Goal: Transaction & Acquisition: Purchase product/service

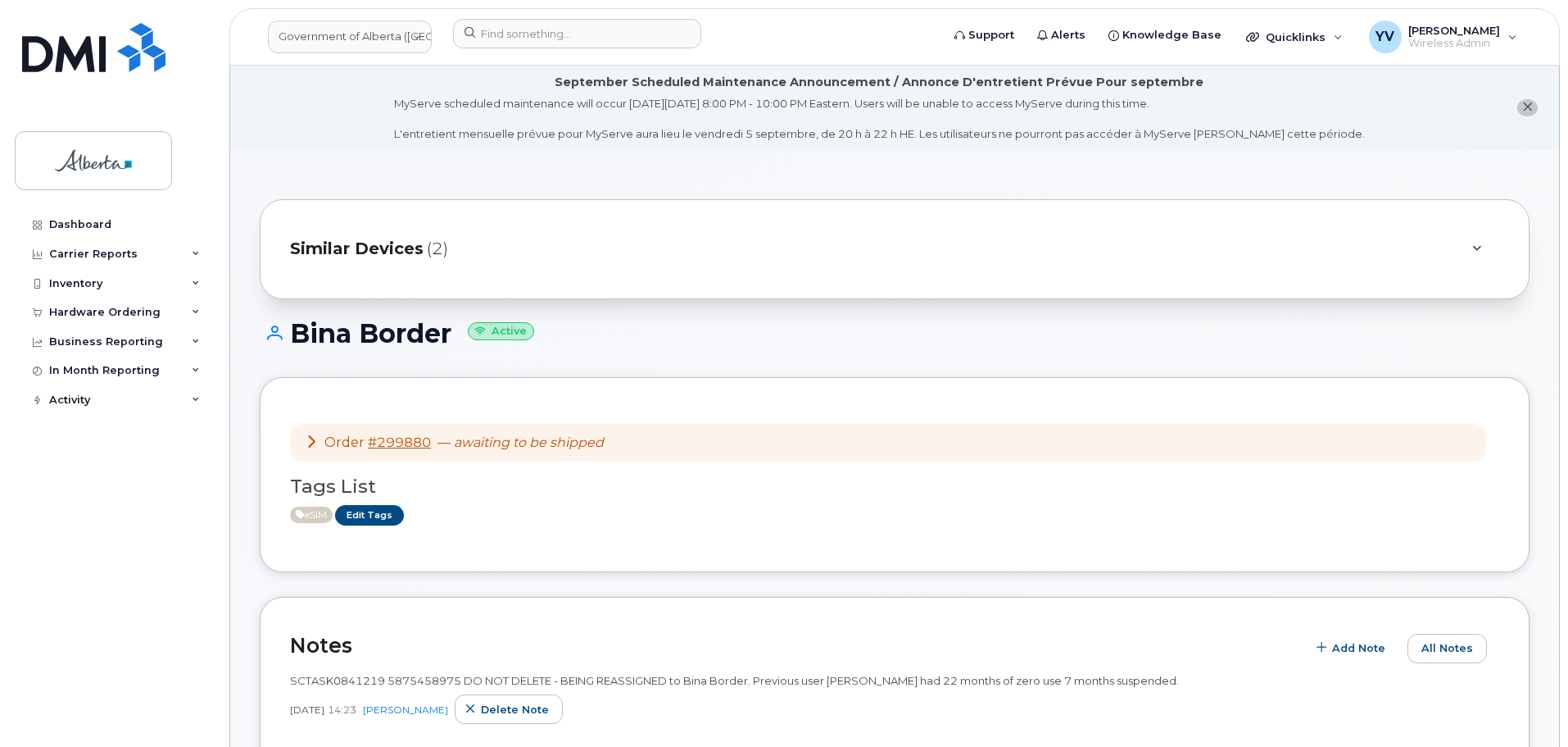
scroll to position [551, 0]
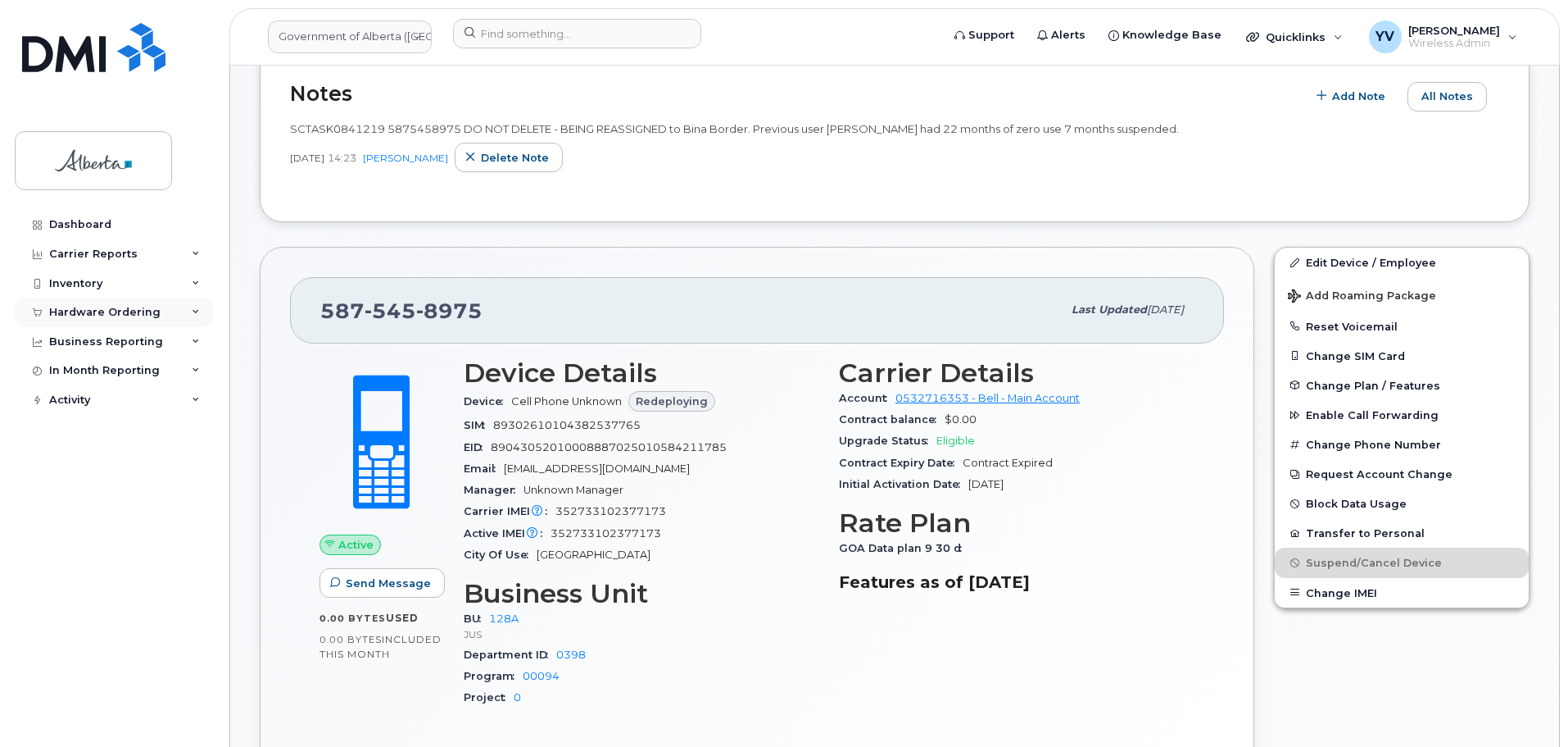
click at [72, 306] on div "Hardware Ordering" at bounding box center [105, 312] width 112 height 14
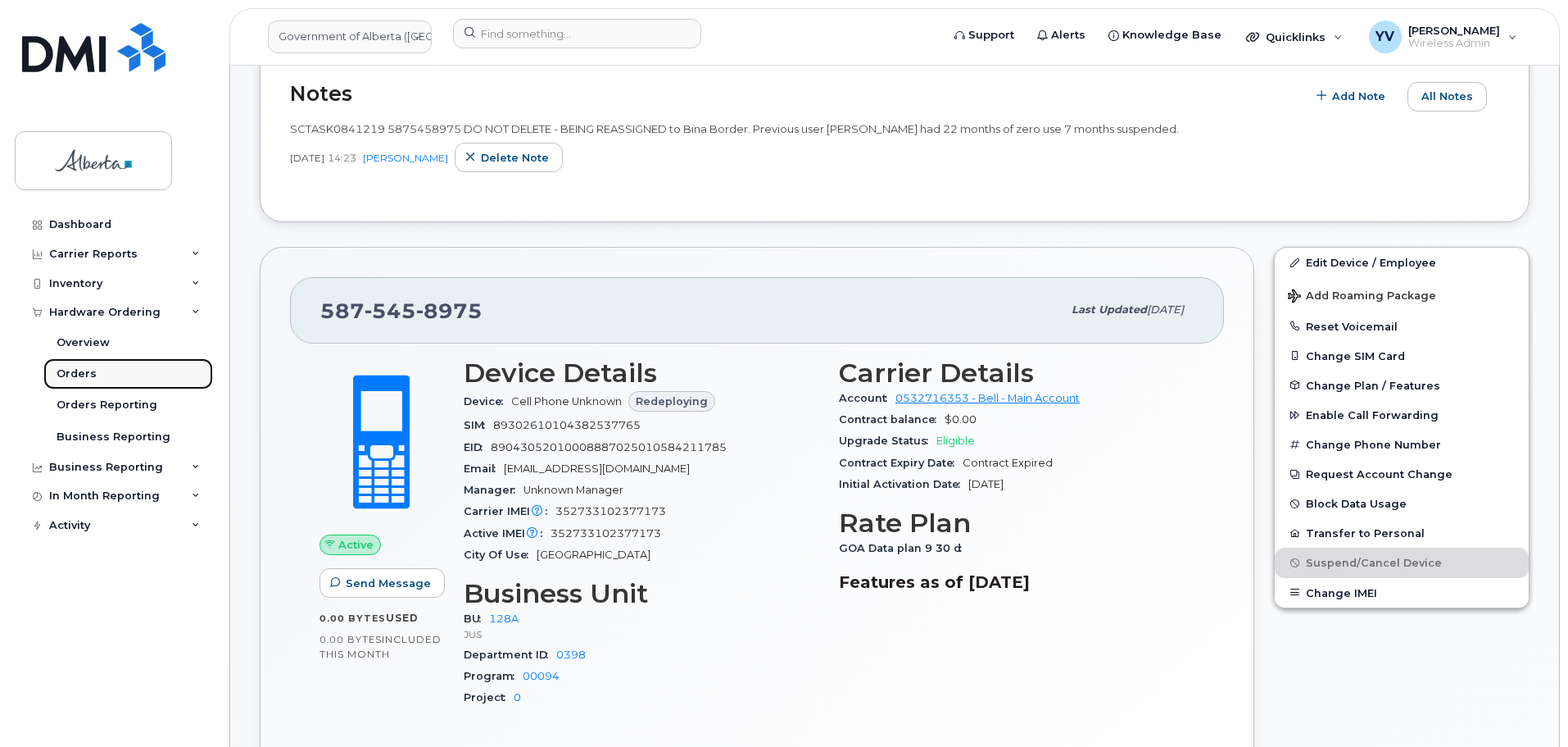
click at [81, 380] on div "Orders" at bounding box center [77, 374] width 41 height 14
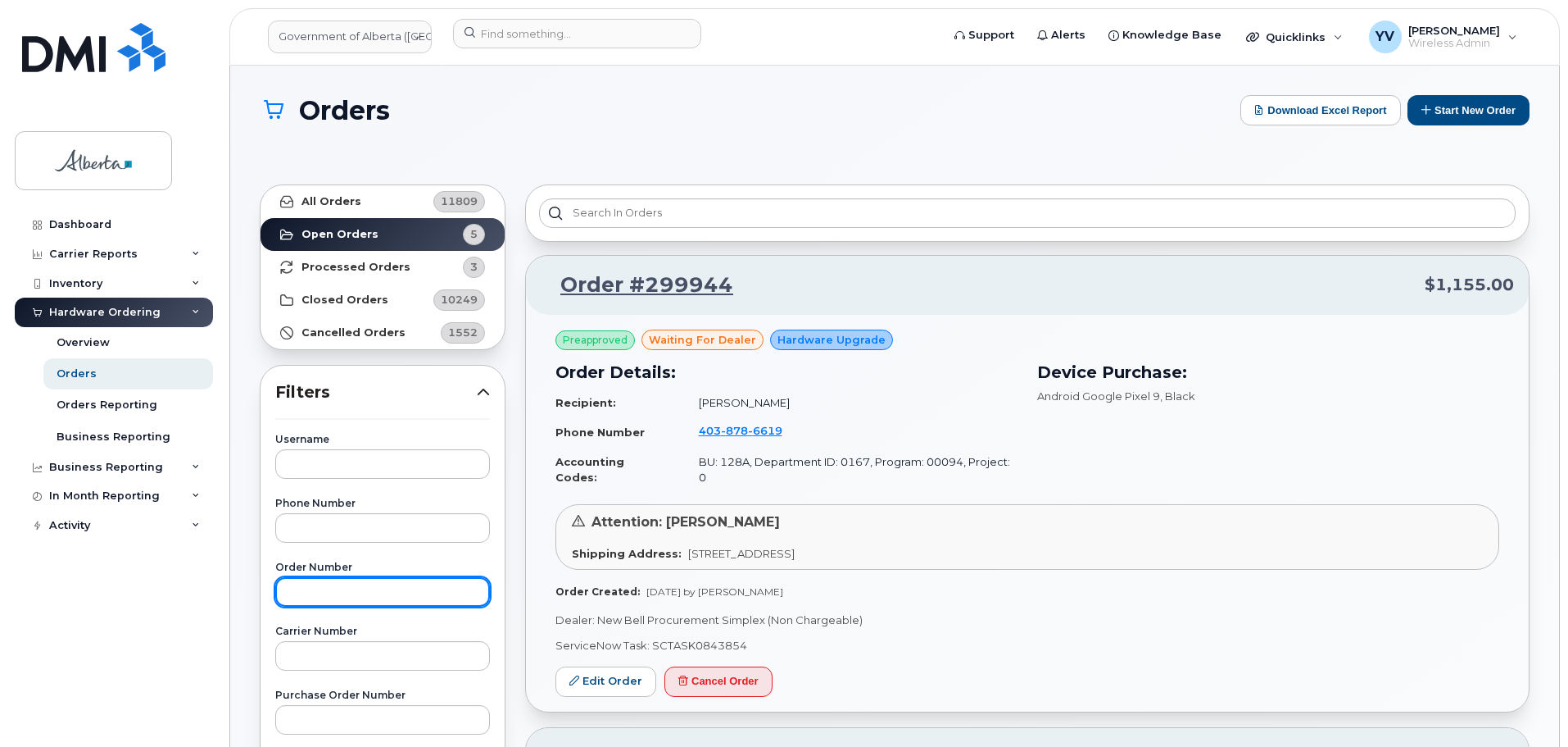
click at [292, 597] on input "text" at bounding box center [383, 591] width 214 height 30
paste input ".299931"
click at [295, 587] on input ".299931" at bounding box center [383, 591] width 214 height 30
click at [352, 593] on input "299931" at bounding box center [383, 591] width 214 height 30
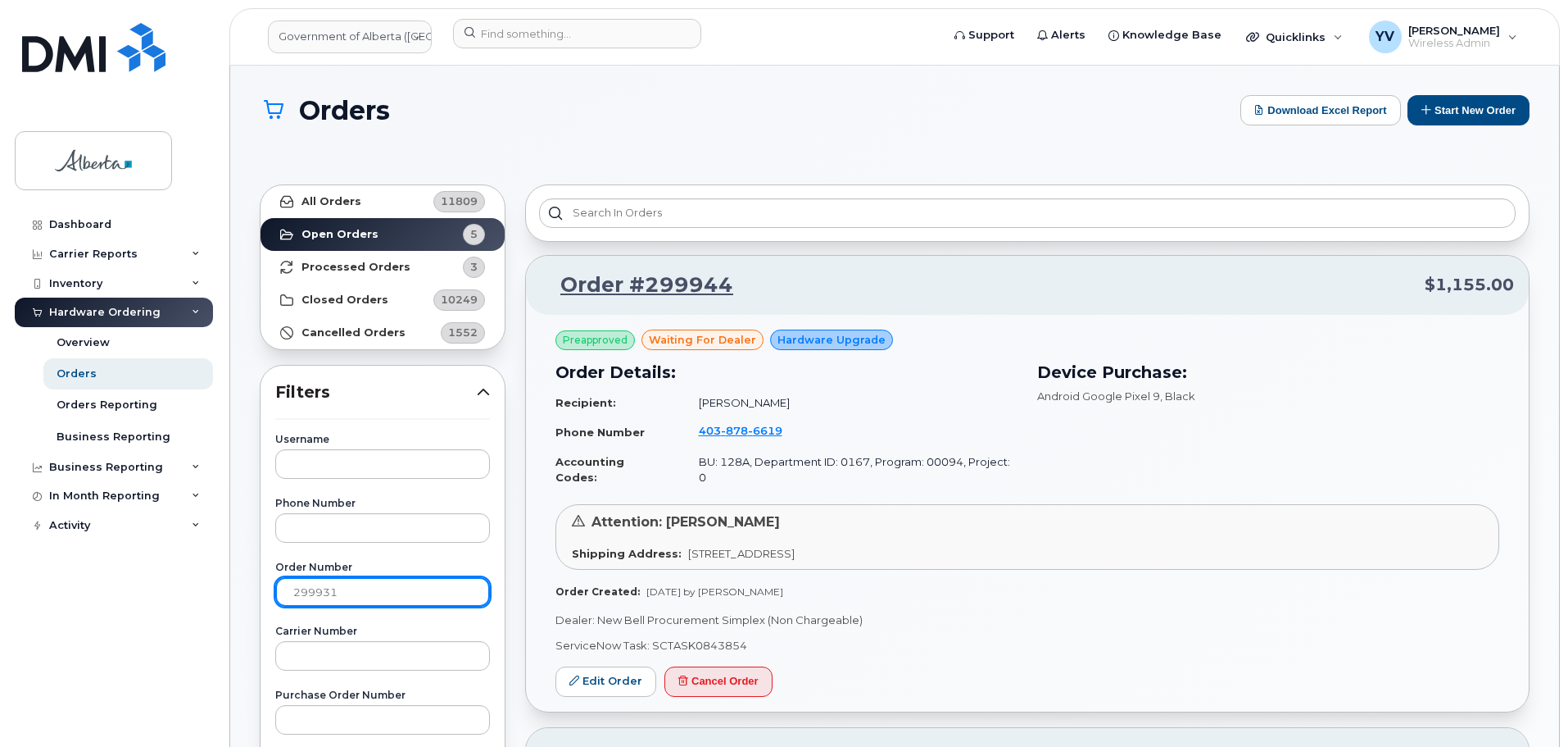
type input "299931"
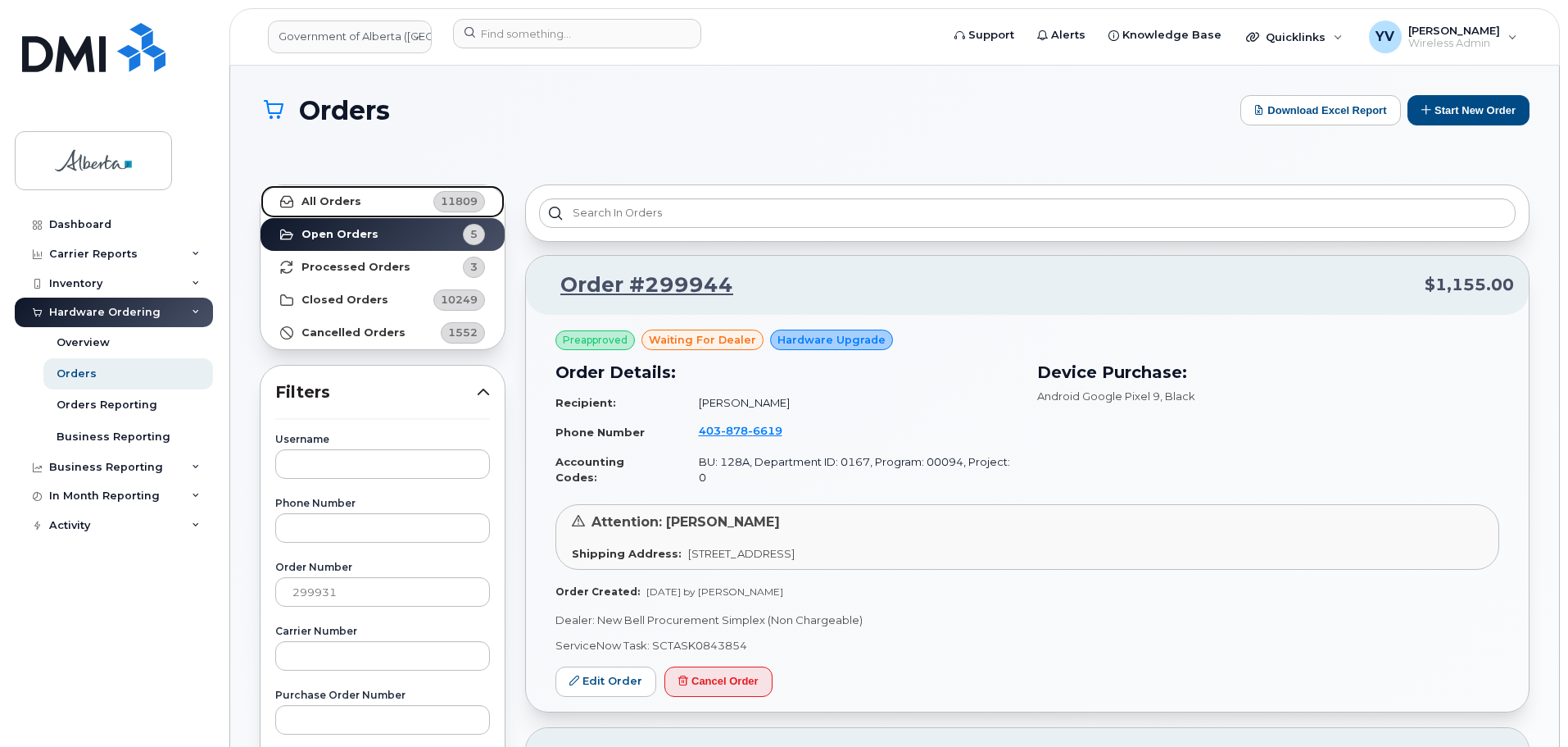
click at [322, 190] on link "All Orders 11809" at bounding box center [382, 202] width 244 height 32
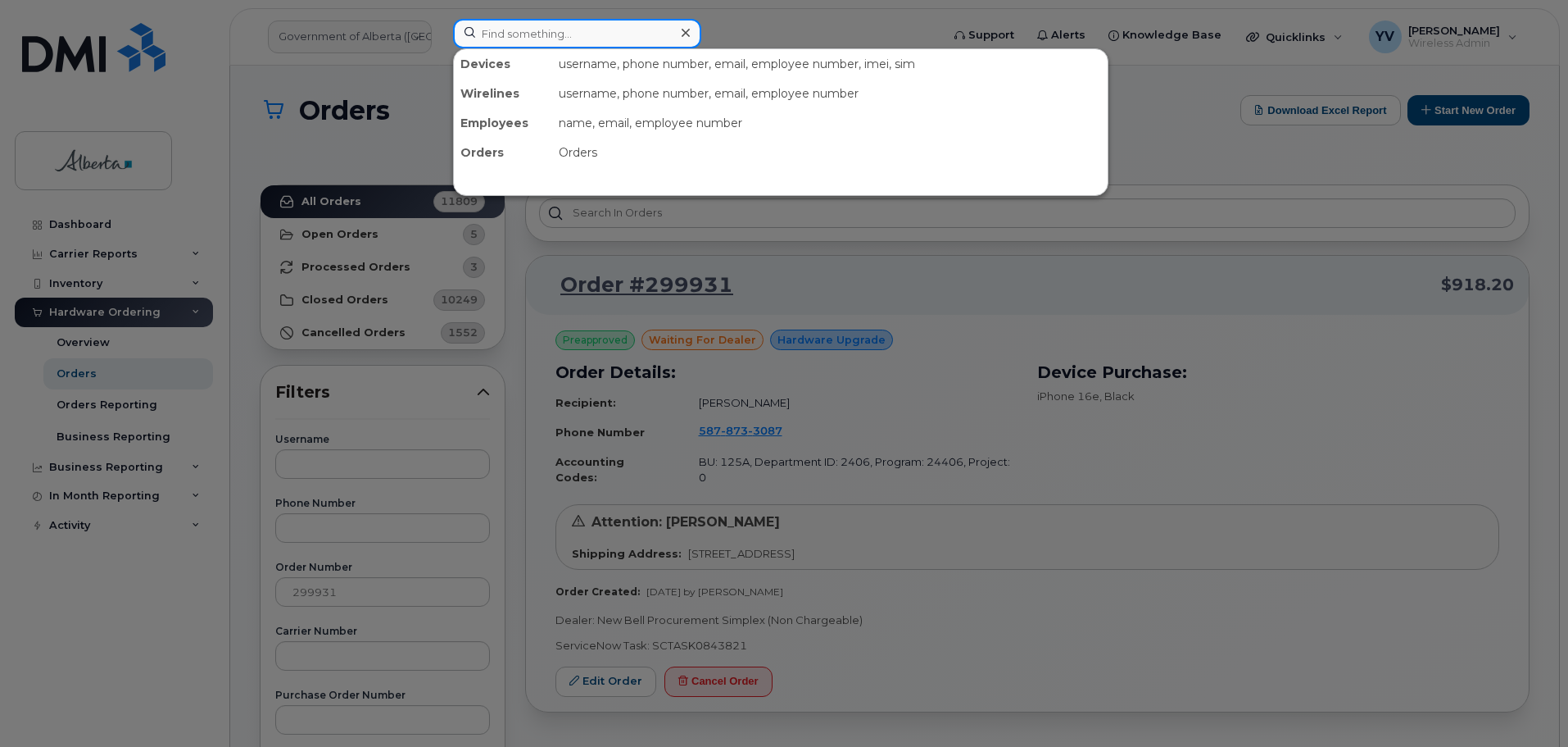
click at [503, 30] on input at bounding box center [577, 33] width 249 height 30
paste input "5873857152"
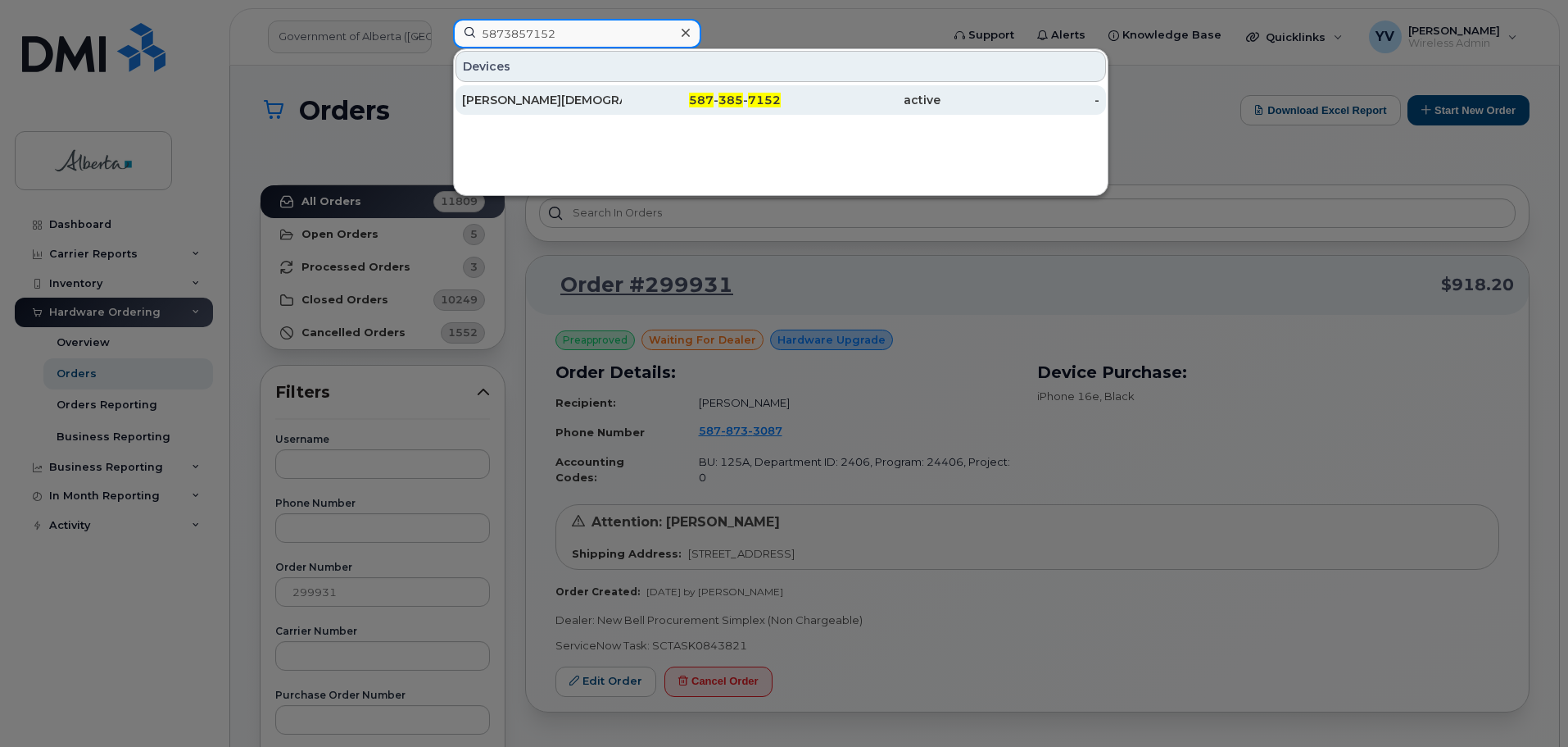
type input "5873857152"
click at [711, 96] on span "587" at bounding box center [701, 100] width 24 height 14
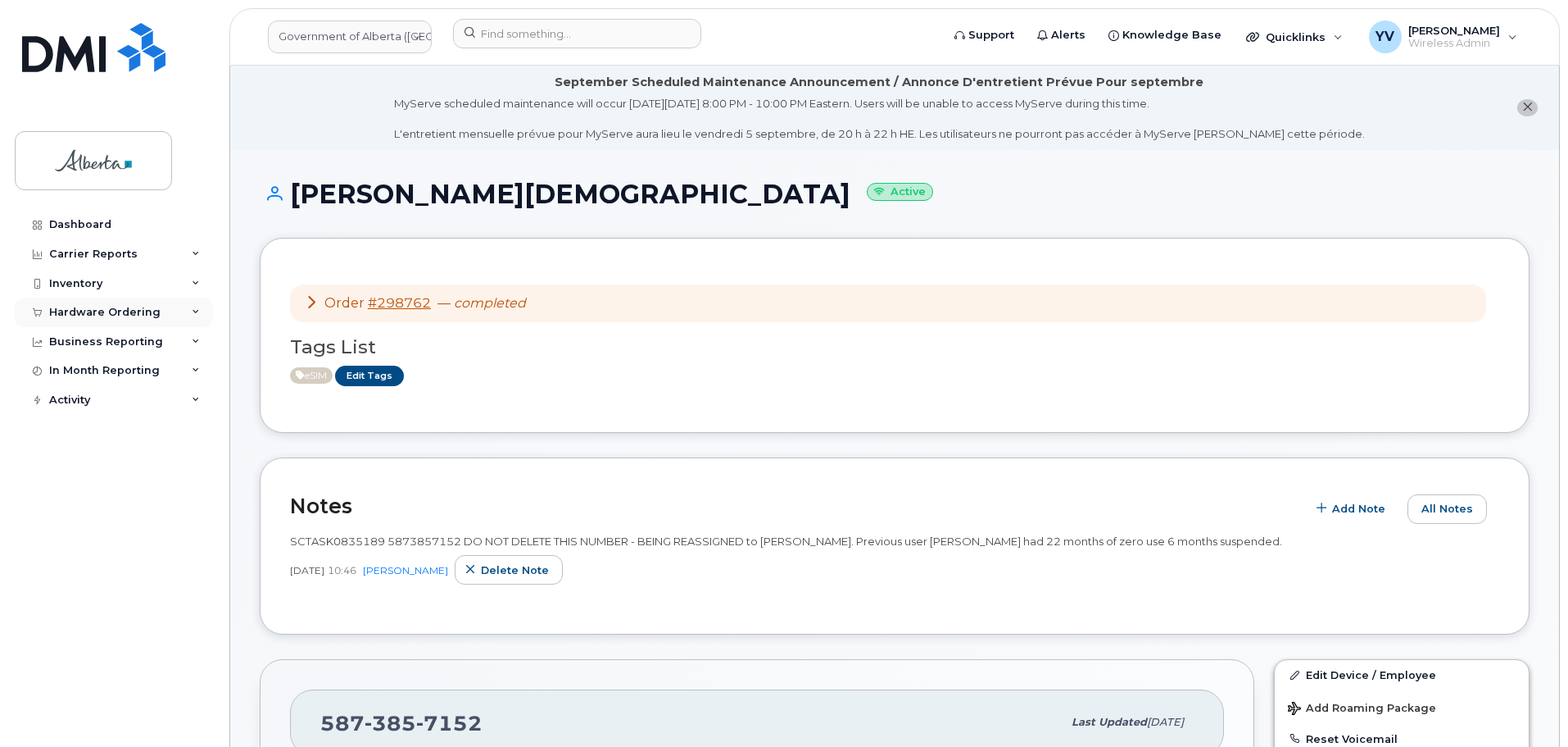
click at [111, 310] on div "Hardware Ordering" at bounding box center [105, 312] width 112 height 14
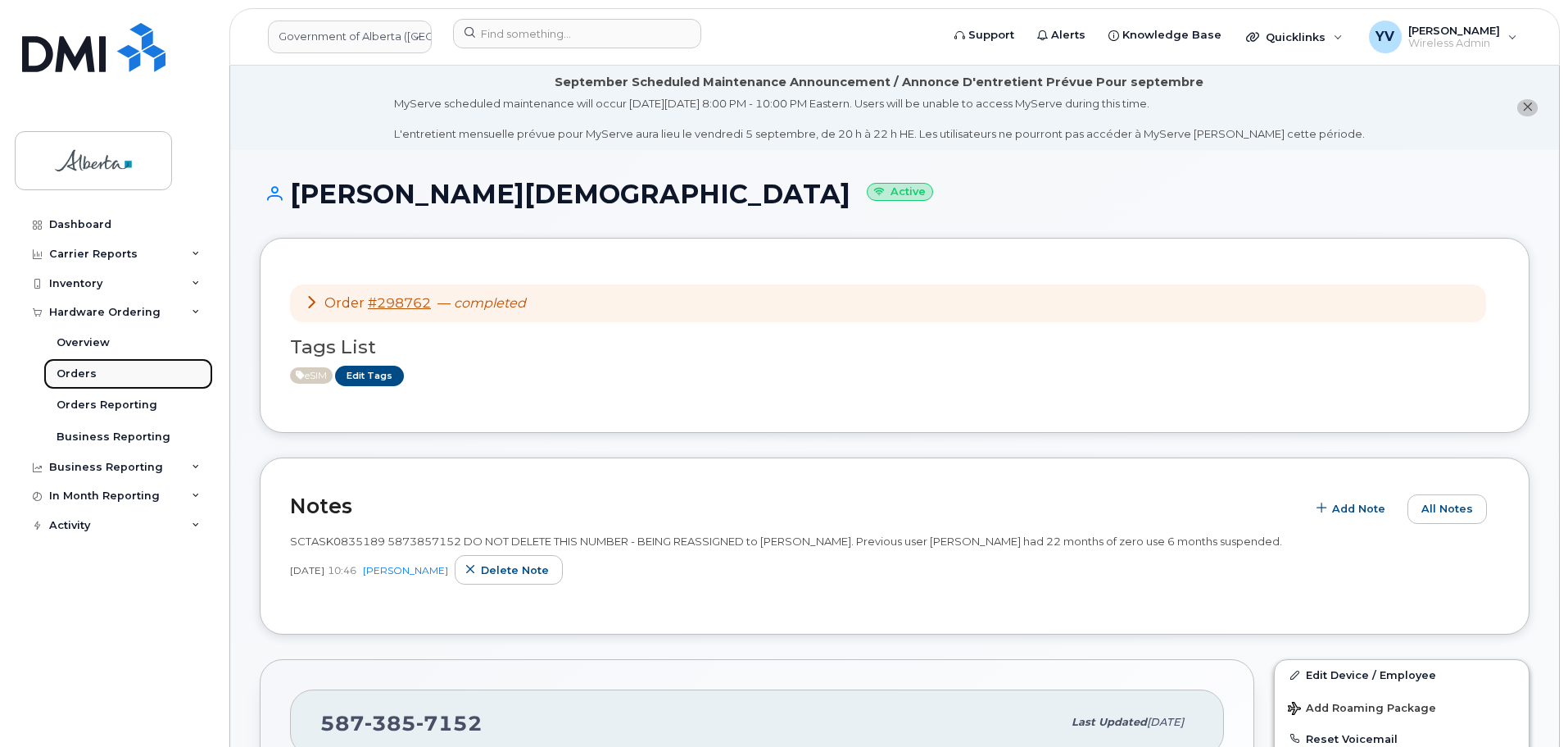
click at [64, 367] on div "Orders" at bounding box center [77, 374] width 41 height 14
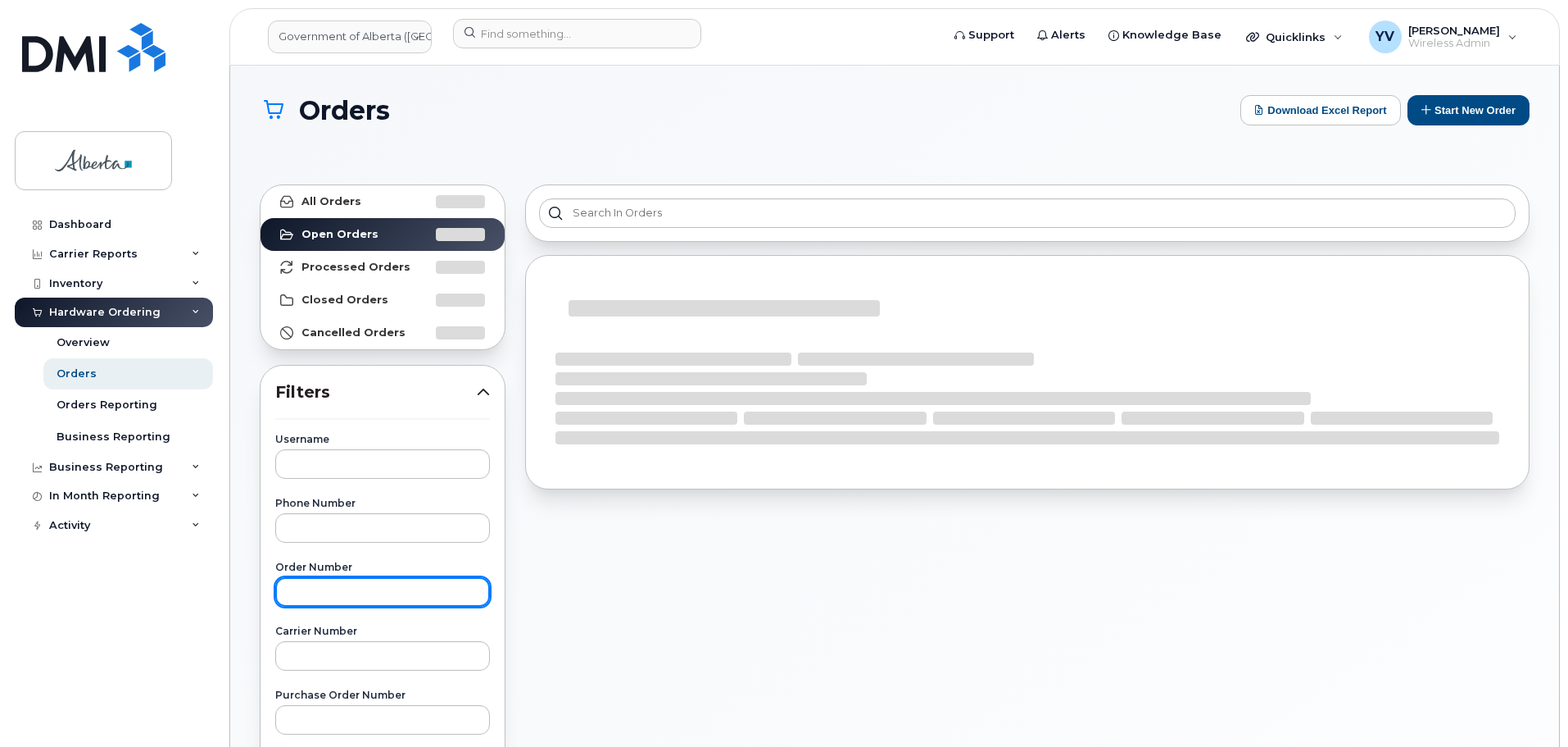
click at [295, 590] on input "text" at bounding box center [383, 591] width 214 height 30
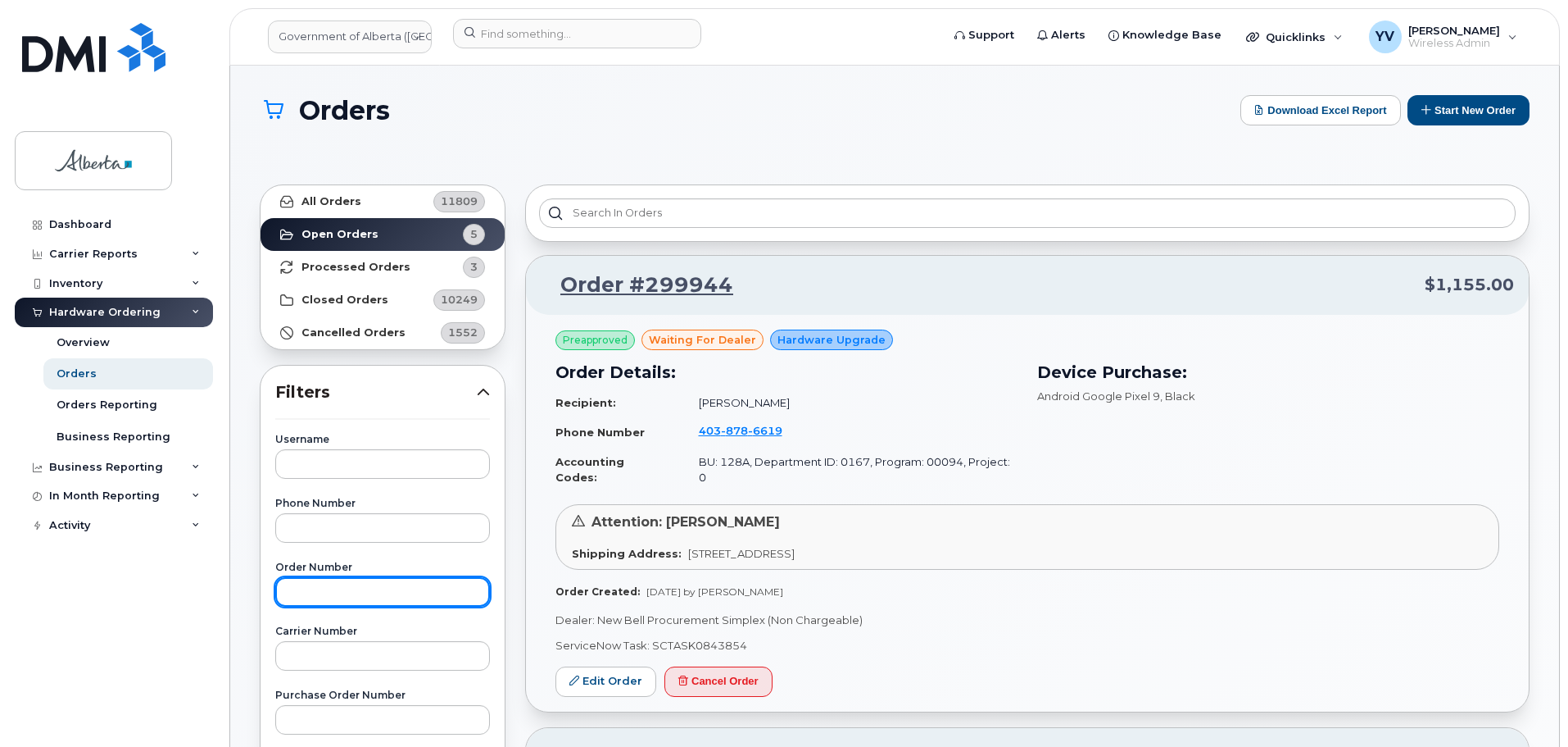
paste input "298766"
type input "298766"
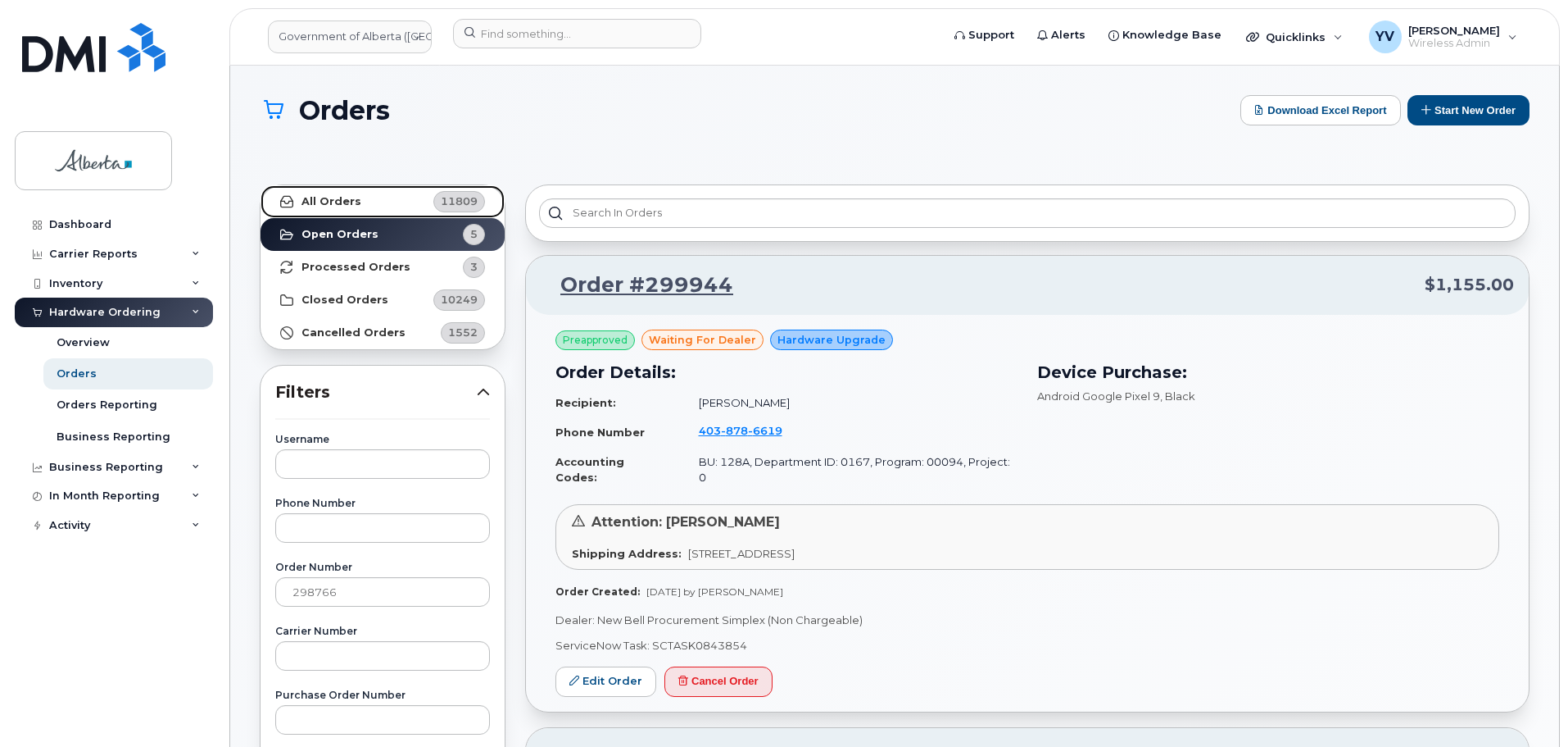
click at [321, 196] on strong "All Orders" at bounding box center [331, 202] width 59 height 14
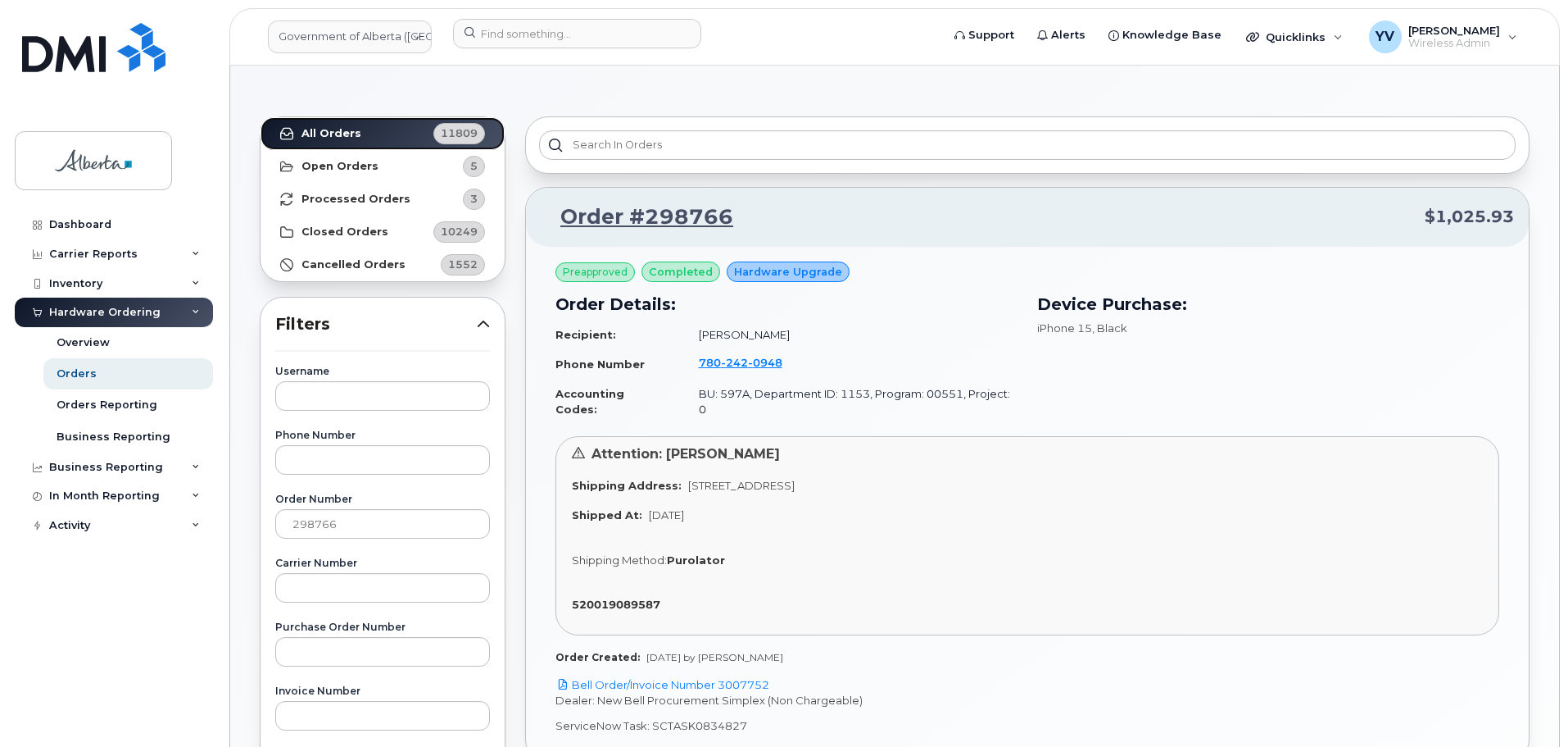
scroll to position [104, 0]
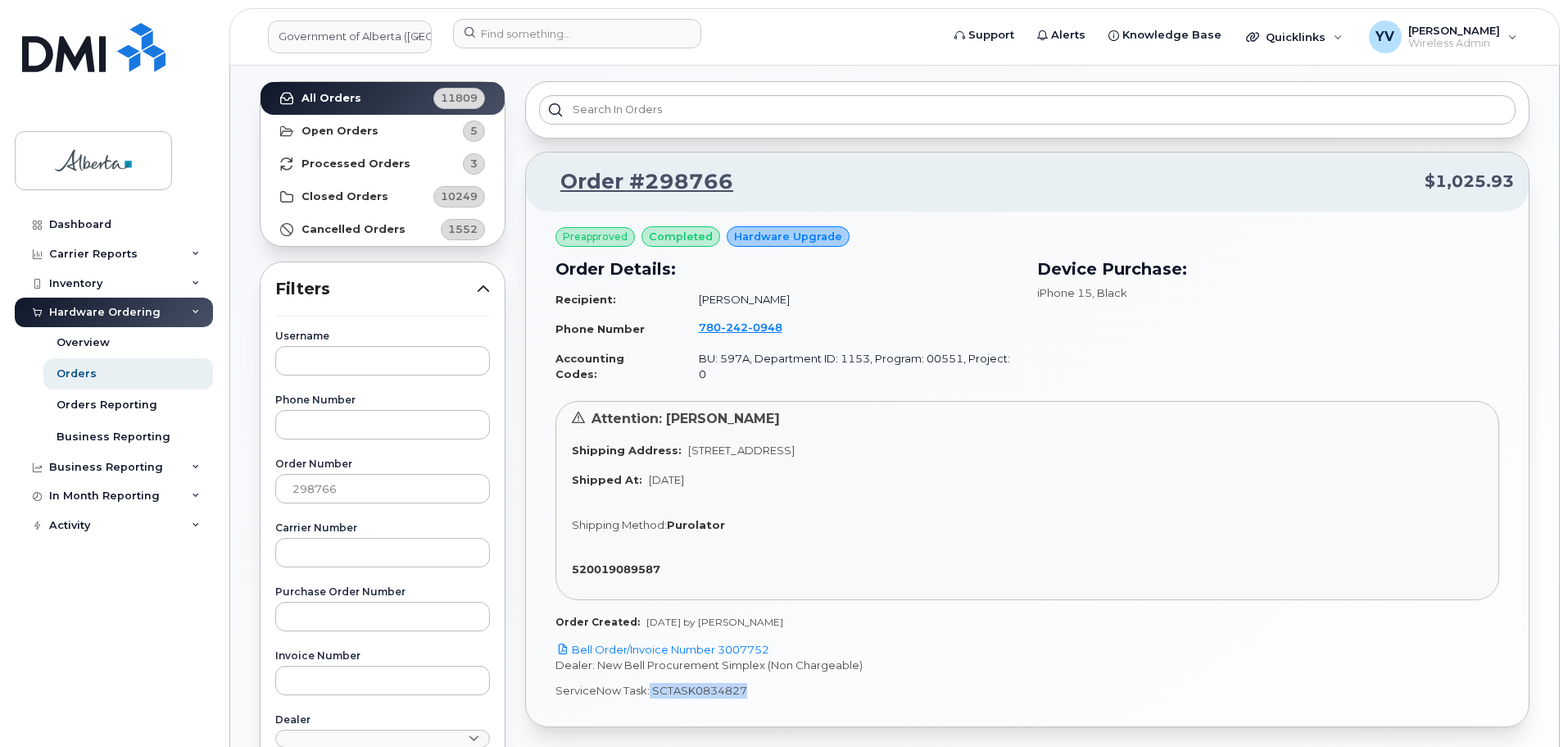
drag, startPoint x: 749, startPoint y: 676, endPoint x: 648, endPoint y: 679, distance: 101.0
click at [648, 683] on p "ServiceNow Task: SCTASK0834827" at bounding box center [1028, 690] width 944 height 15
copy p "SCTASK0834827"
click at [758, 642] on link "Bell Order/Invoice Number 3007752" at bounding box center [662, 649] width 213 height 14
copy p "SCTASK0834827"
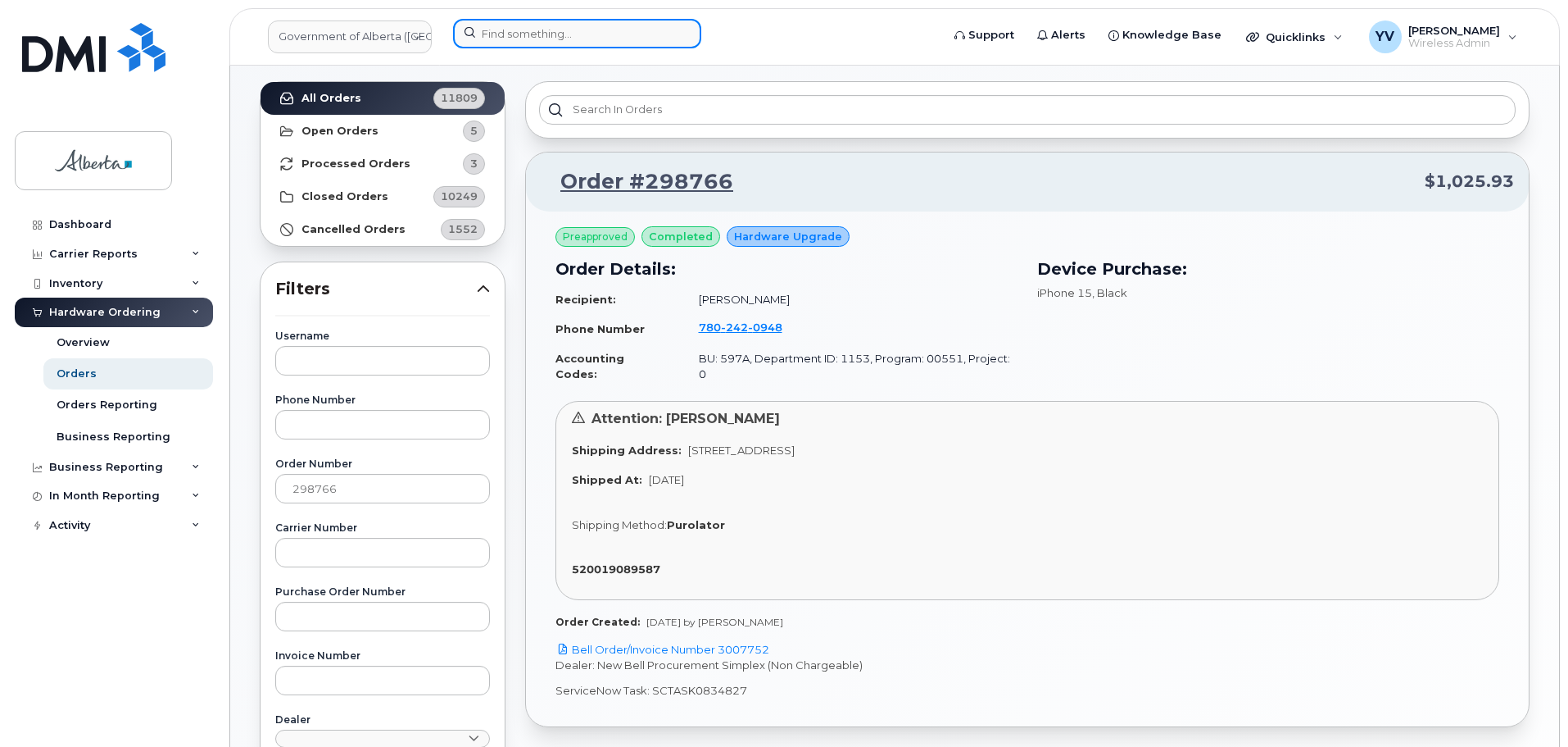
click at [490, 21] on input at bounding box center [577, 33] width 249 height 30
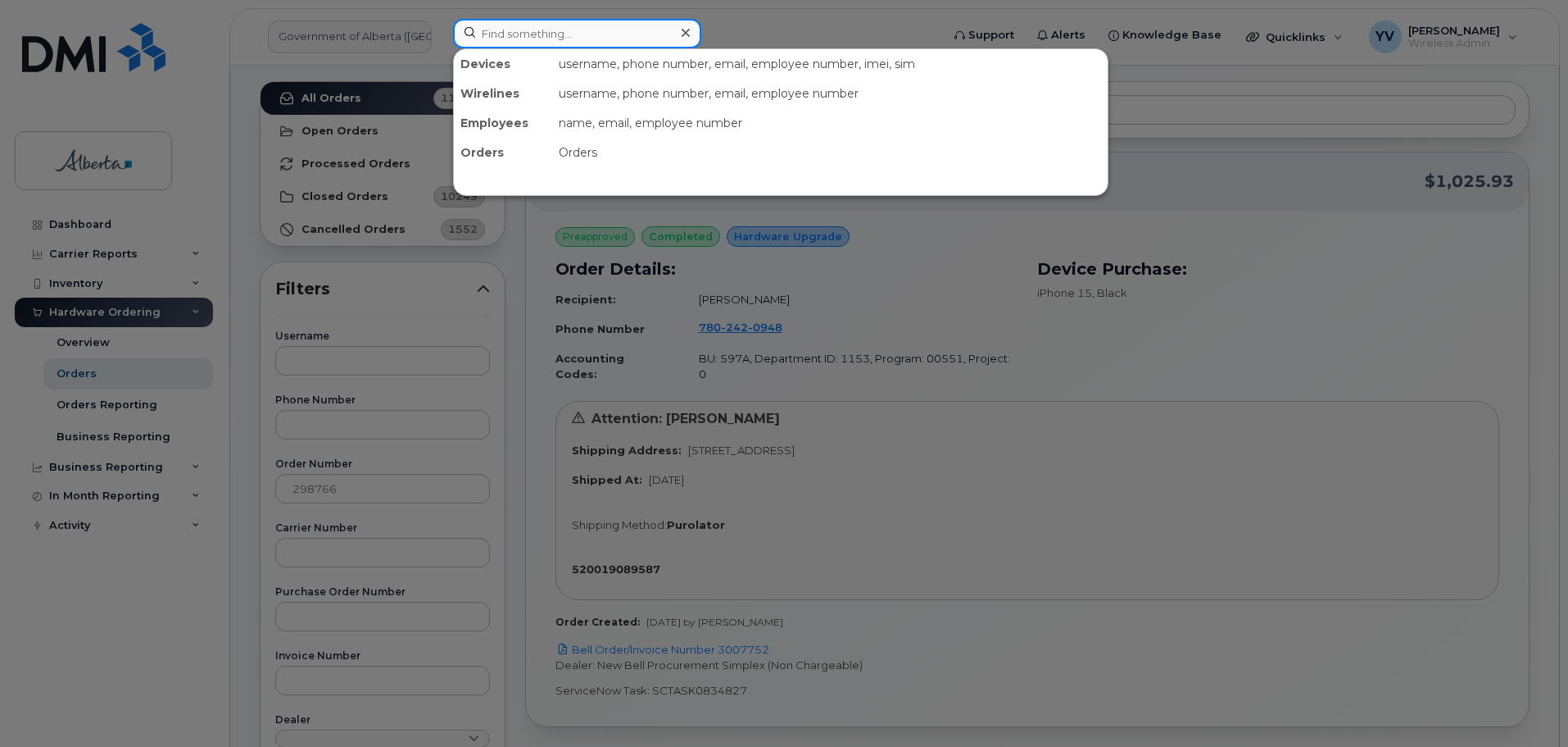
paste input "Financial codes have been updated in EPS"
type input "Financial codes have been updated in EPS"
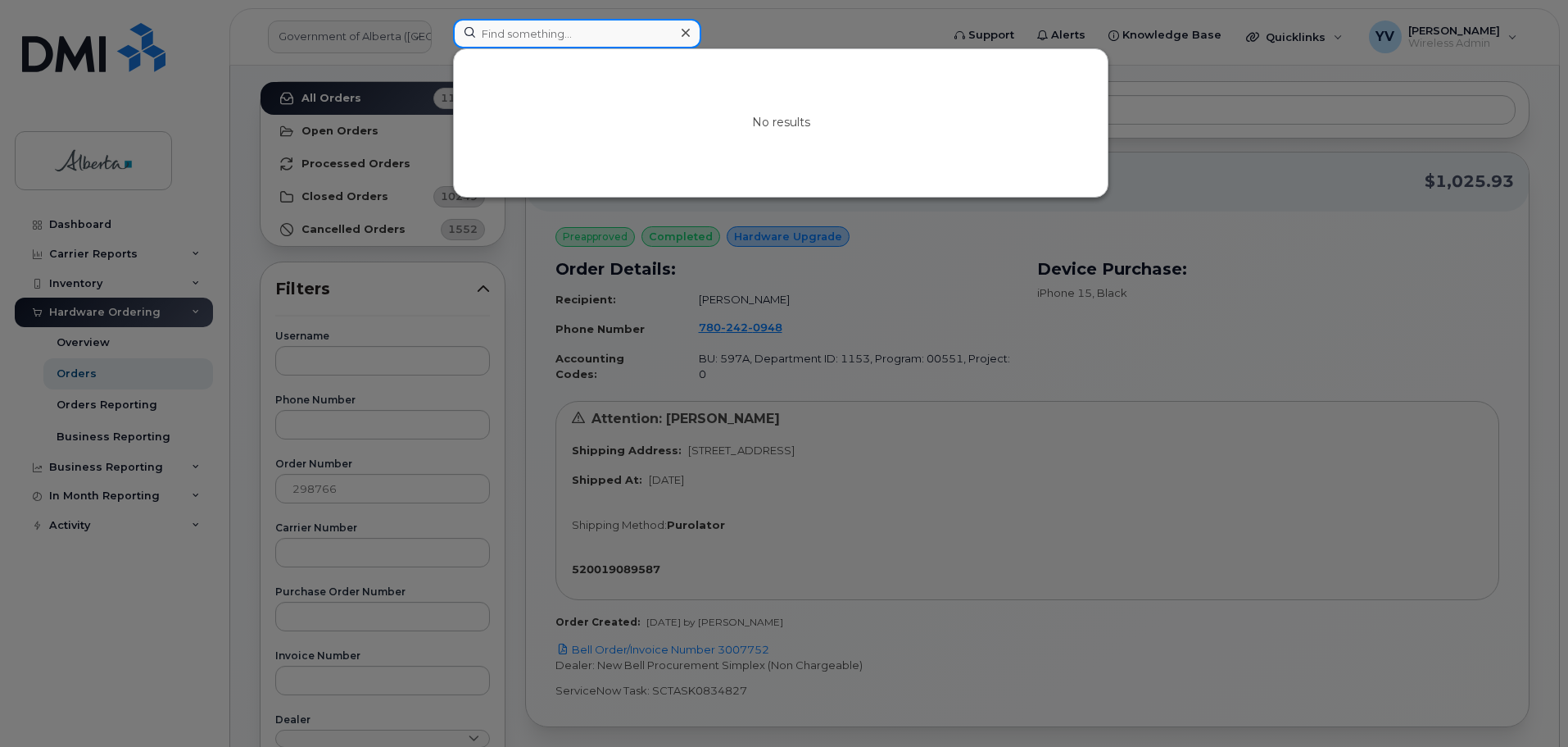
scroll to position [0, 0]
paste input "7802420948"
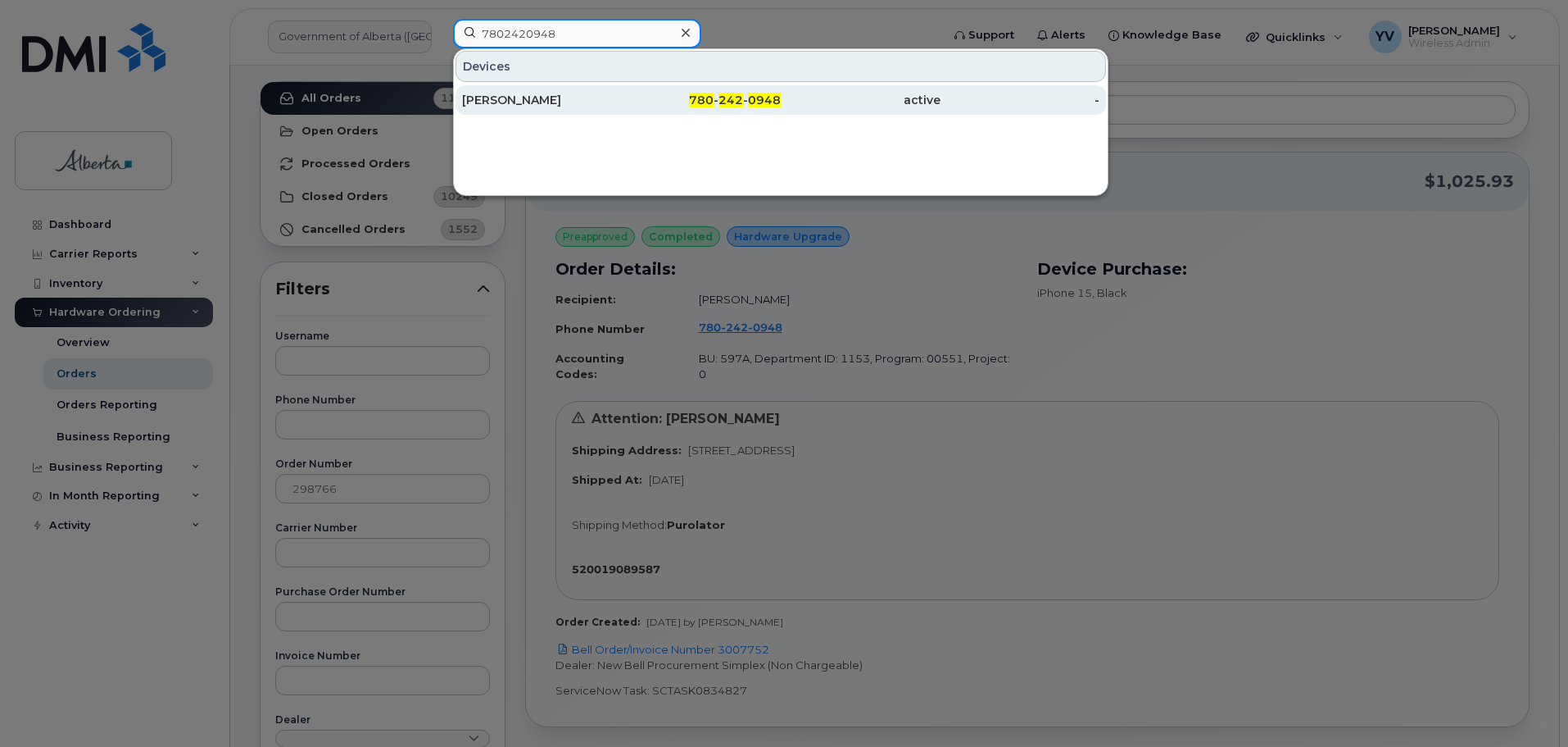
type input "7802420948"
click at [720, 97] on div "780 - 242 - 0948" at bounding box center [702, 100] width 159 height 16
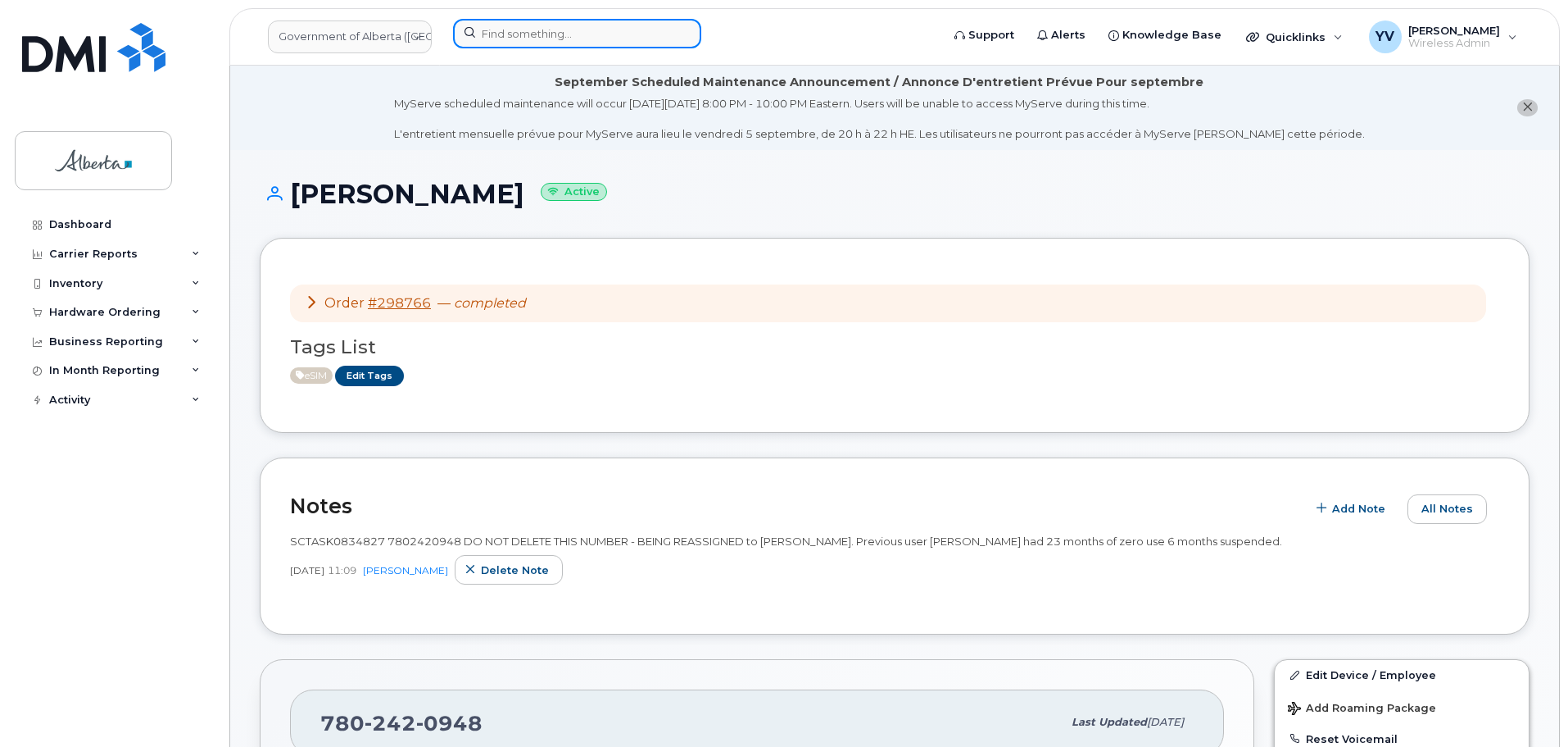
click at [536, 32] on input at bounding box center [577, 33] width 249 height 30
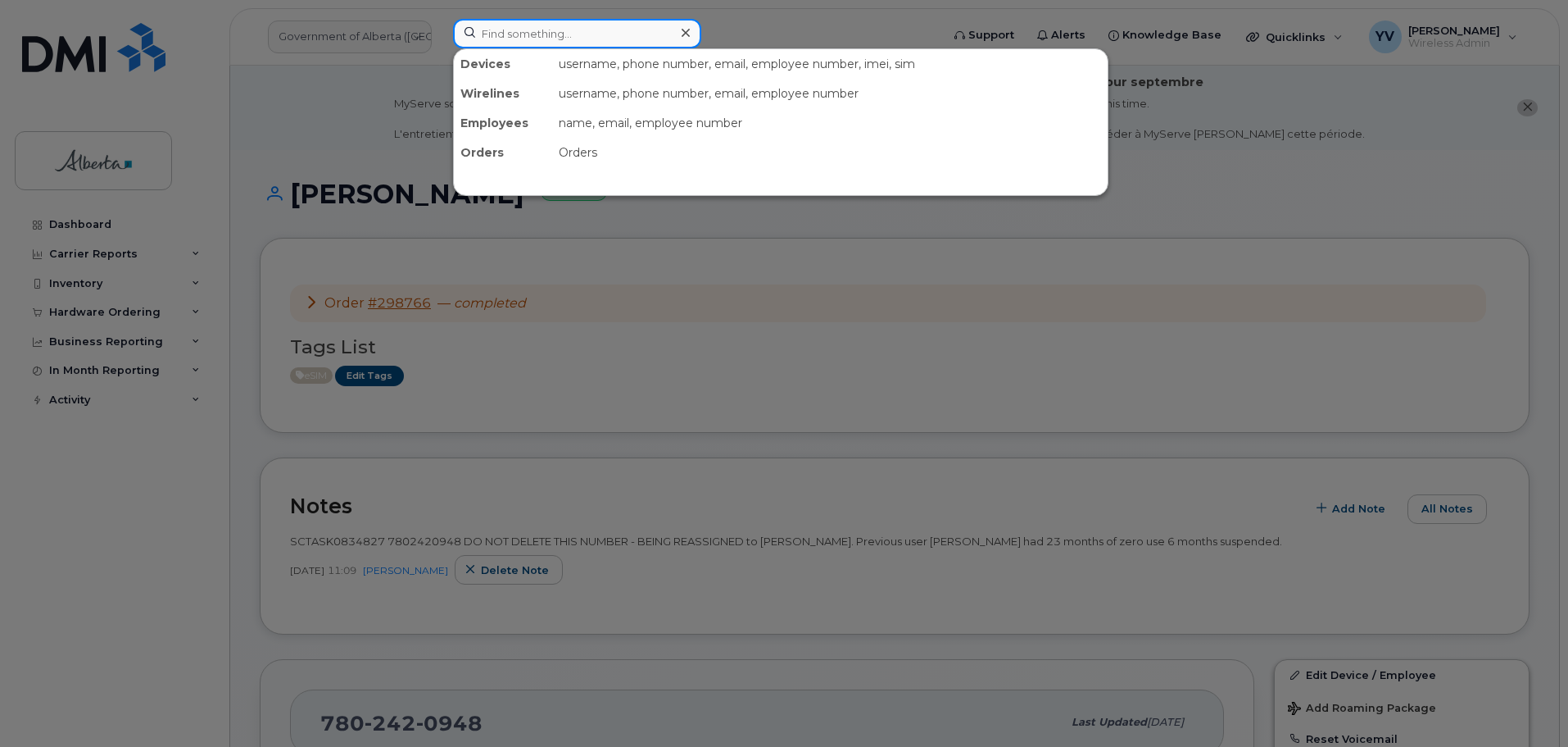
paste input "5873413963"
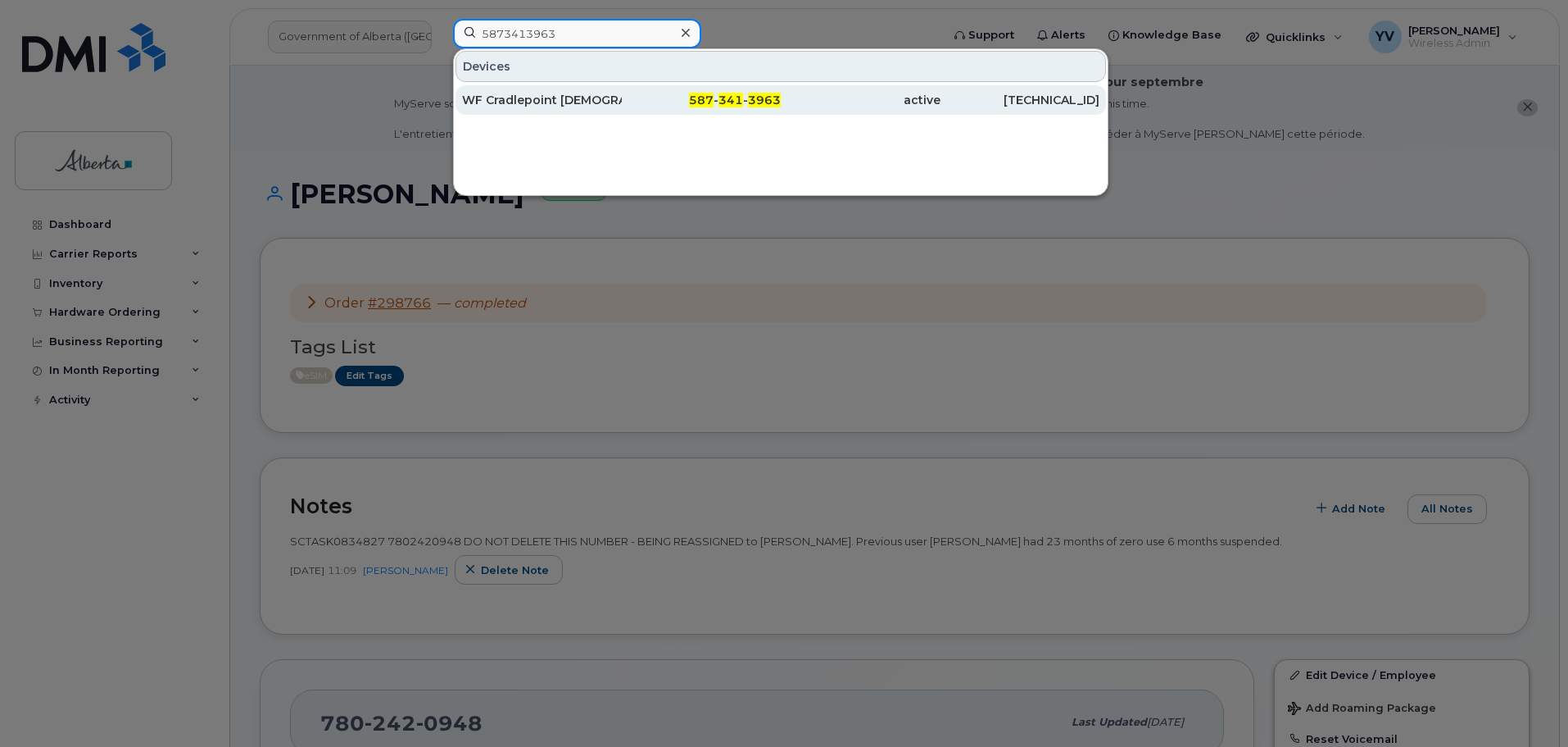
type input "5873413963"
click at [725, 104] on span "341" at bounding box center [730, 100] width 24 height 14
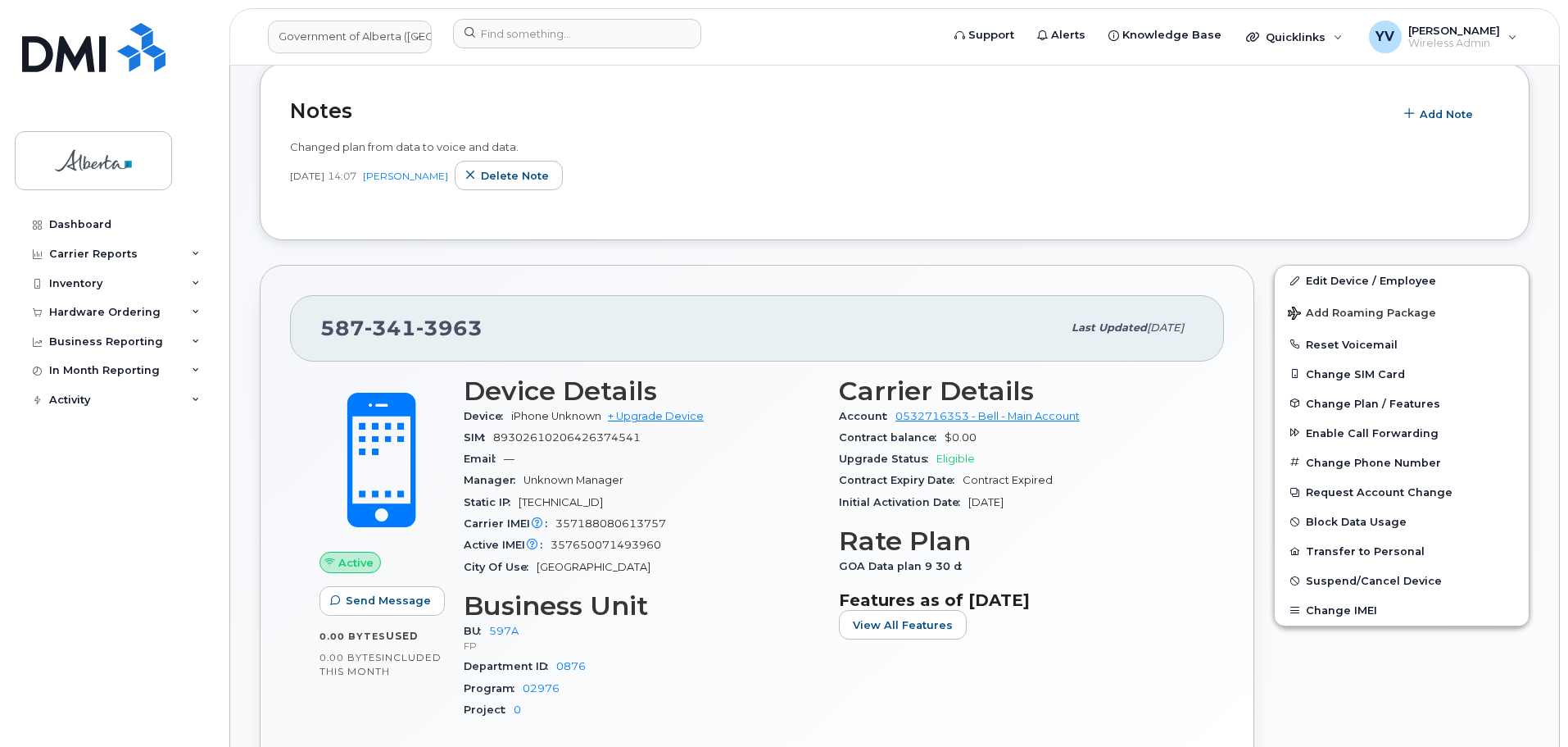
scroll to position [423, 0]
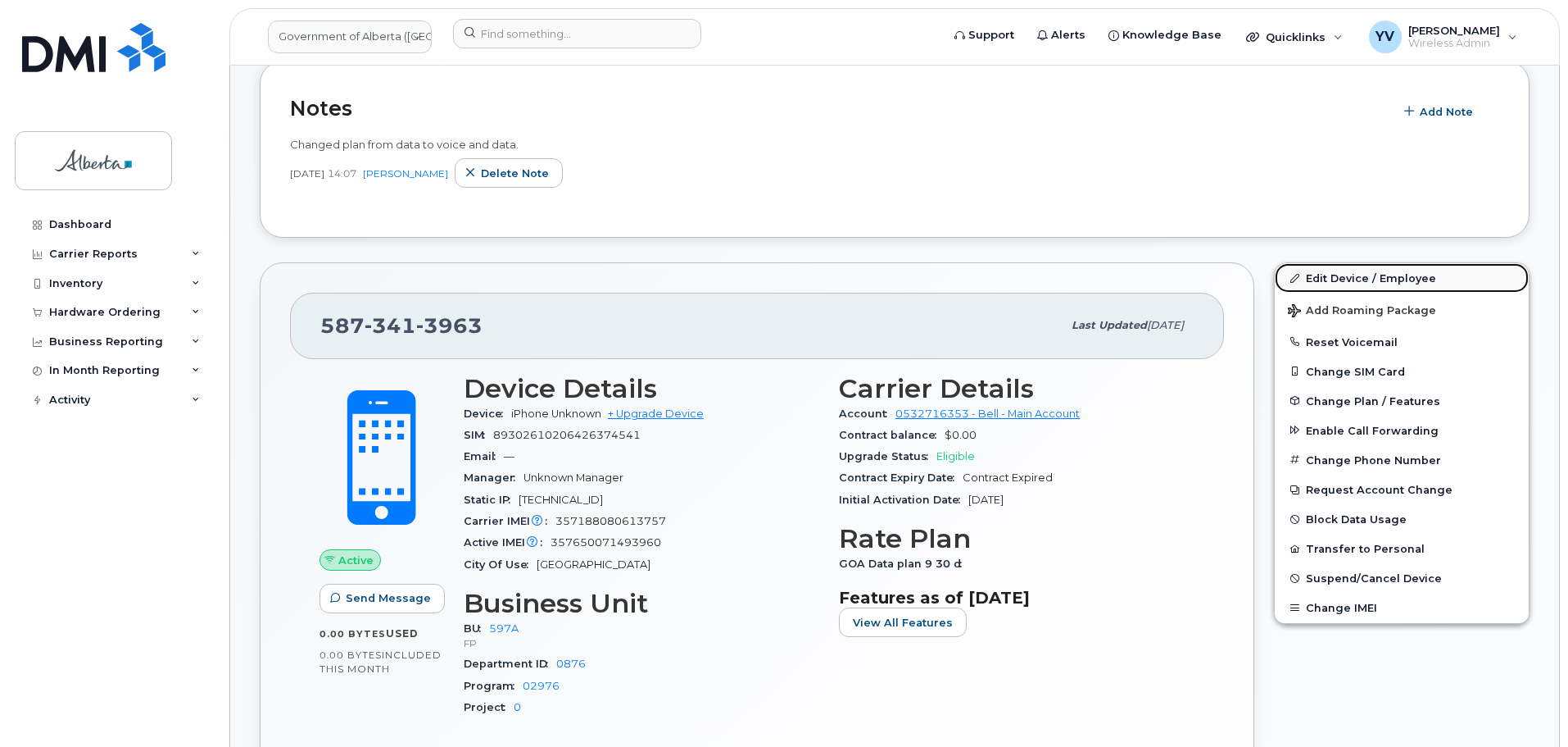
click at [1331, 270] on link "Edit Device / Employee" at bounding box center [1402, 278] width 254 height 30
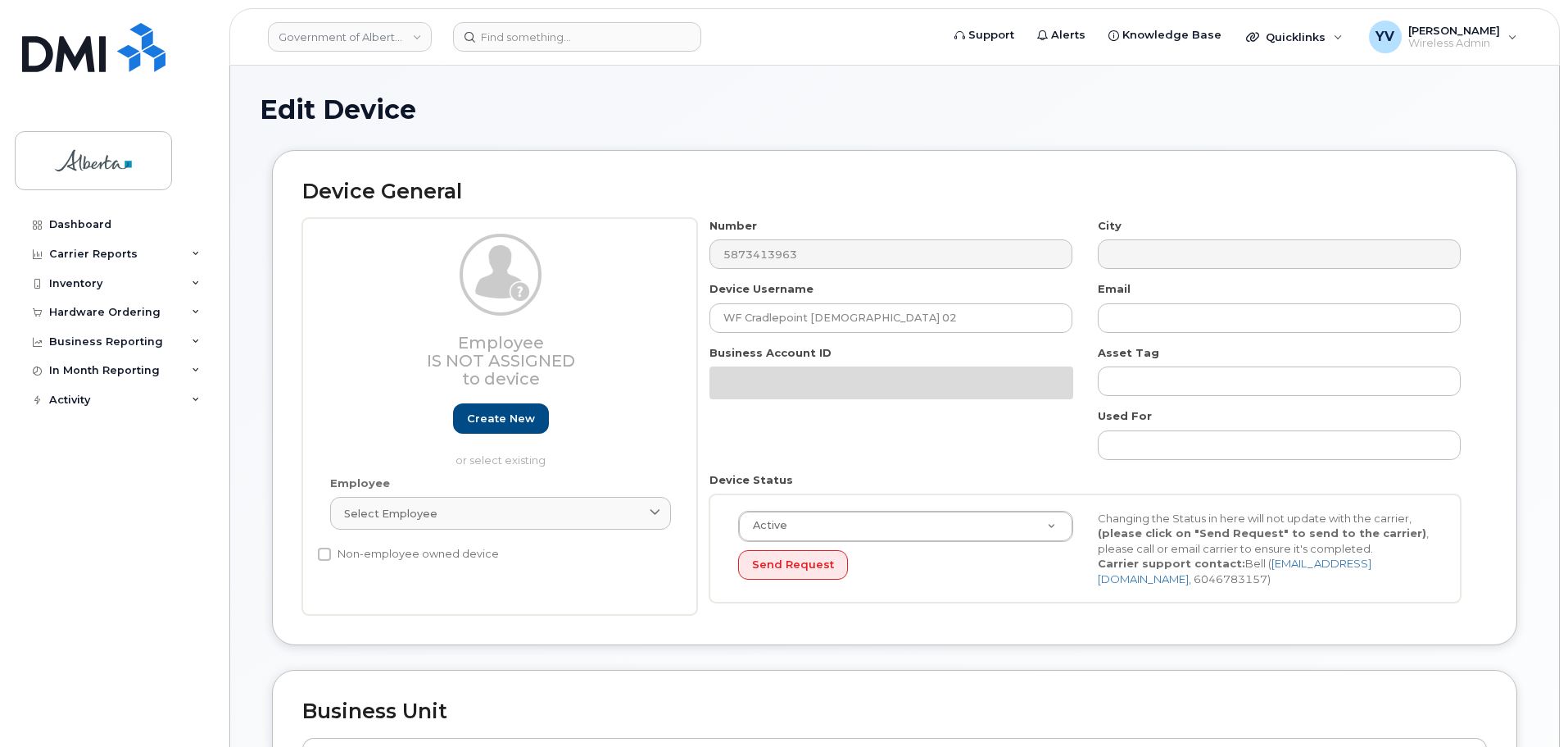
select select "4797726"
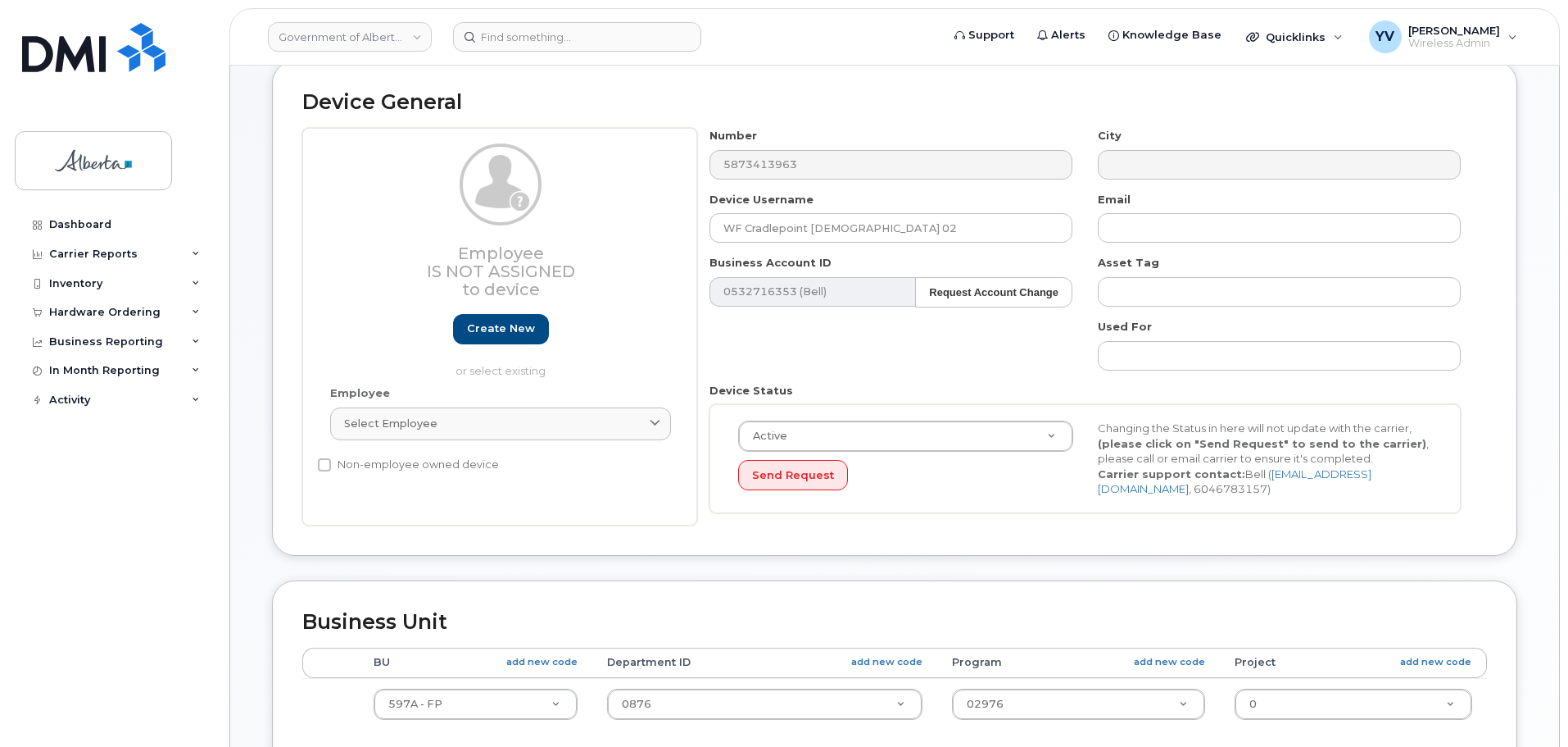
scroll to position [199, 0]
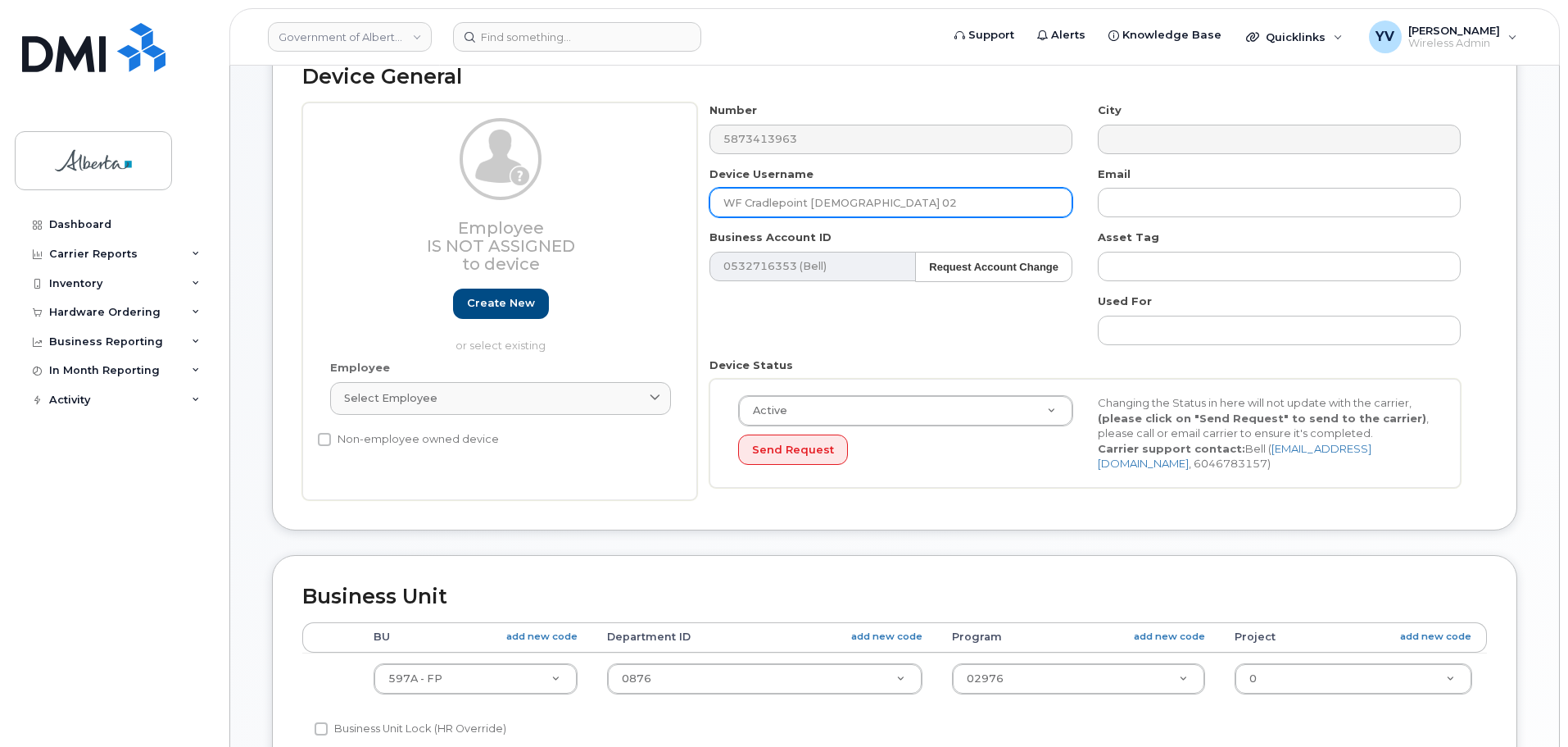
drag, startPoint x: 885, startPoint y: 205, endPoint x: 722, endPoint y: 199, distance: 163.1
click at [722, 199] on input "WF Cradlepoint [DEMOGRAPHIC_DATA] 02" at bounding box center [891, 202] width 363 height 30
paste input "[PERSON_NAME]"
type input "[PERSON_NAME]"
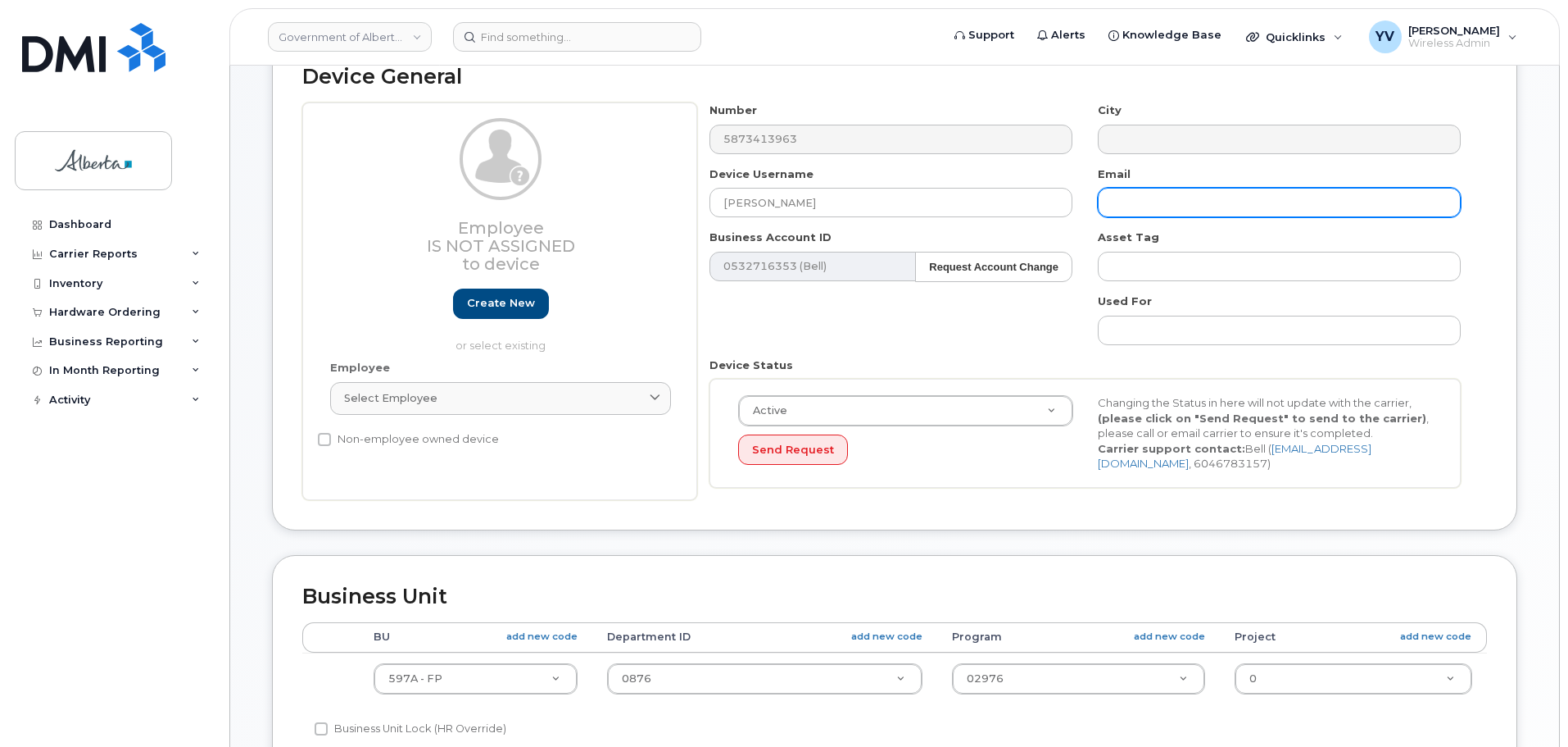
click at [1144, 200] on input "text" at bounding box center [1279, 202] width 363 height 30
paste input "[EMAIL_ADDRESS][DOMAIN_NAME]"
click at [1136, 201] on input "[EMAIL_ADDRESS][DOMAIN_NAME]" at bounding box center [1279, 202] width 363 height 30
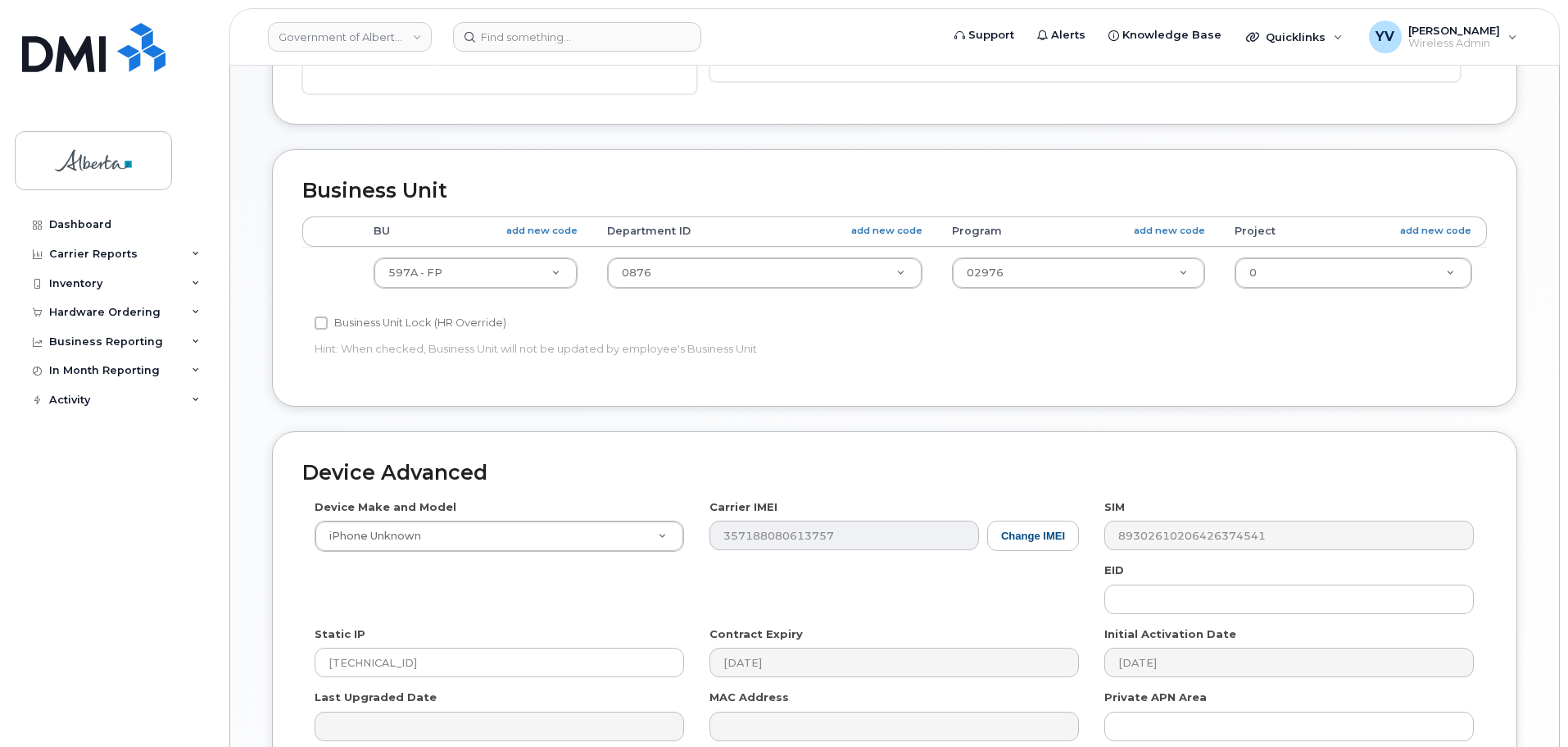
scroll to position [606, 0]
type input "[EMAIL_ADDRESS][DOMAIN_NAME]"
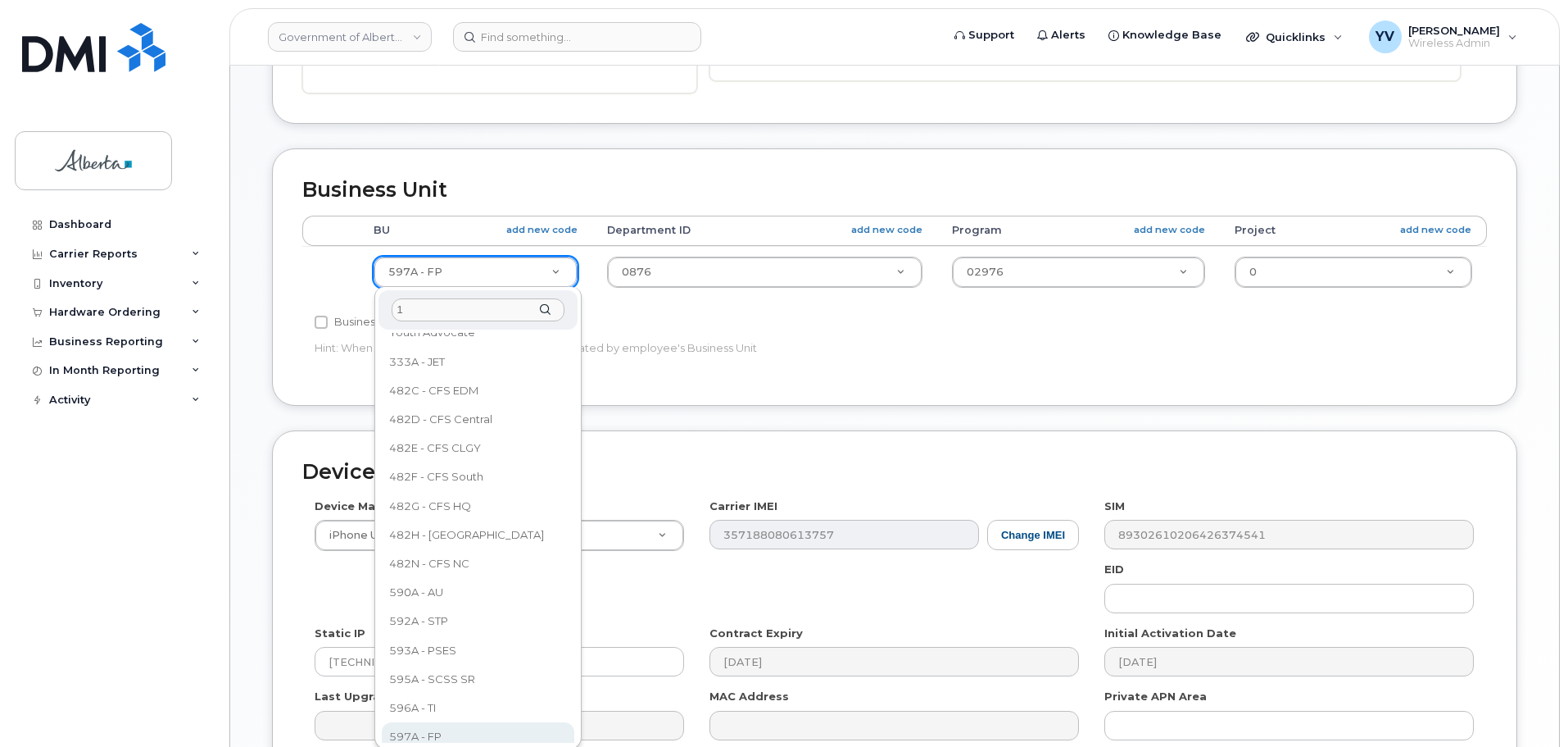
scroll to position [0, 0]
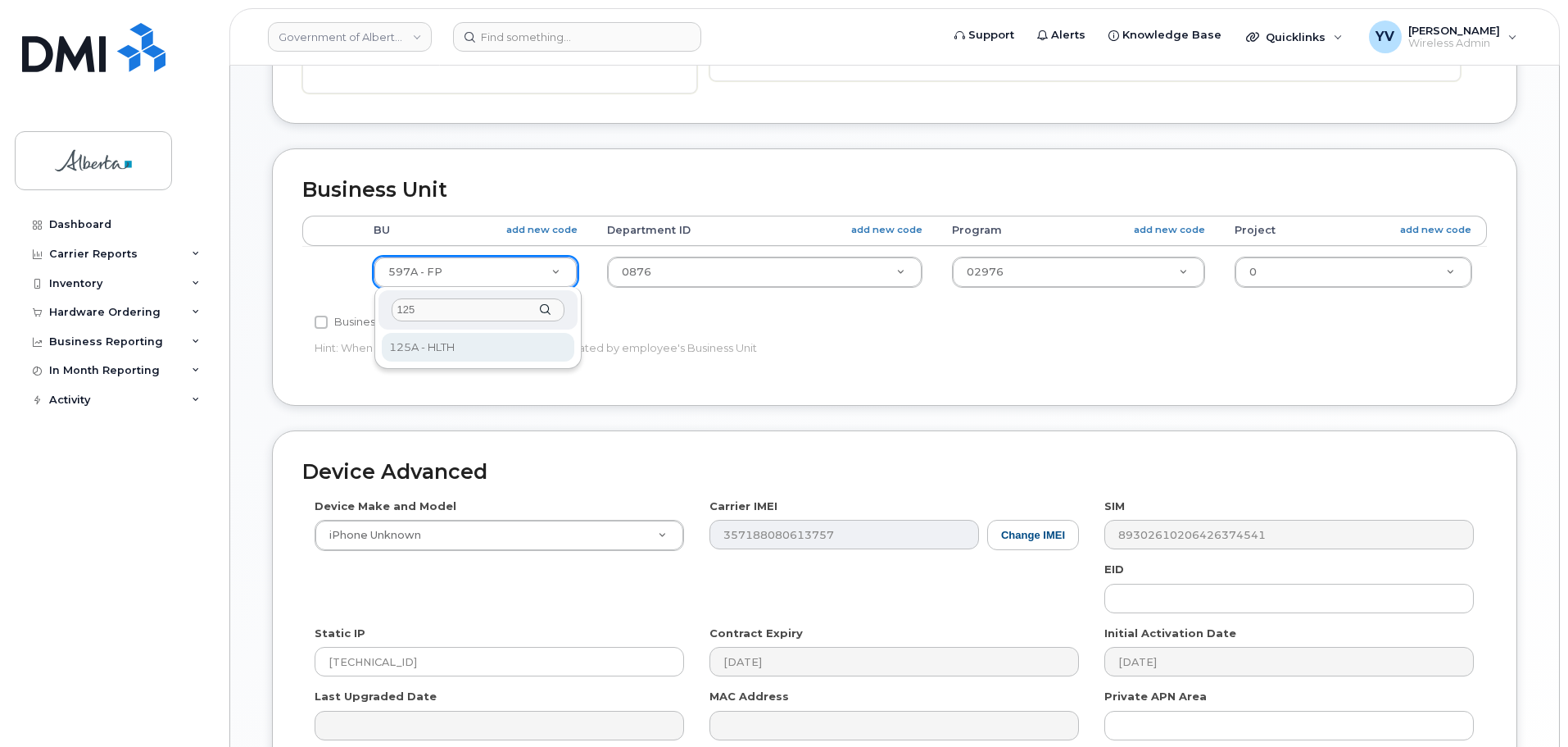
type input "125"
select select "4120335"
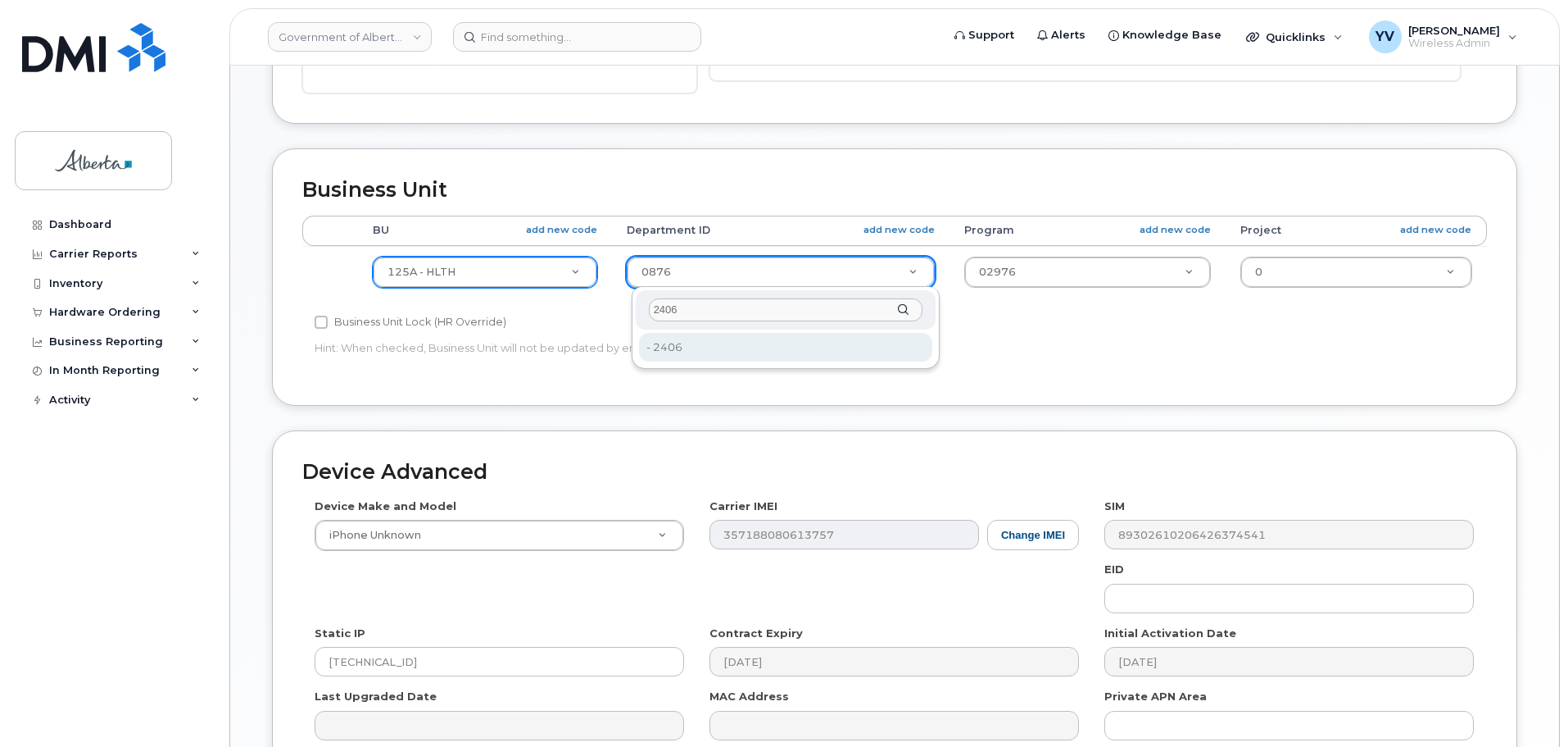
type input "2406"
type input "4120360"
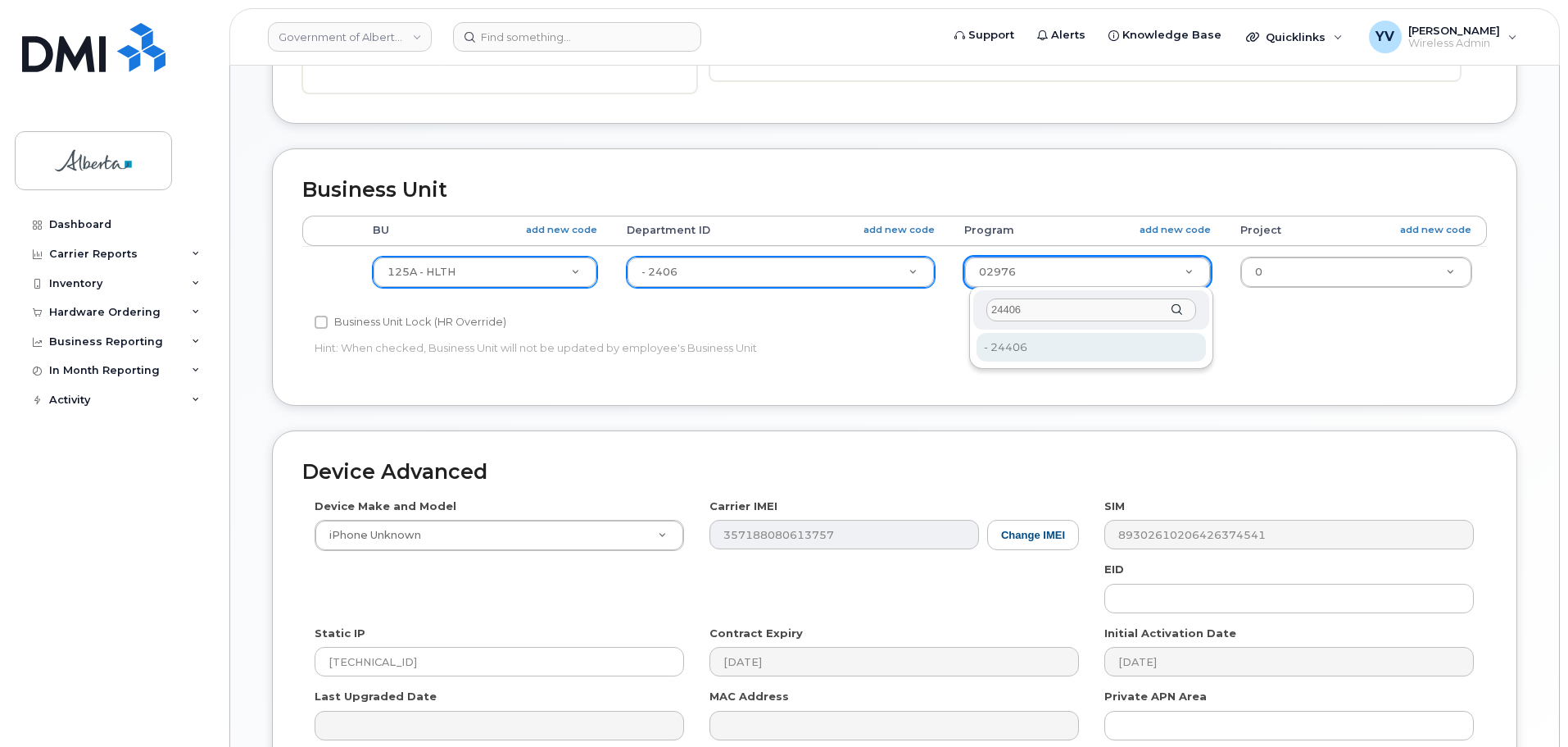
type input "24406"
type input "4120392"
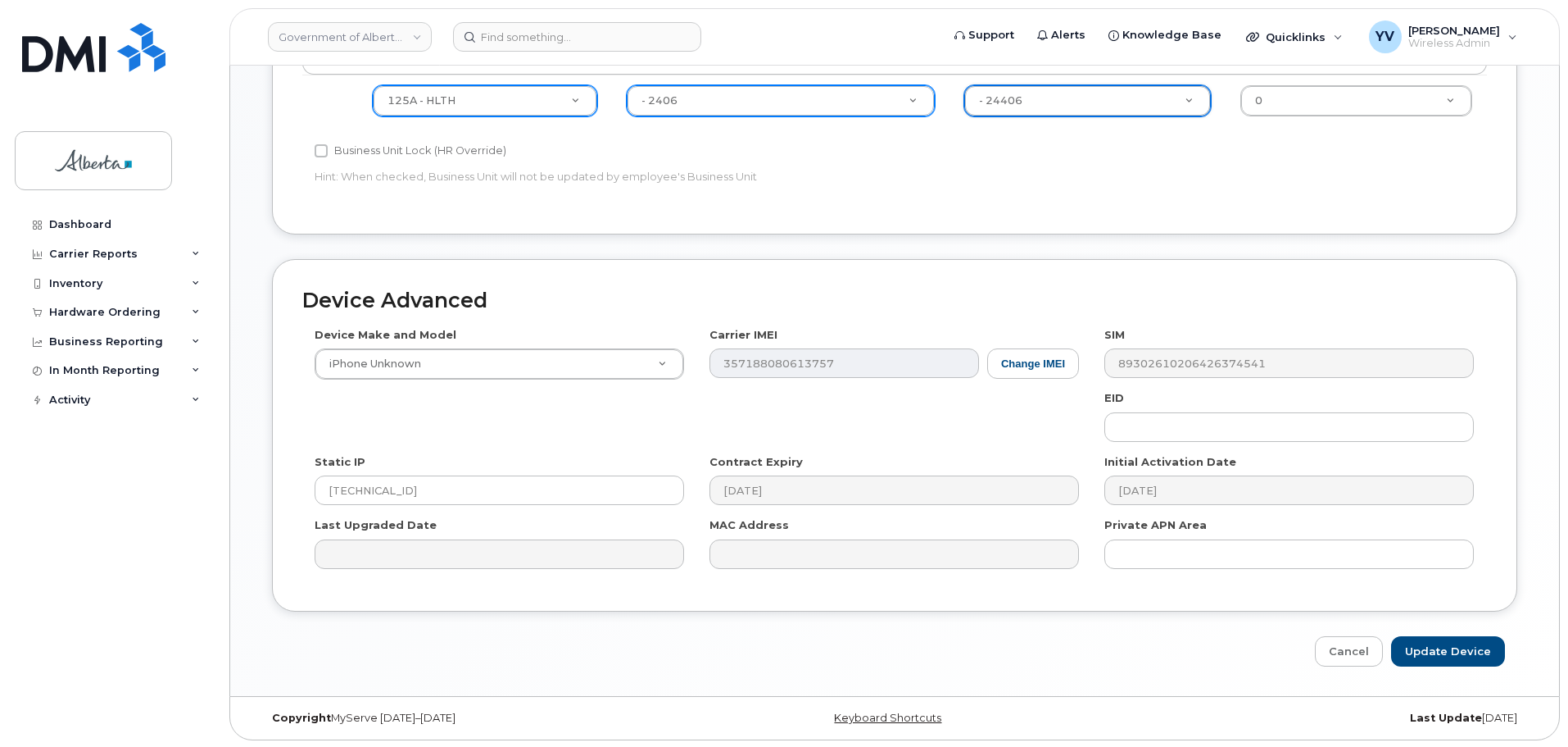
scroll to position [779, 0]
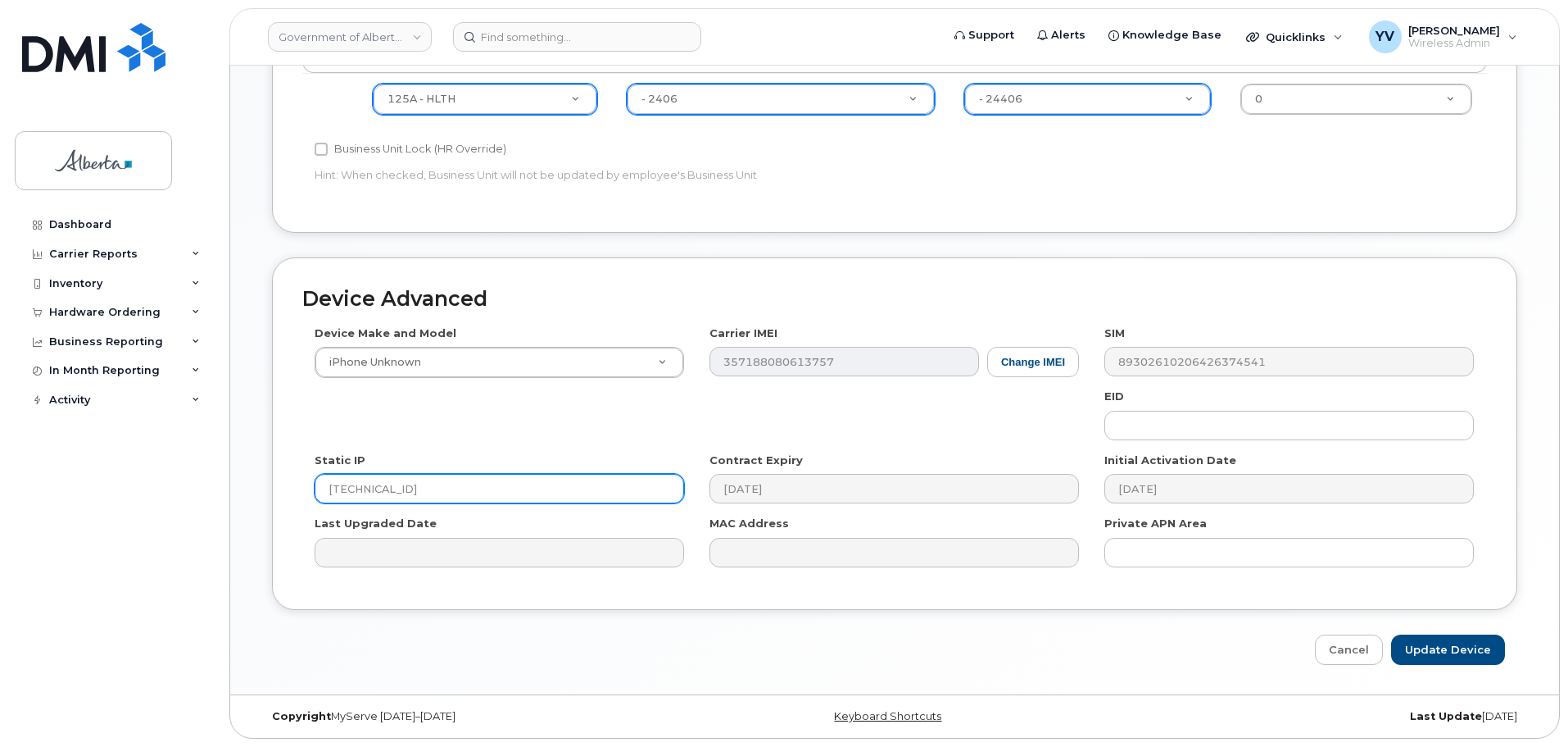
drag, startPoint x: 428, startPoint y: 487, endPoint x: 326, endPoint y: 486, distance: 102.0
click at [326, 486] on input "174.90.251.152" at bounding box center [499, 488] width 369 height 30
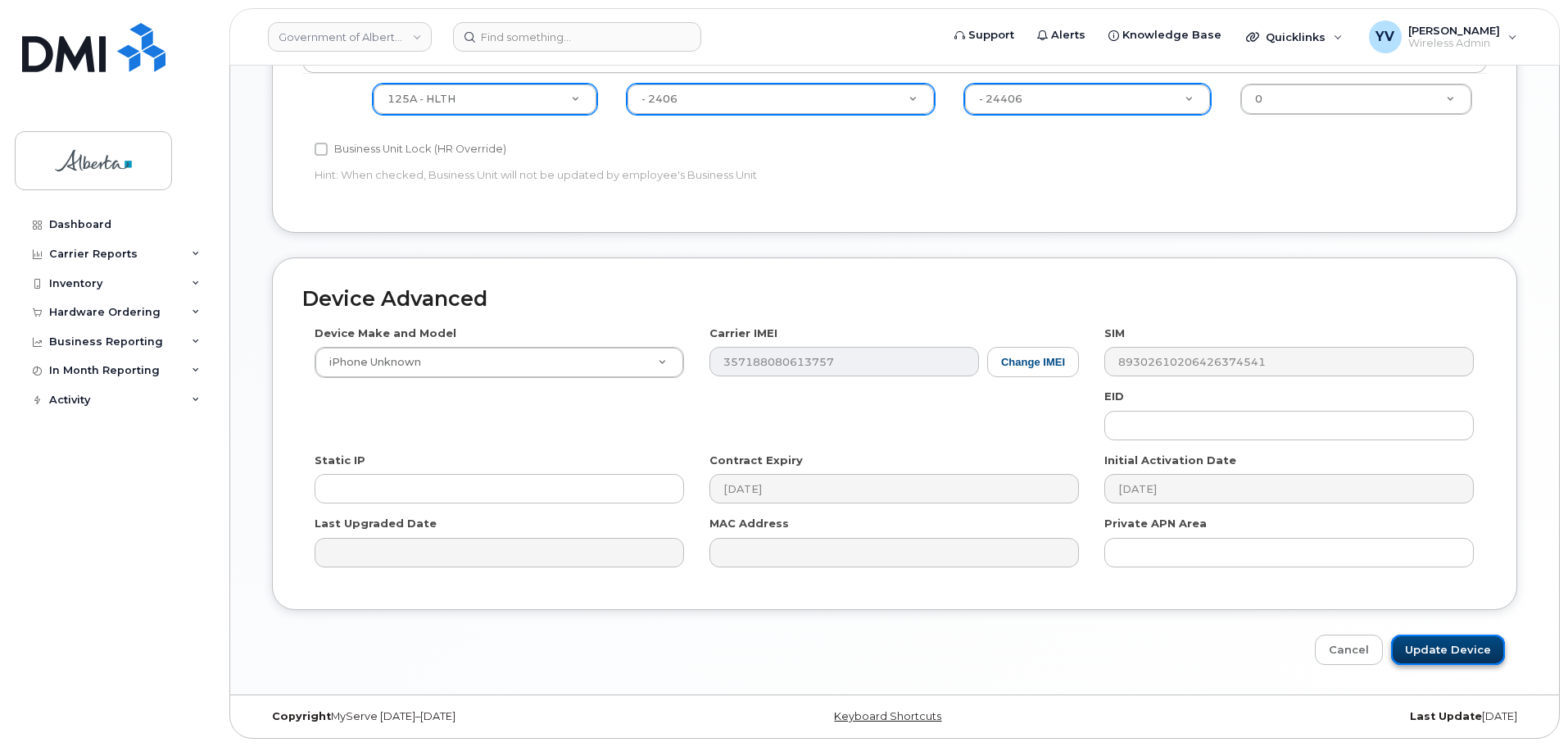
click at [1424, 650] on input "Update Device" at bounding box center [1448, 650] width 113 height 31
type input "Saving..."
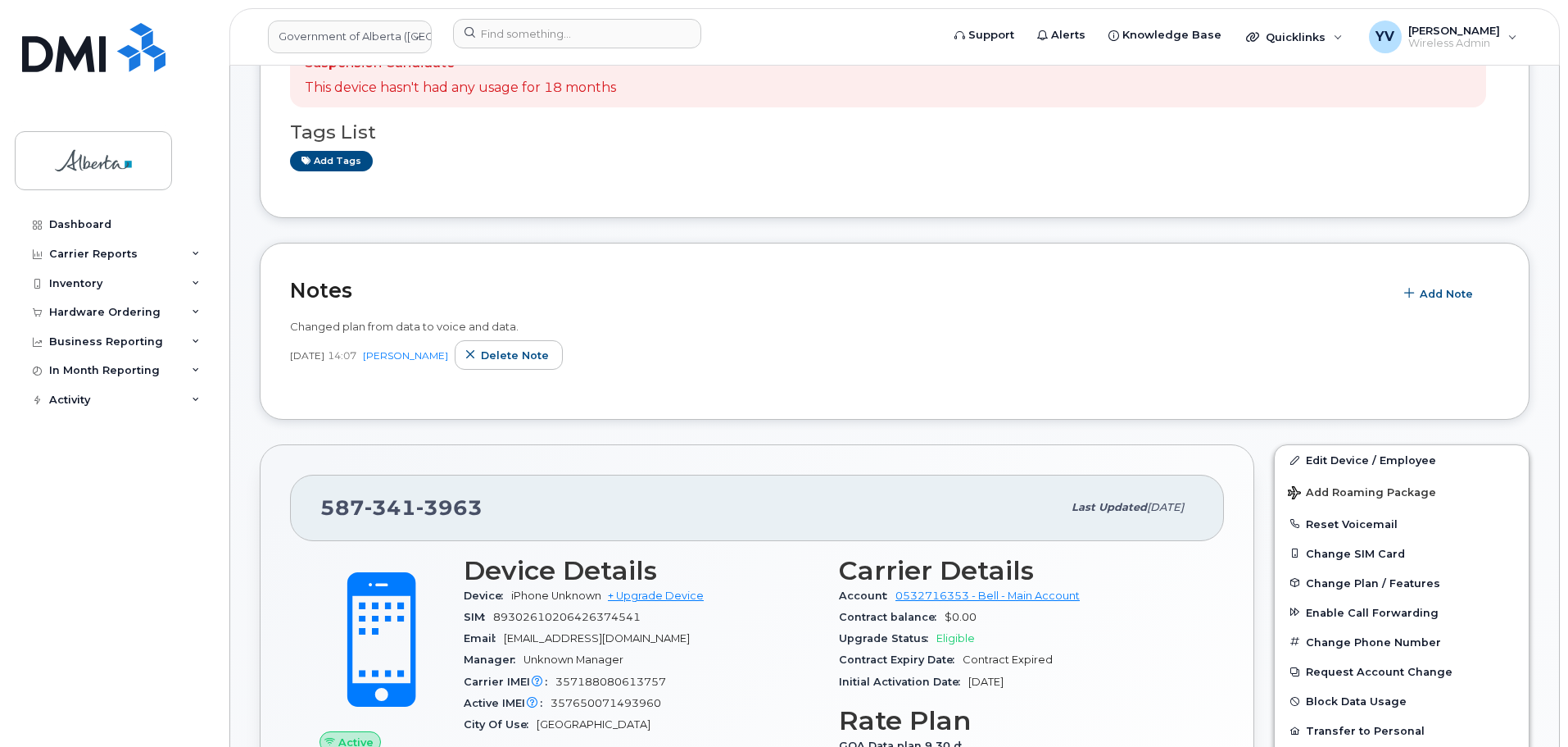
scroll to position [398, 0]
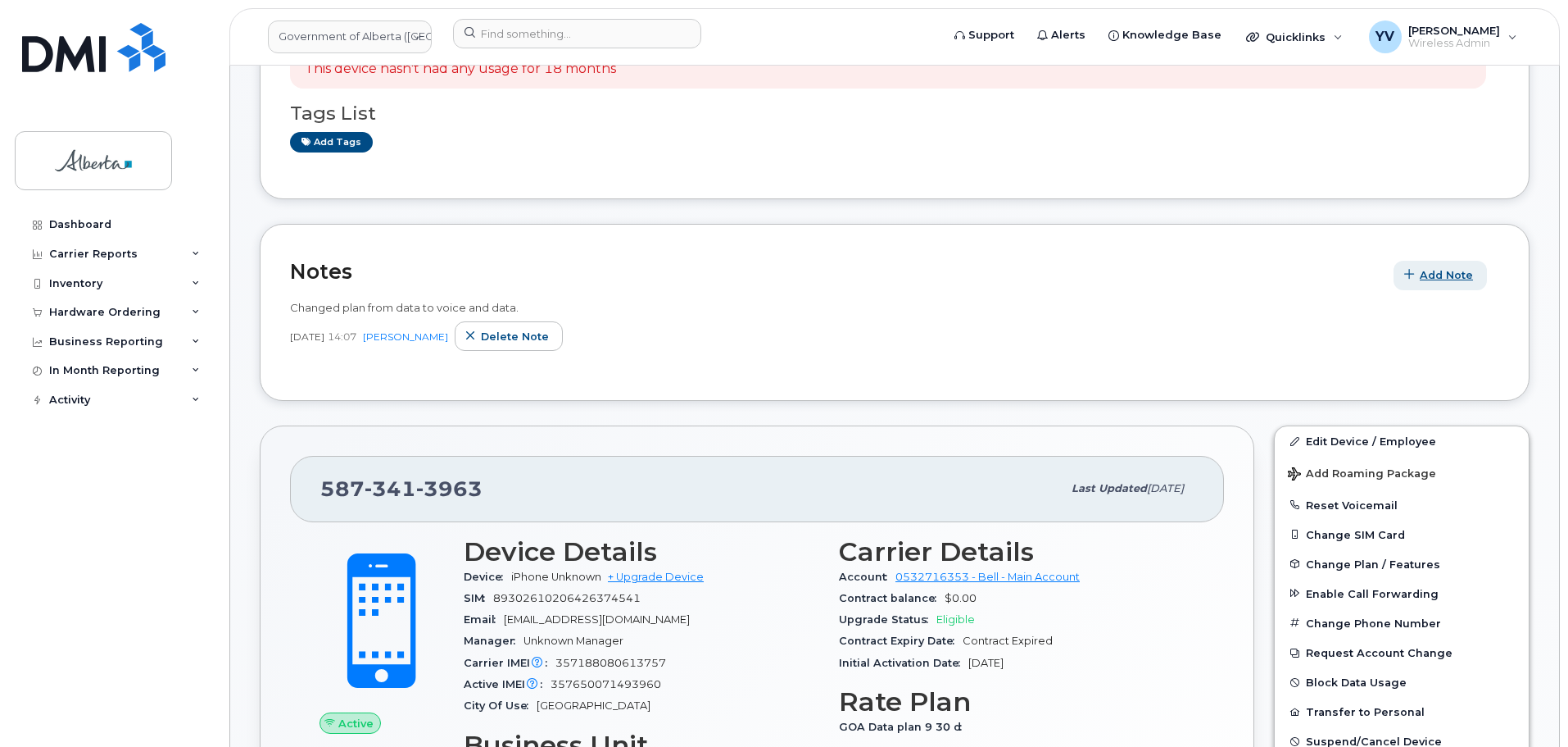
click at [1446, 269] on span "Add Note" at bounding box center [1446, 275] width 53 height 15
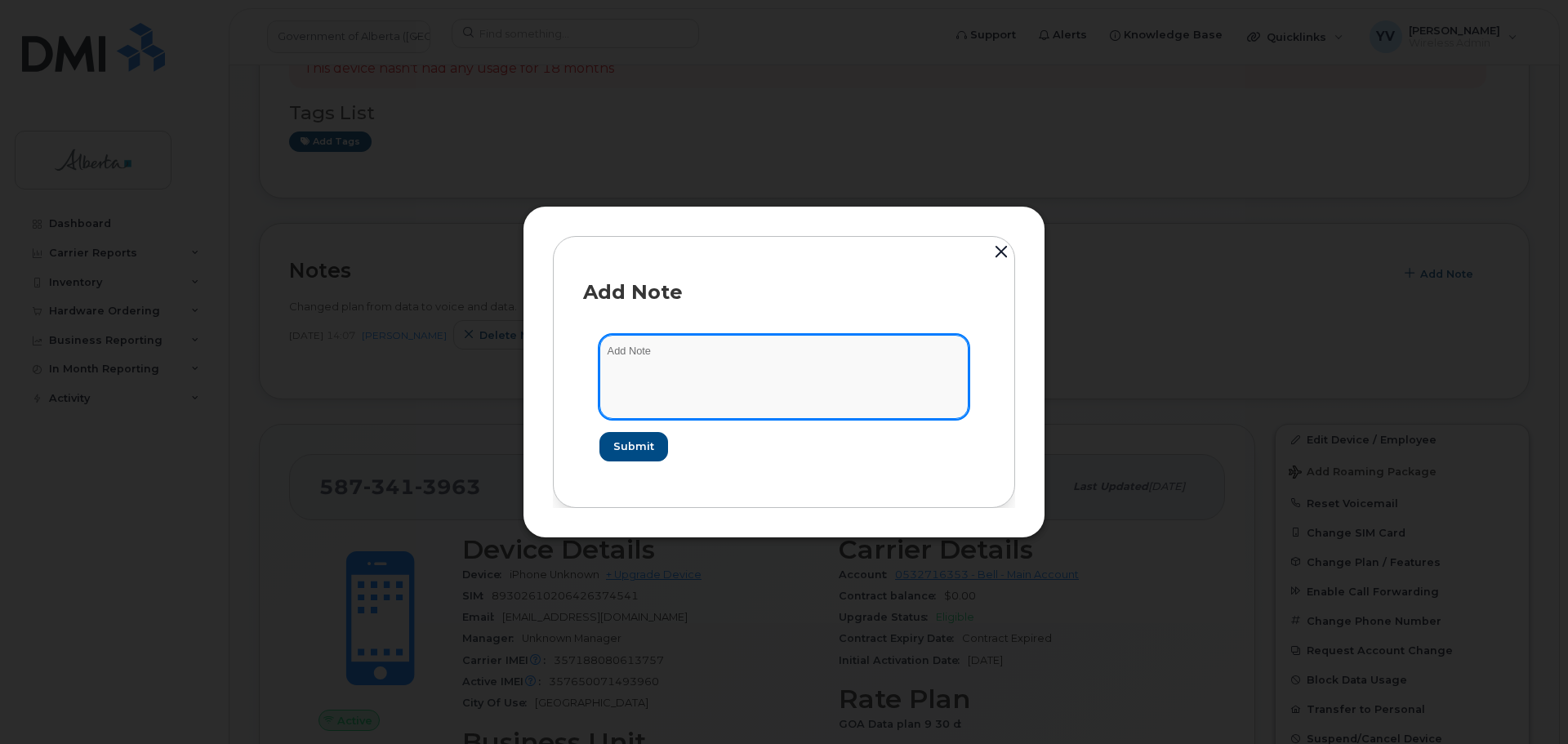
click at [623, 363] on textarea at bounding box center [784, 376] width 369 height 83
paste textarea "SCTASK0843693 5873413963 DO NOT DELETE - BEING REASSIGNED to Yash Parmar. Previ…"
type textarea "SCTASK0843693 5873413963 DO NOT DELETE - BEING REASSIGNED to Yash Parmar. Previ…"
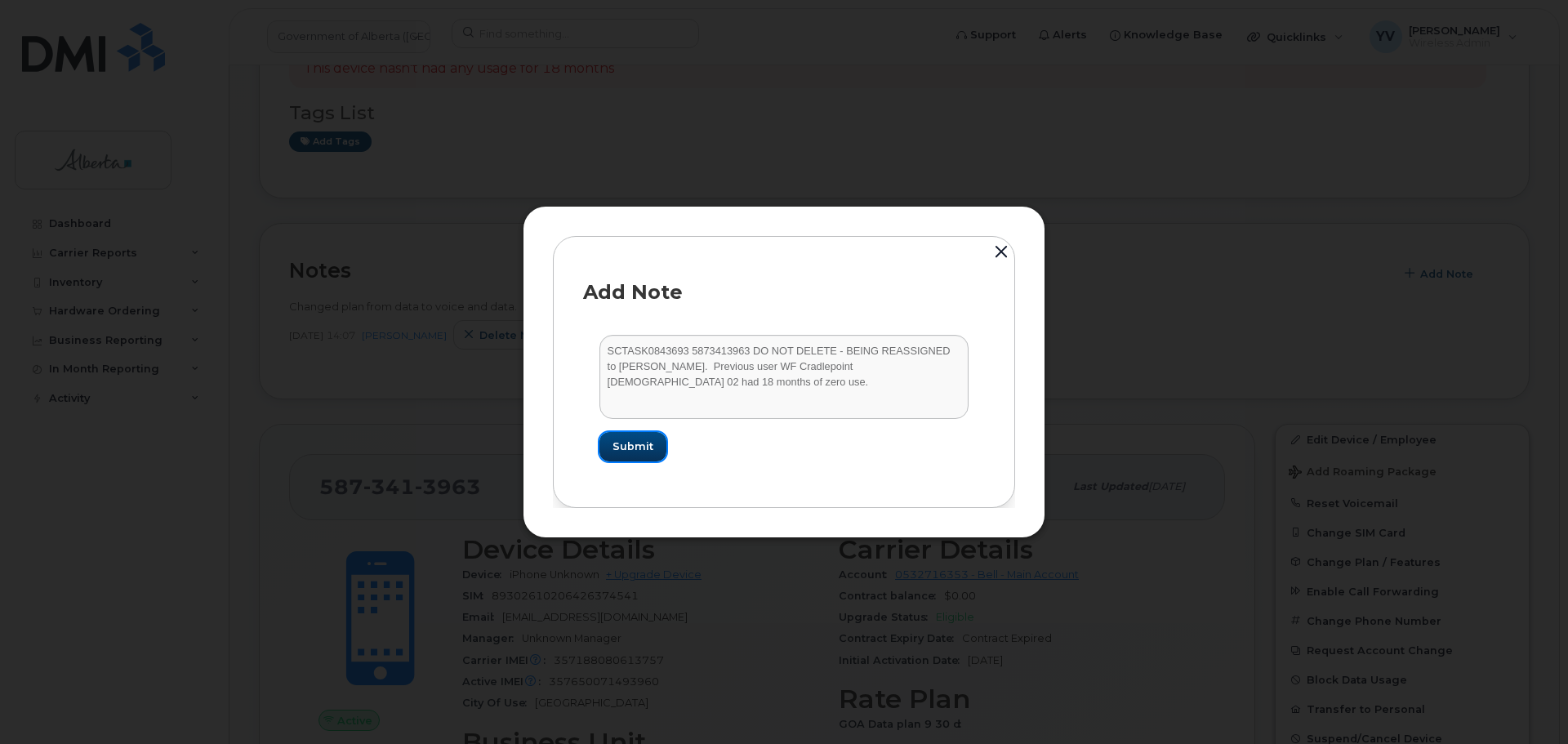
click at [638, 449] on span "Submit" at bounding box center [632, 446] width 40 height 15
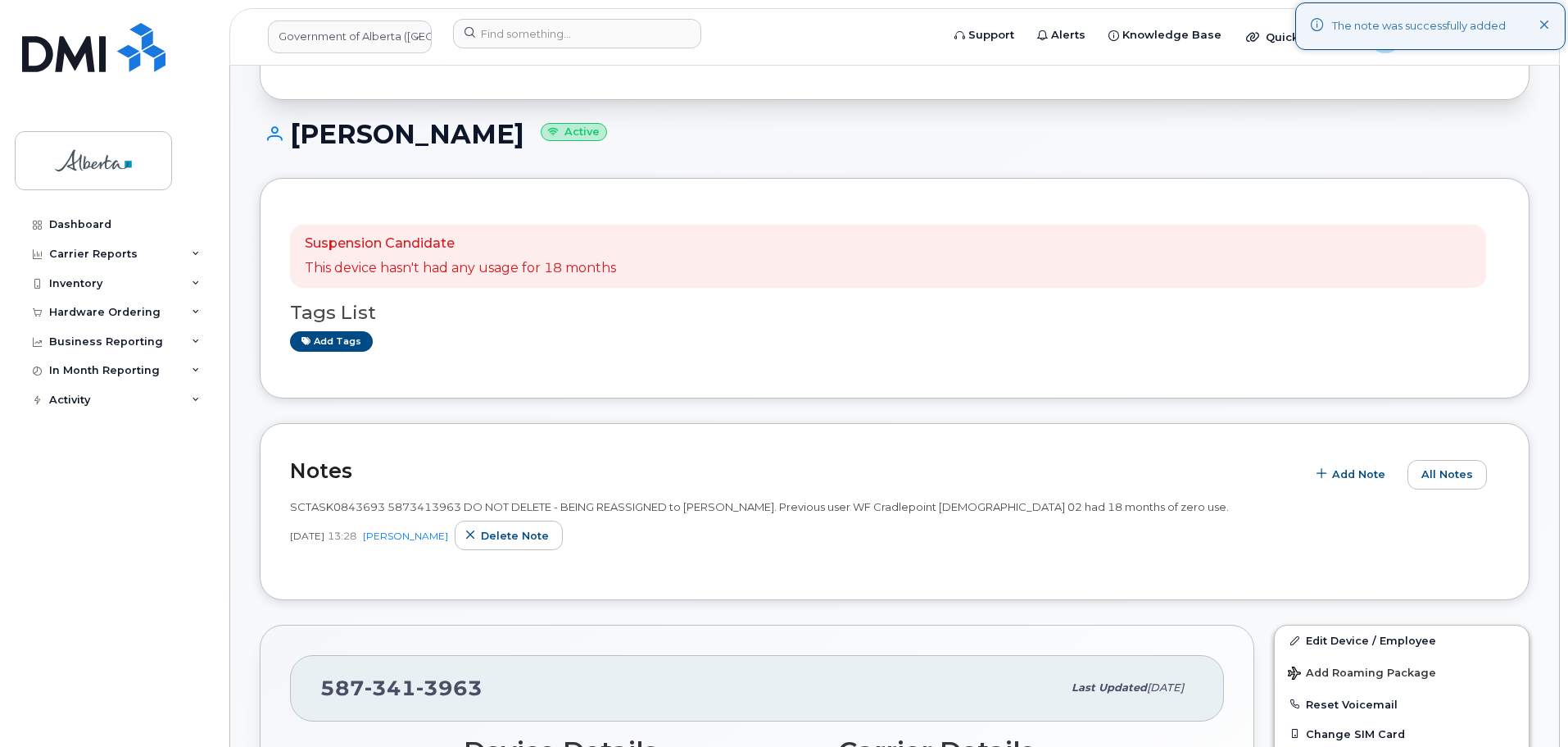
scroll to position [301, 0]
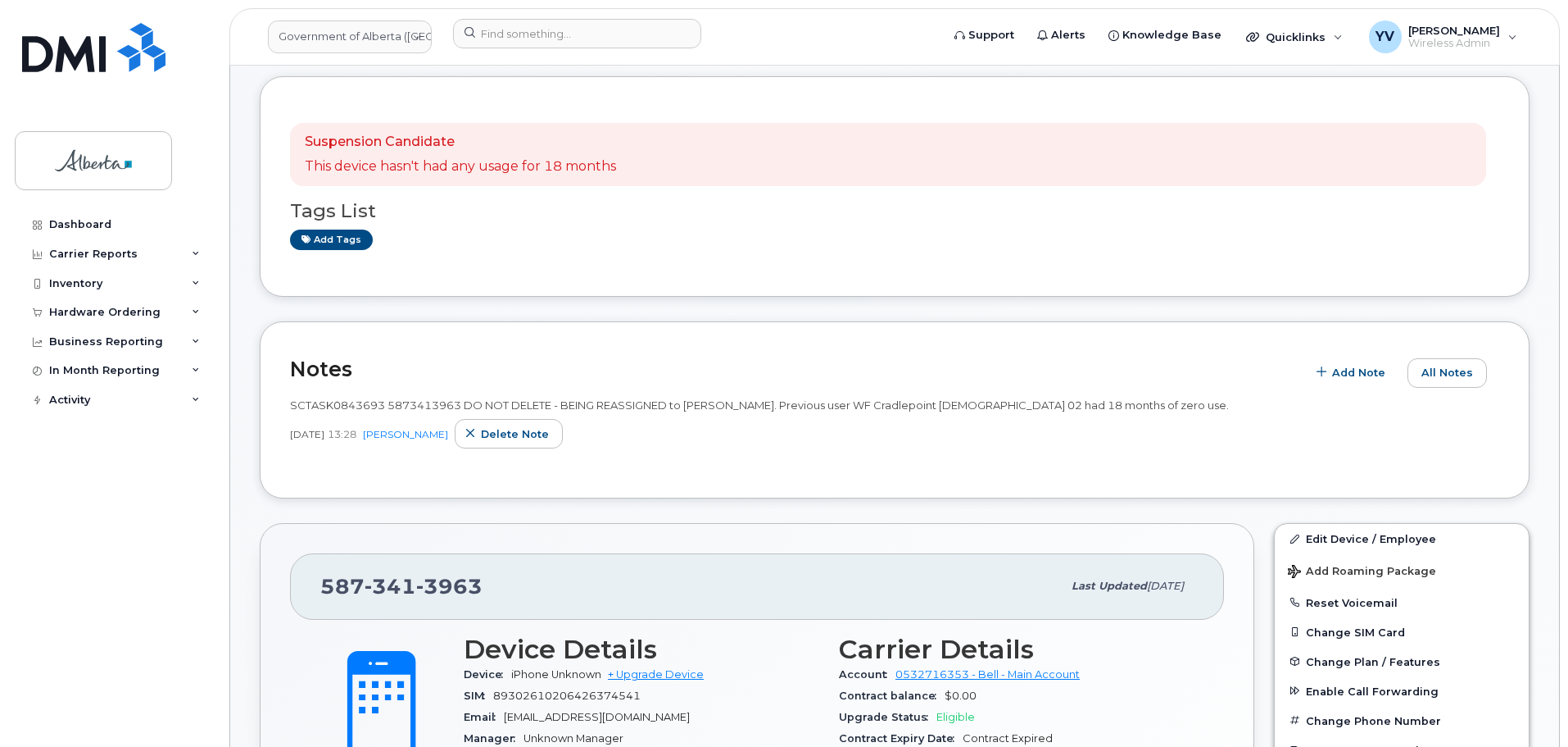
drag, startPoint x: 1564, startPoint y: 113, endPoint x: 1562, endPoint y: 143, distance: 30.1
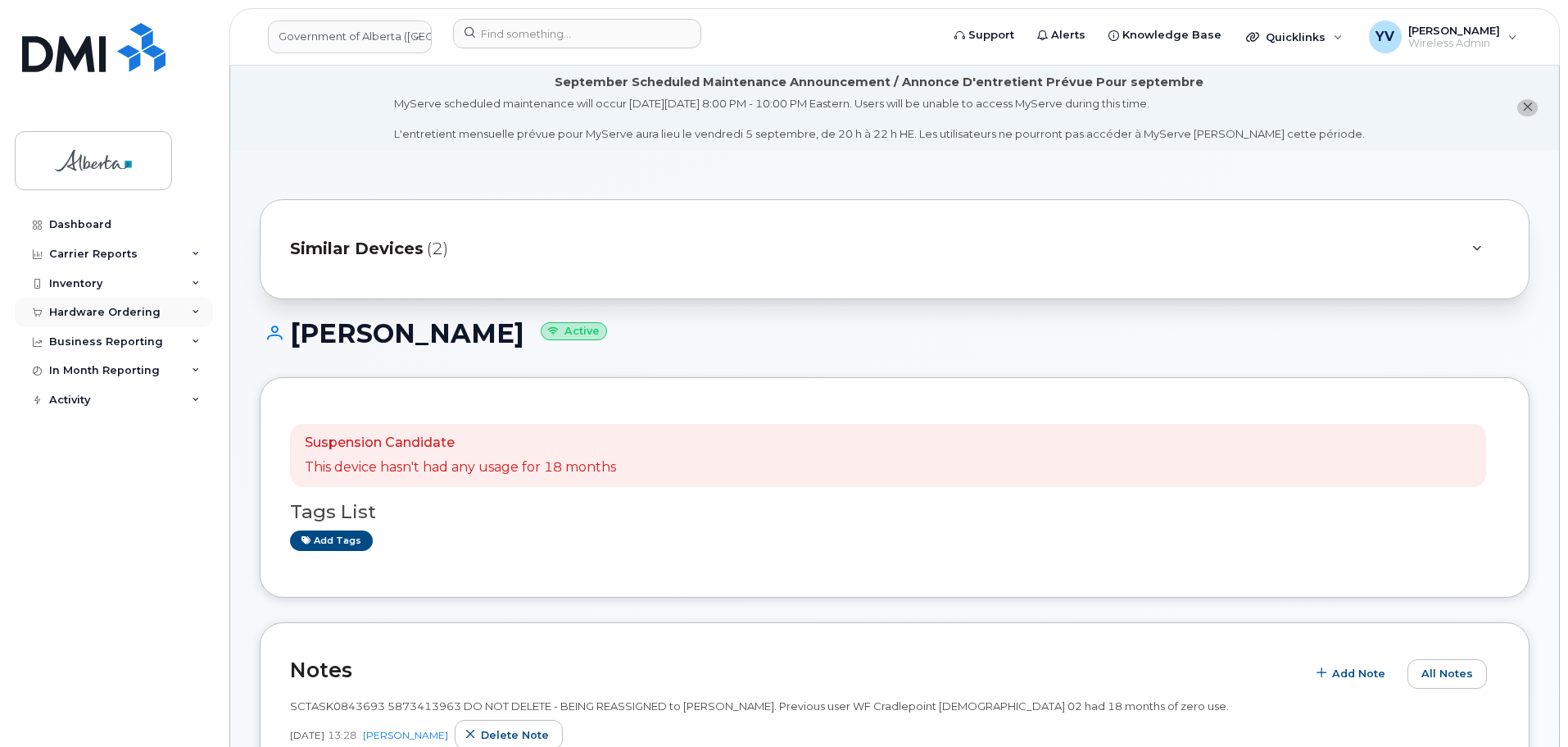
click at [97, 309] on div "Hardware Ordering" at bounding box center [105, 312] width 112 height 14
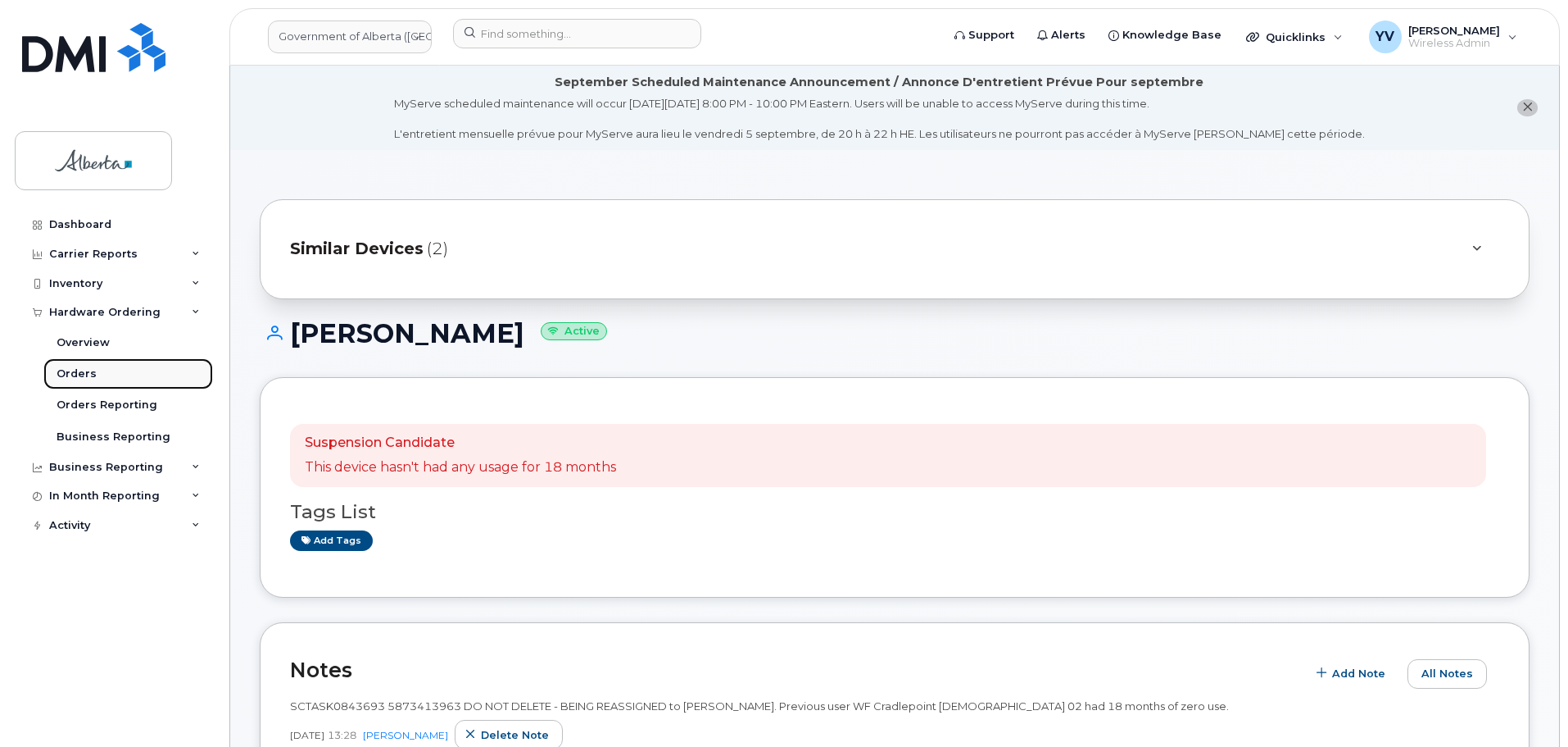
click at [64, 371] on div "Orders" at bounding box center [77, 374] width 41 height 14
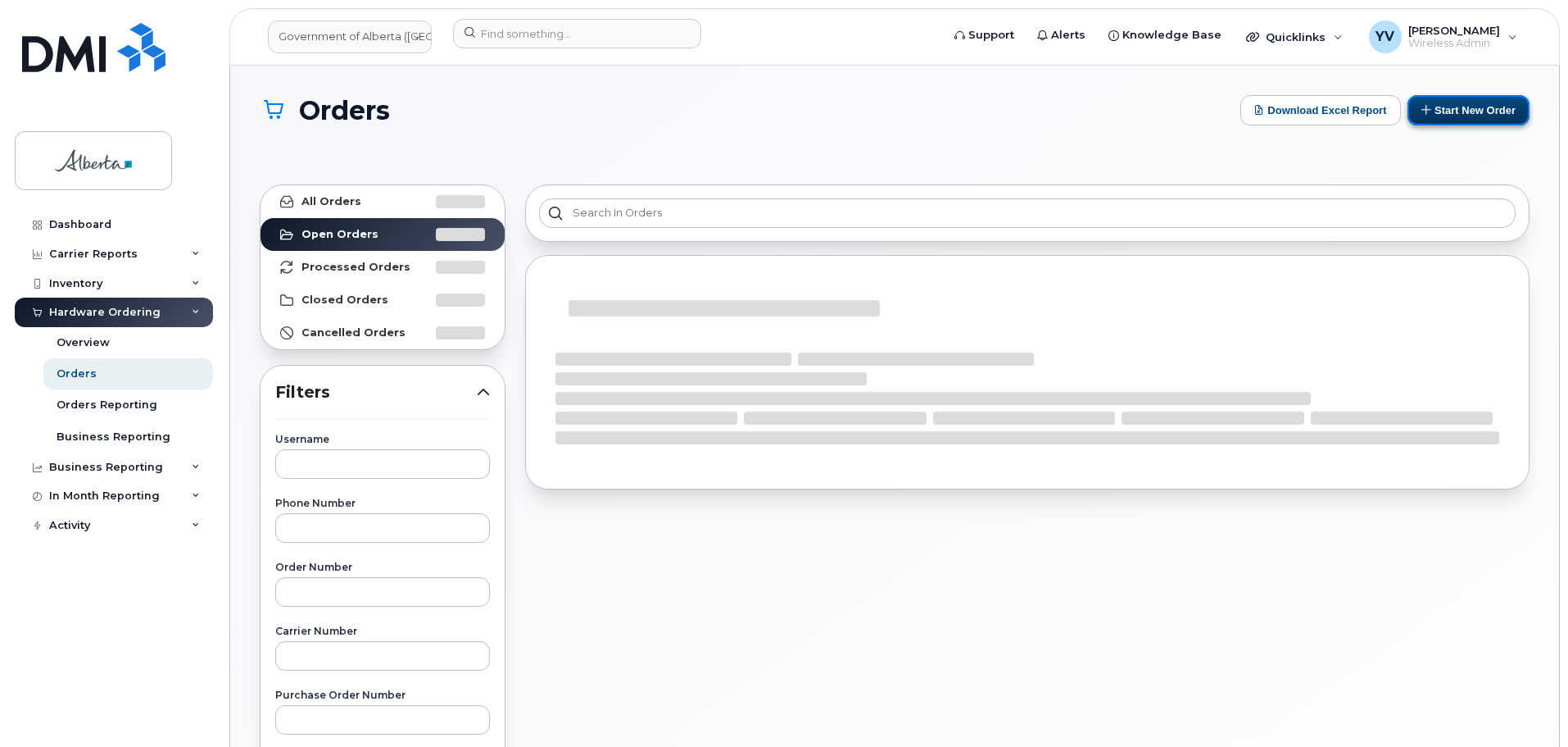
click at [1494, 105] on button "Start New Order" at bounding box center [1469, 111] width 122 height 31
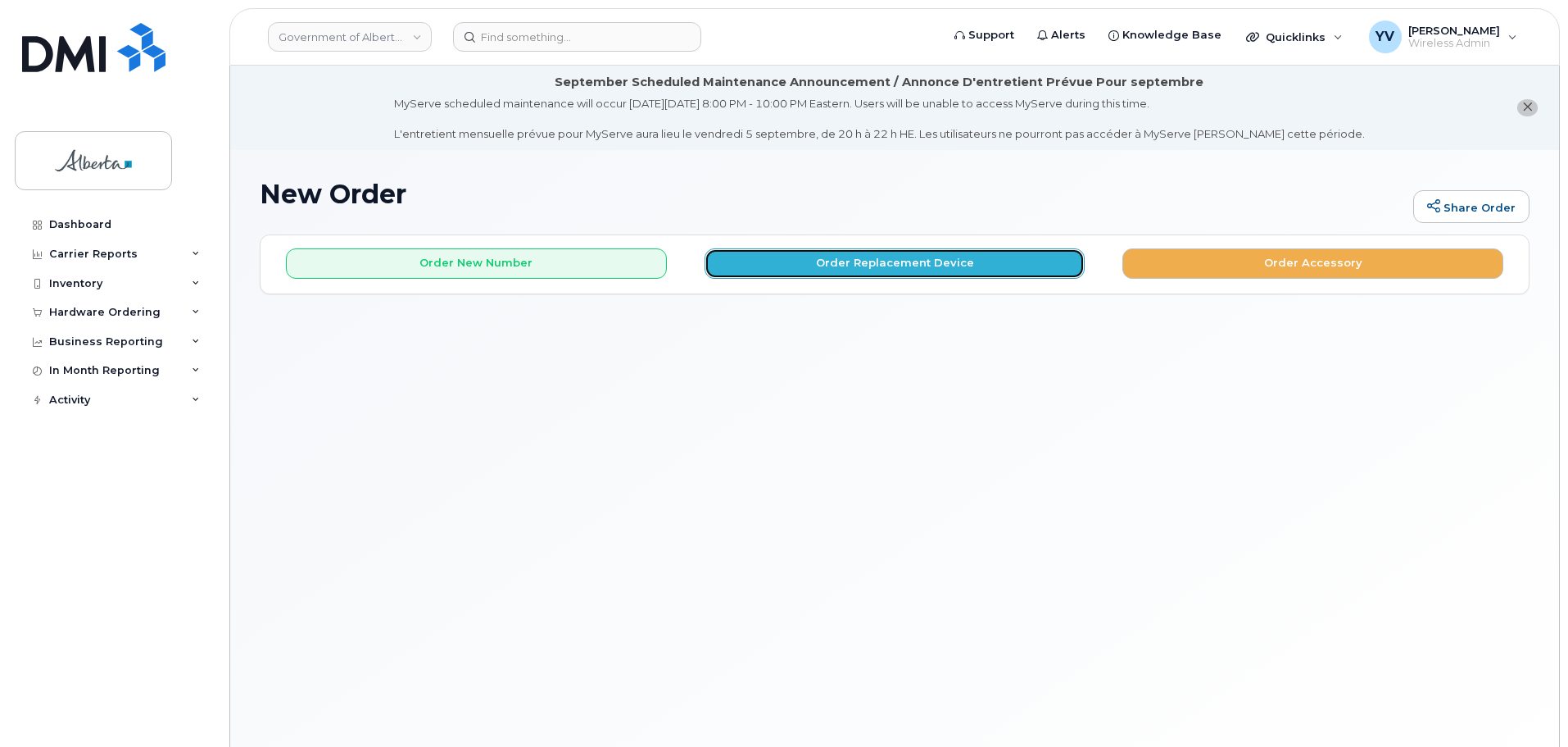
click at [844, 265] on button "Order Replacement Device" at bounding box center [894, 264] width 381 height 31
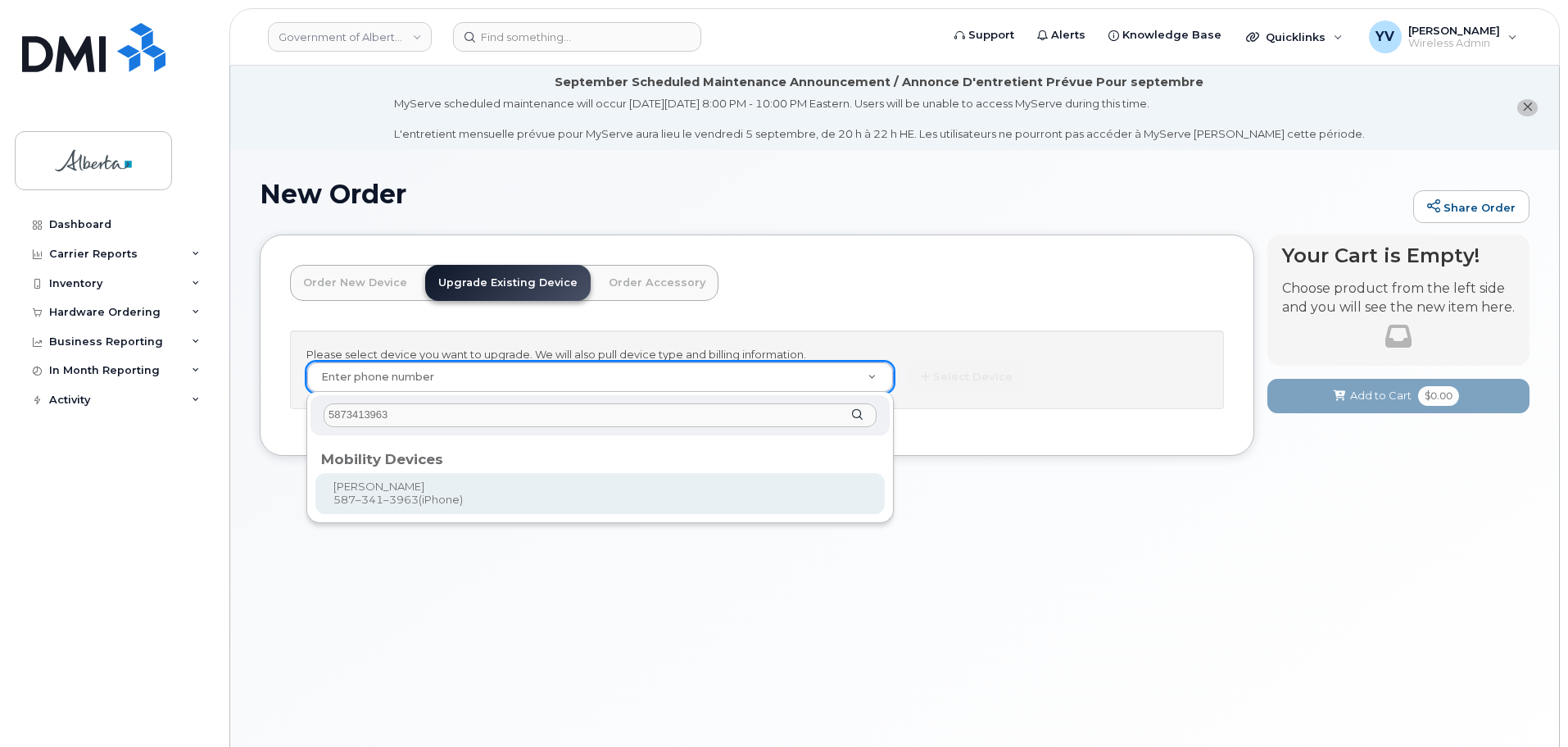
type input "5873413963"
type input "720686"
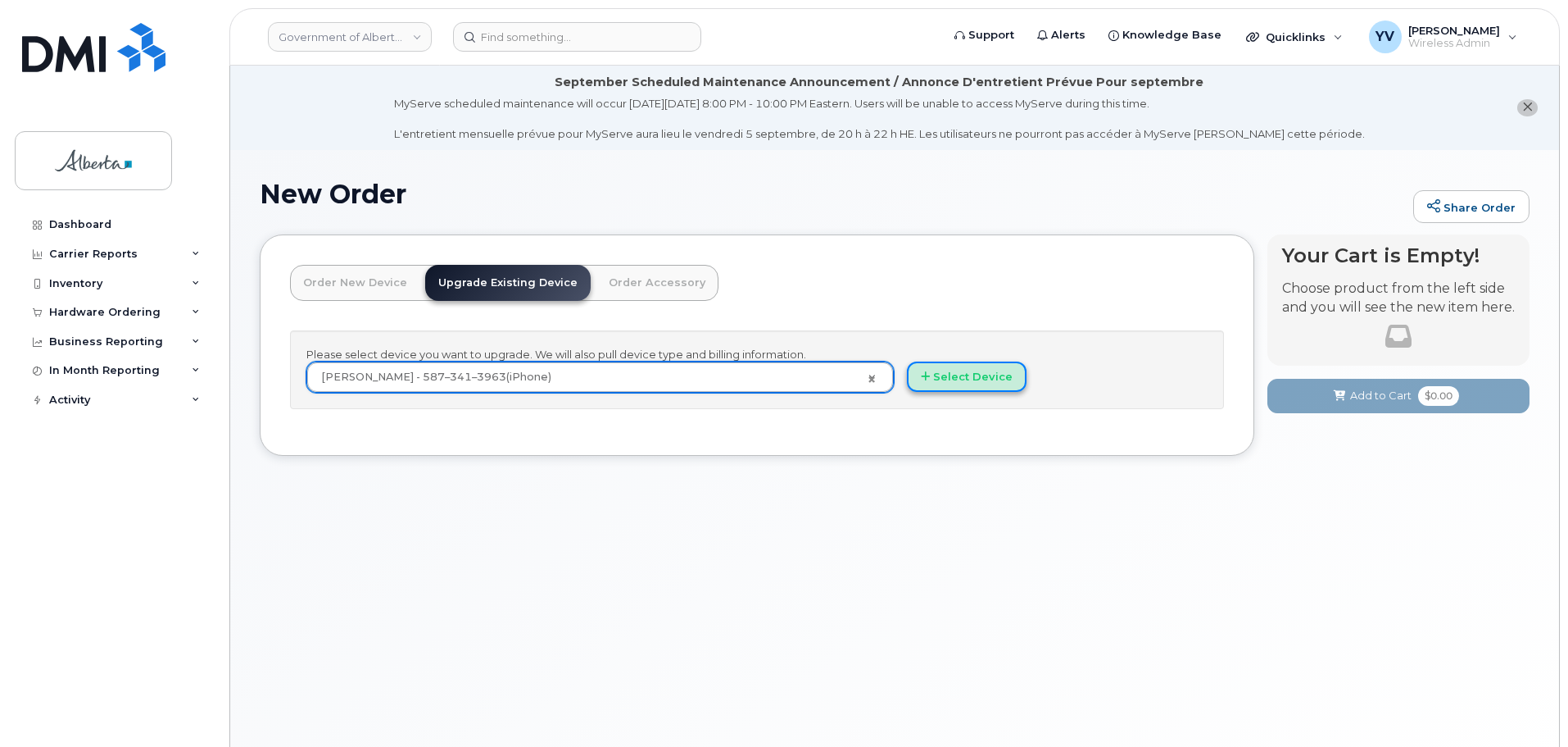
click at [977, 378] on button "Select Device" at bounding box center [966, 377] width 120 height 31
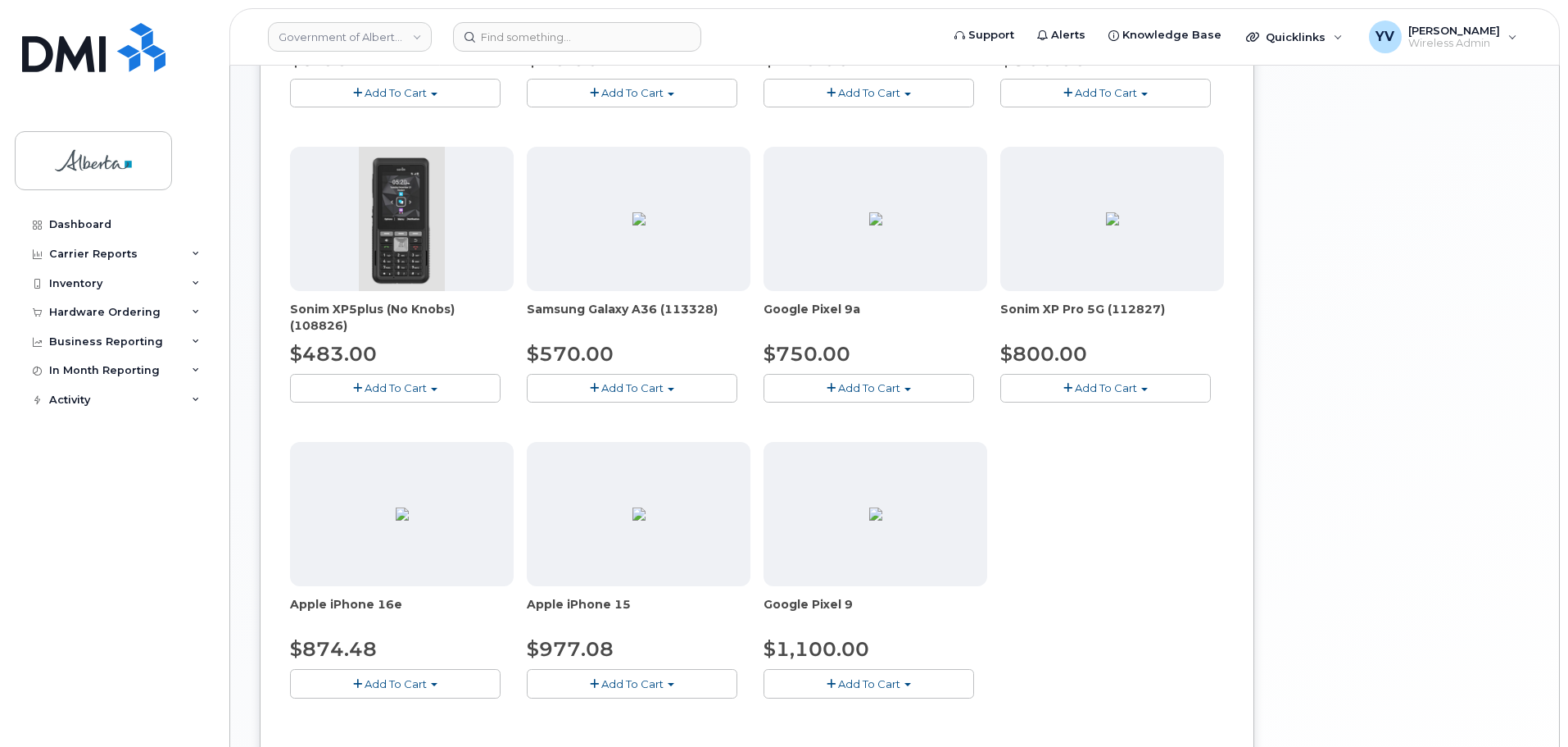
scroll to position [553, 0]
click at [432, 679] on button "Add To Cart" at bounding box center [395, 682] width 211 height 29
click at [426, 730] on link "$874.48 - 30-day upgrade (128GB model)" at bounding box center [424, 733] width 260 height 21
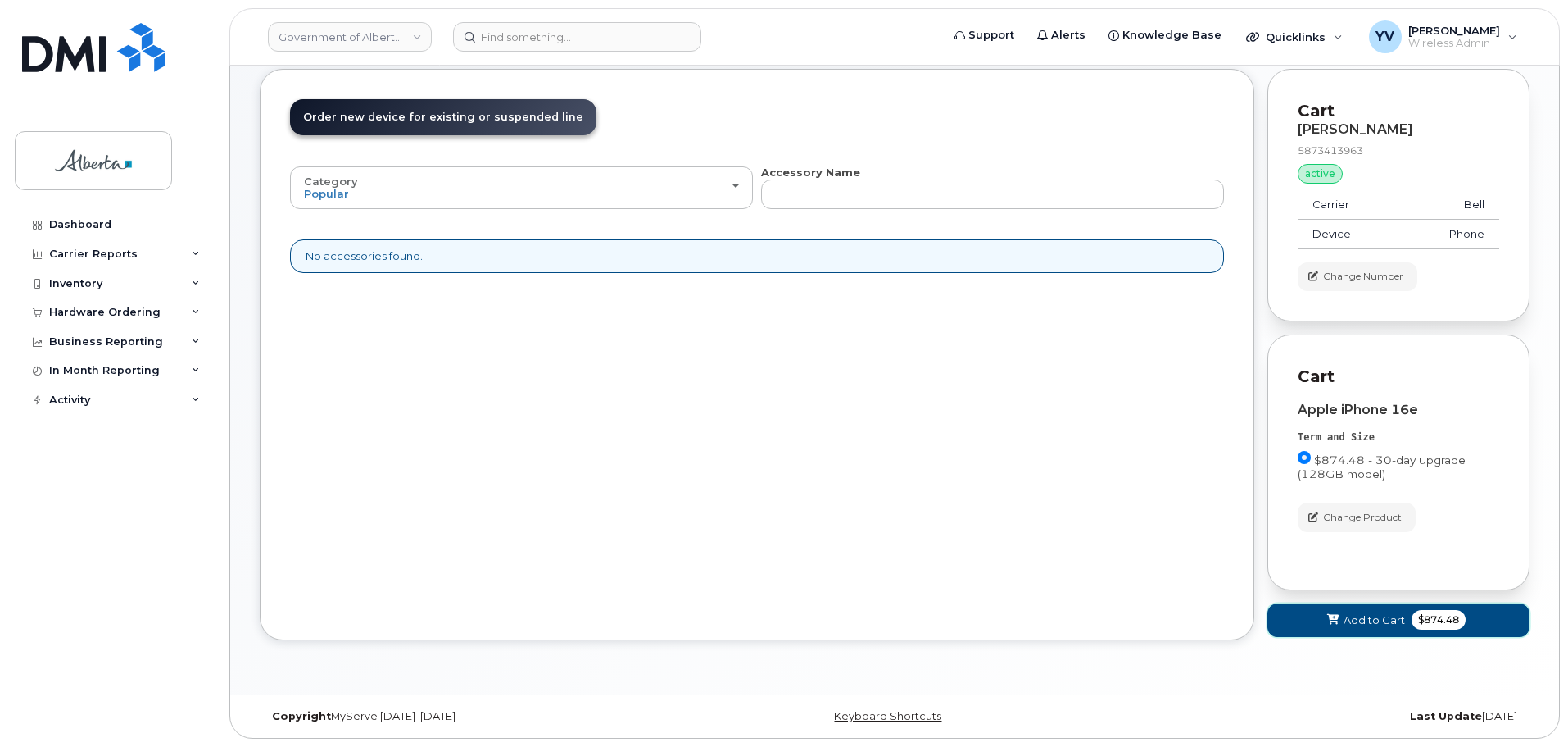
click at [1391, 616] on span "Add to Cart" at bounding box center [1374, 620] width 61 height 15
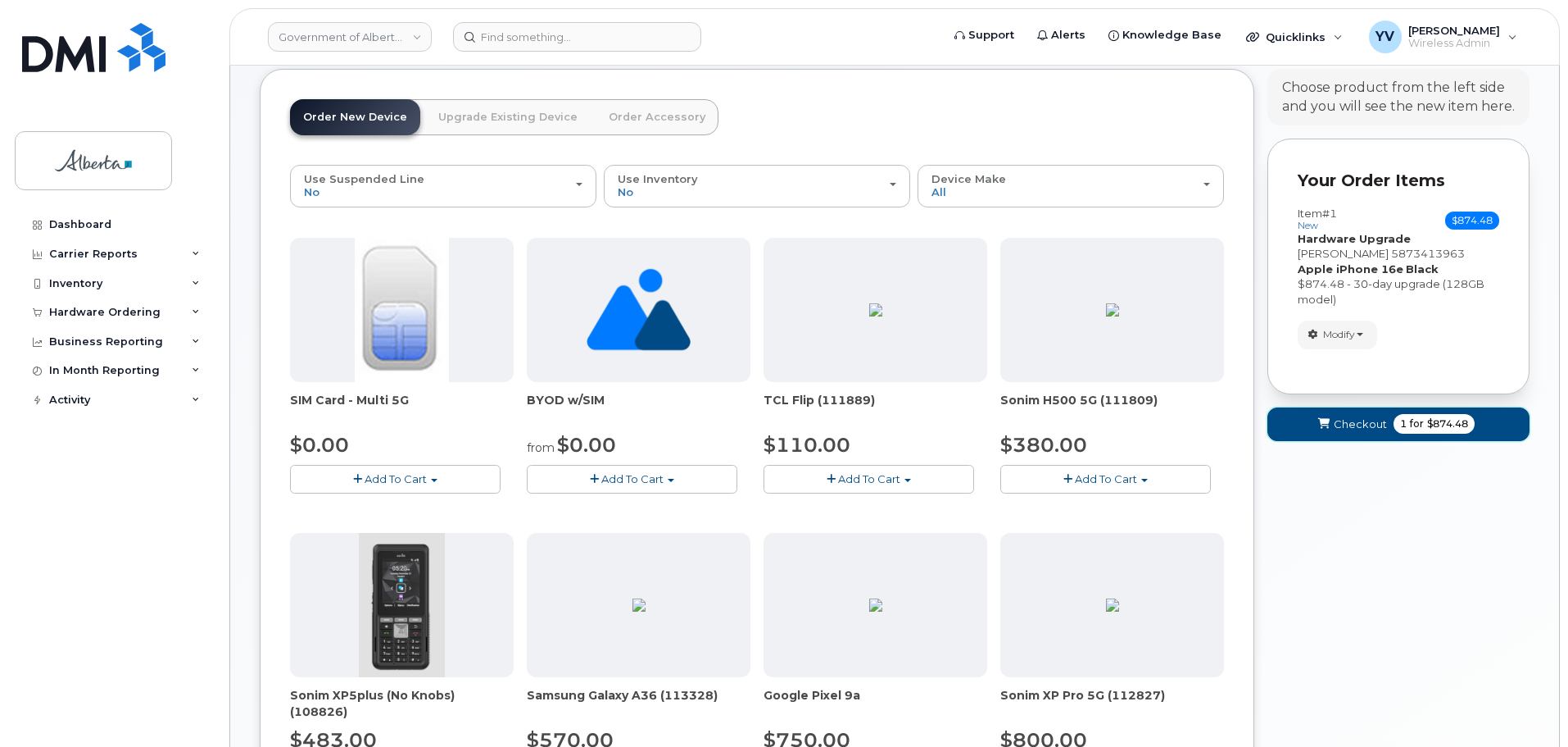
click at [1361, 421] on span "Checkout" at bounding box center [1360, 424] width 53 height 15
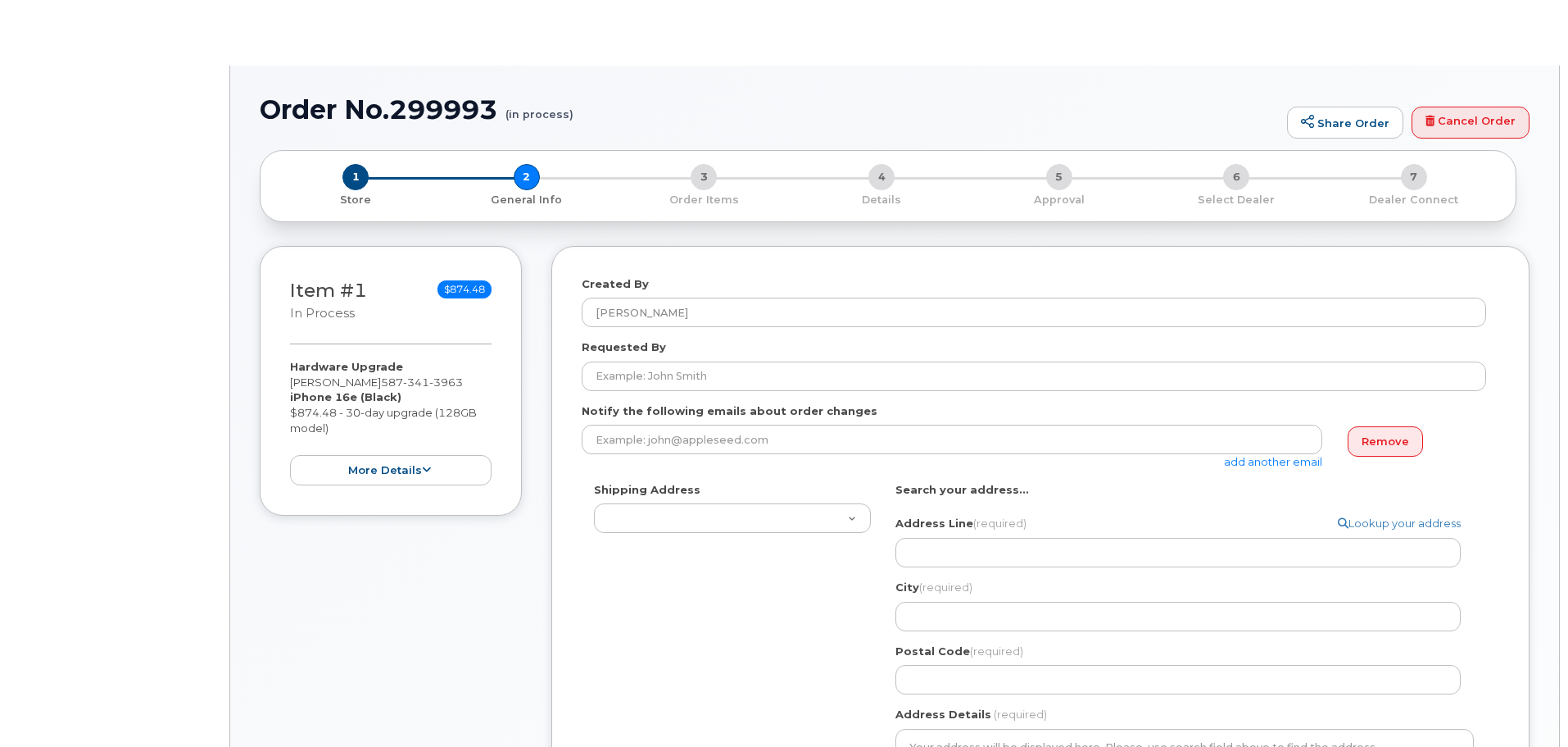
select select
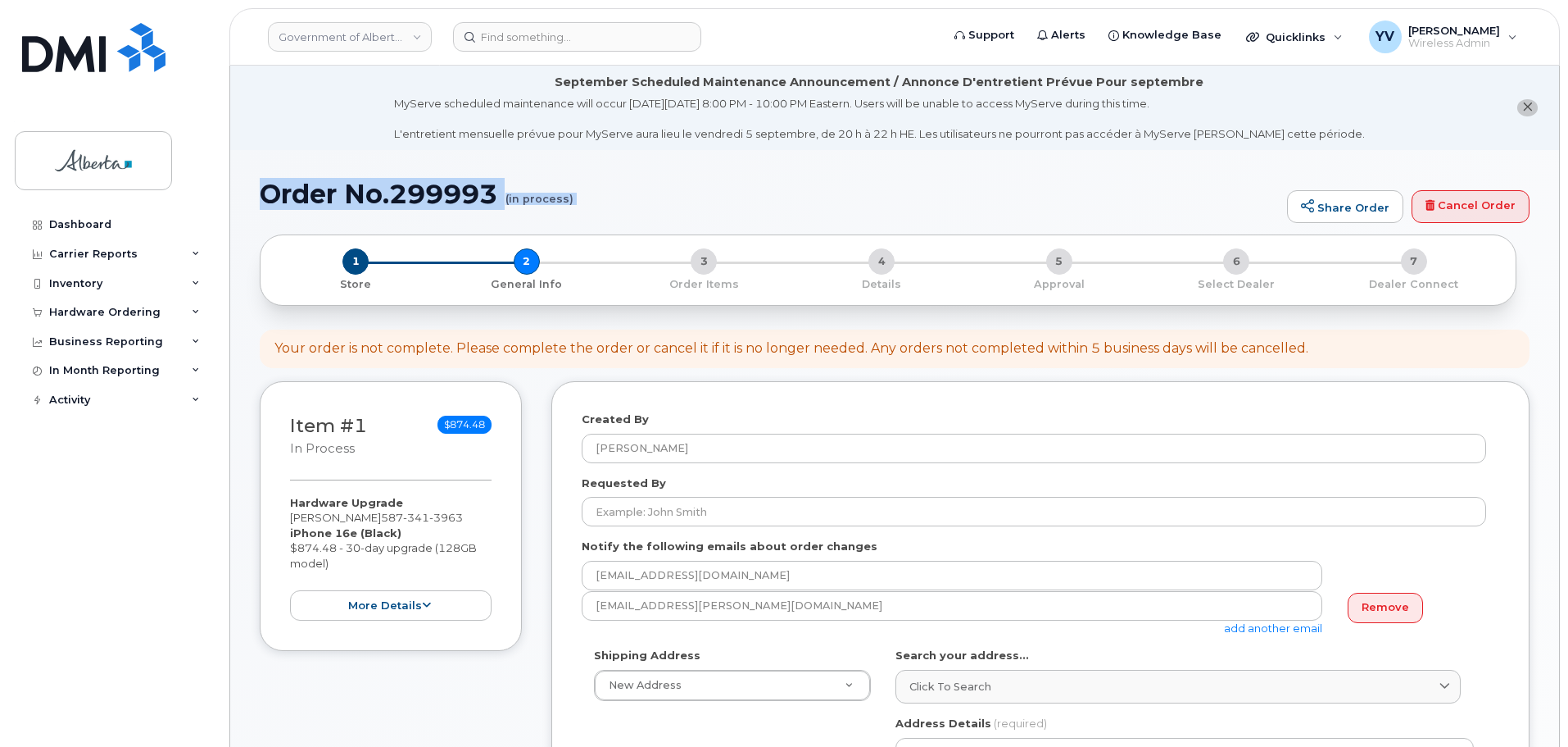
drag, startPoint x: 1567, startPoint y: 94, endPoint x: 1573, endPoint y: 154, distance: 60.3
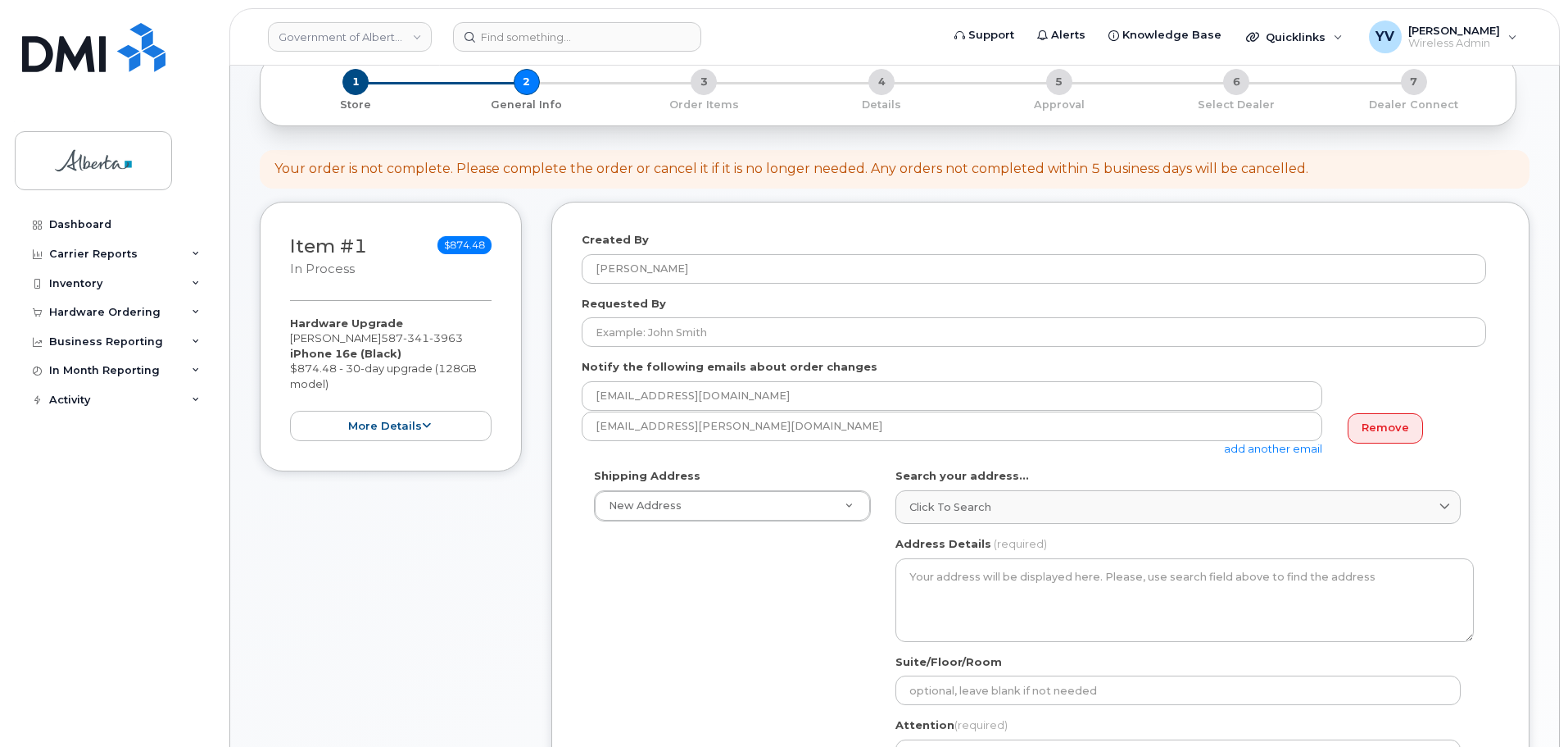
scroll to position [246, 0]
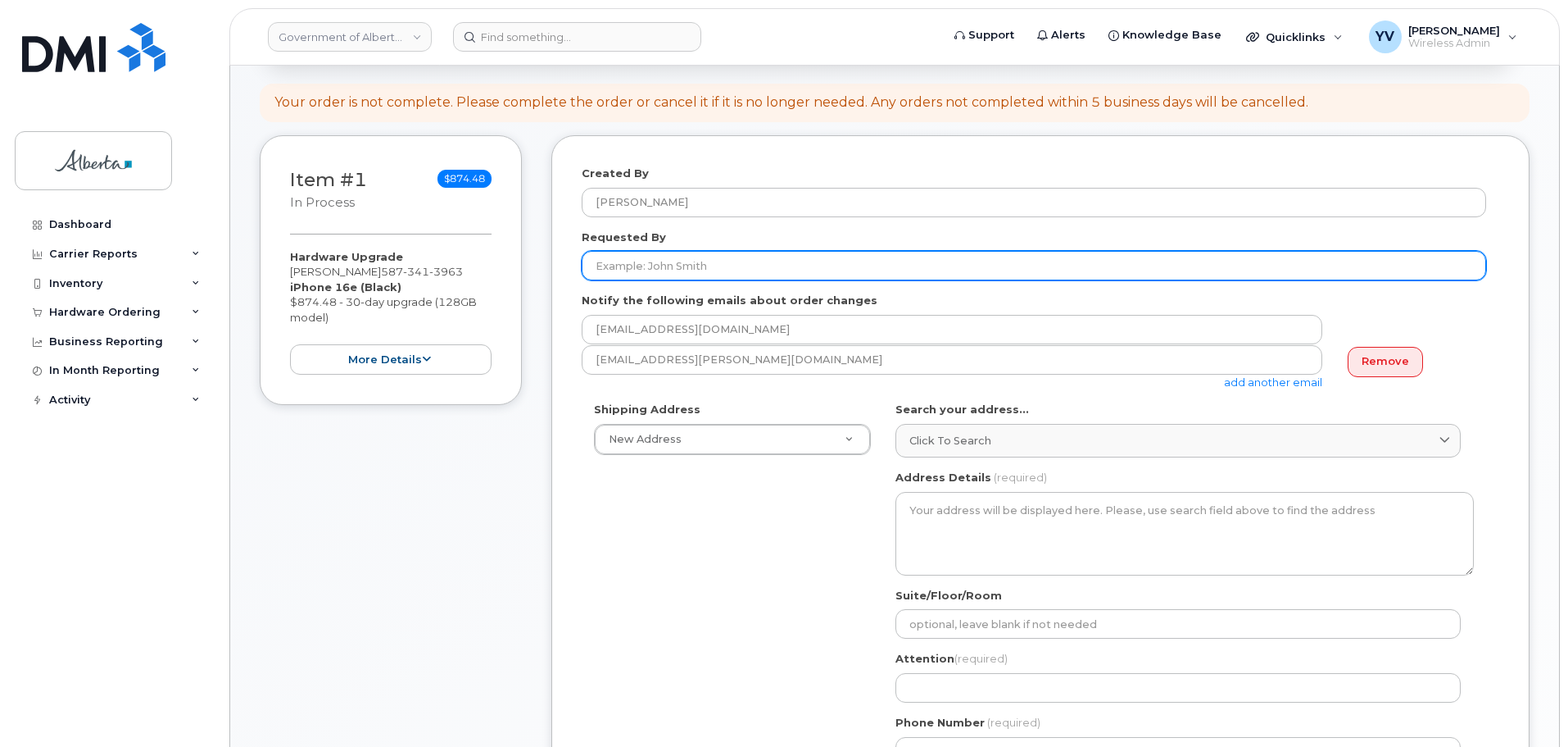
click at [618, 269] on input "Requested By" at bounding box center [1034, 265] width 904 height 30
paste input "Anne-Marie Mannella"
type input "Anne-Marie Mannella"
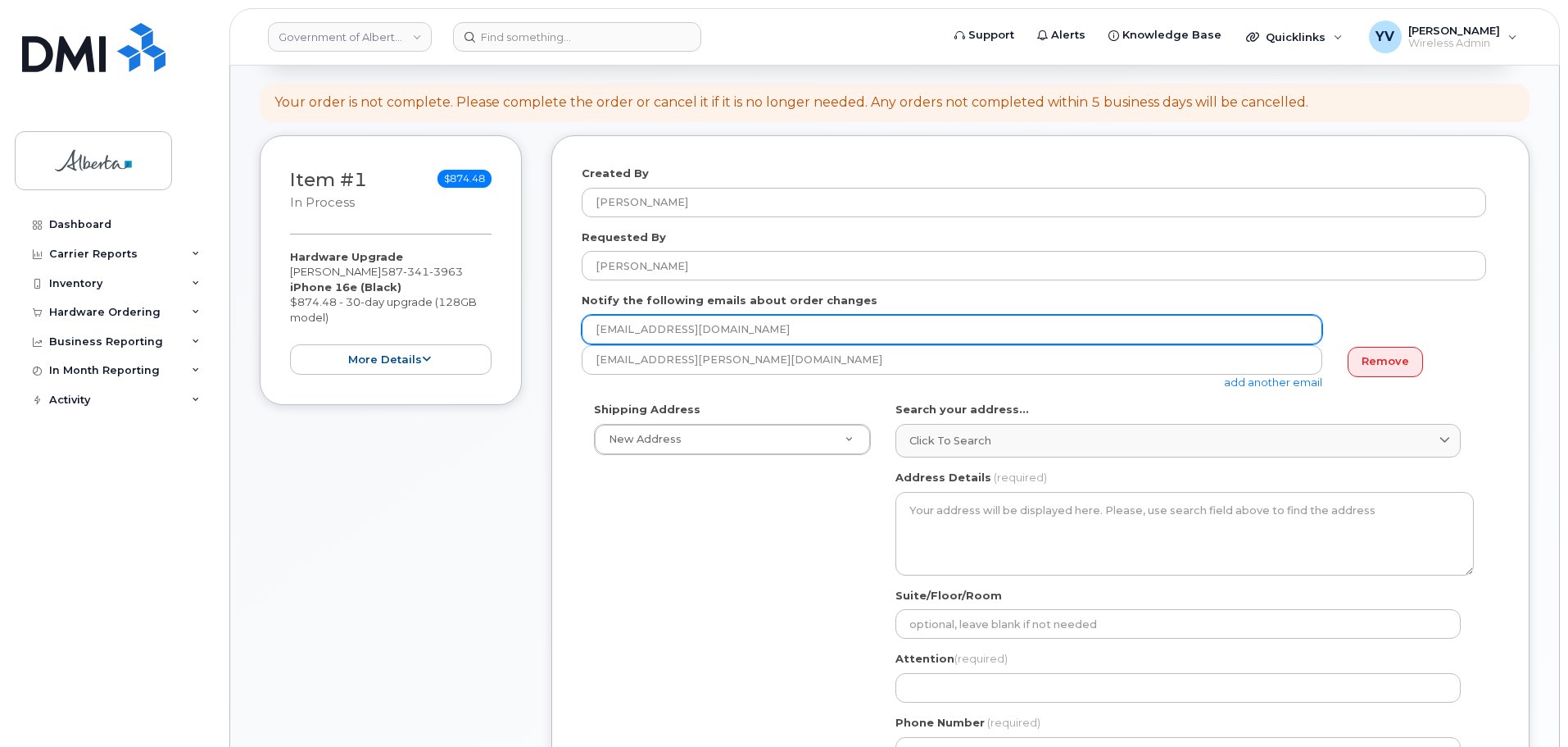
drag, startPoint x: 731, startPoint y: 329, endPoint x: 560, endPoint y: 323, distance: 171.1
click at [560, 323] on div "Created By Yen Vong Requested By Anne-Marie Mannella Notify the following email…" at bounding box center [1040, 620] width 978 height 970
paste input "anne-marie.mannella"
type input "anne-marie.mannella@gov.ab.ca"
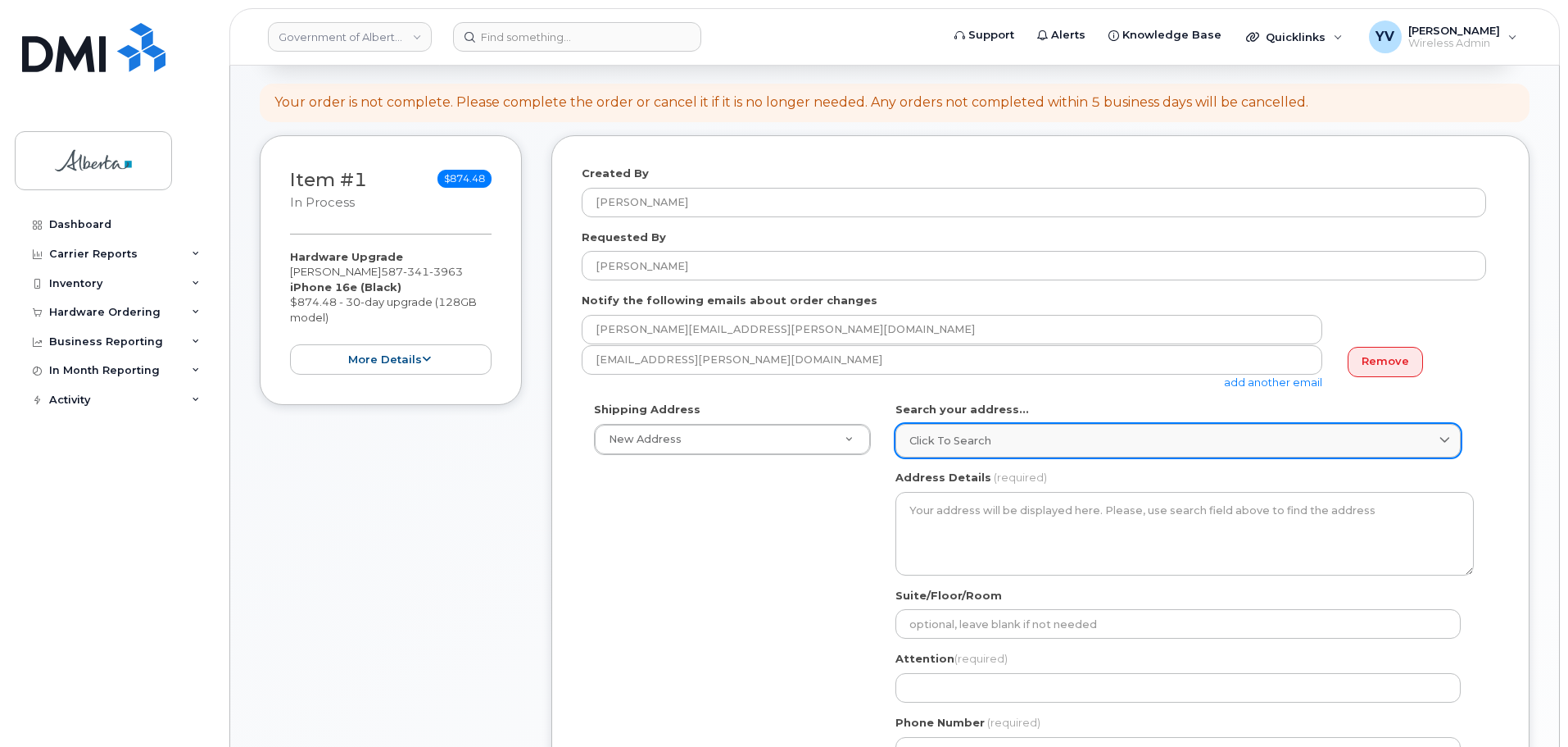
click at [931, 429] on link "Click to search" at bounding box center [1178, 440] width 566 height 33
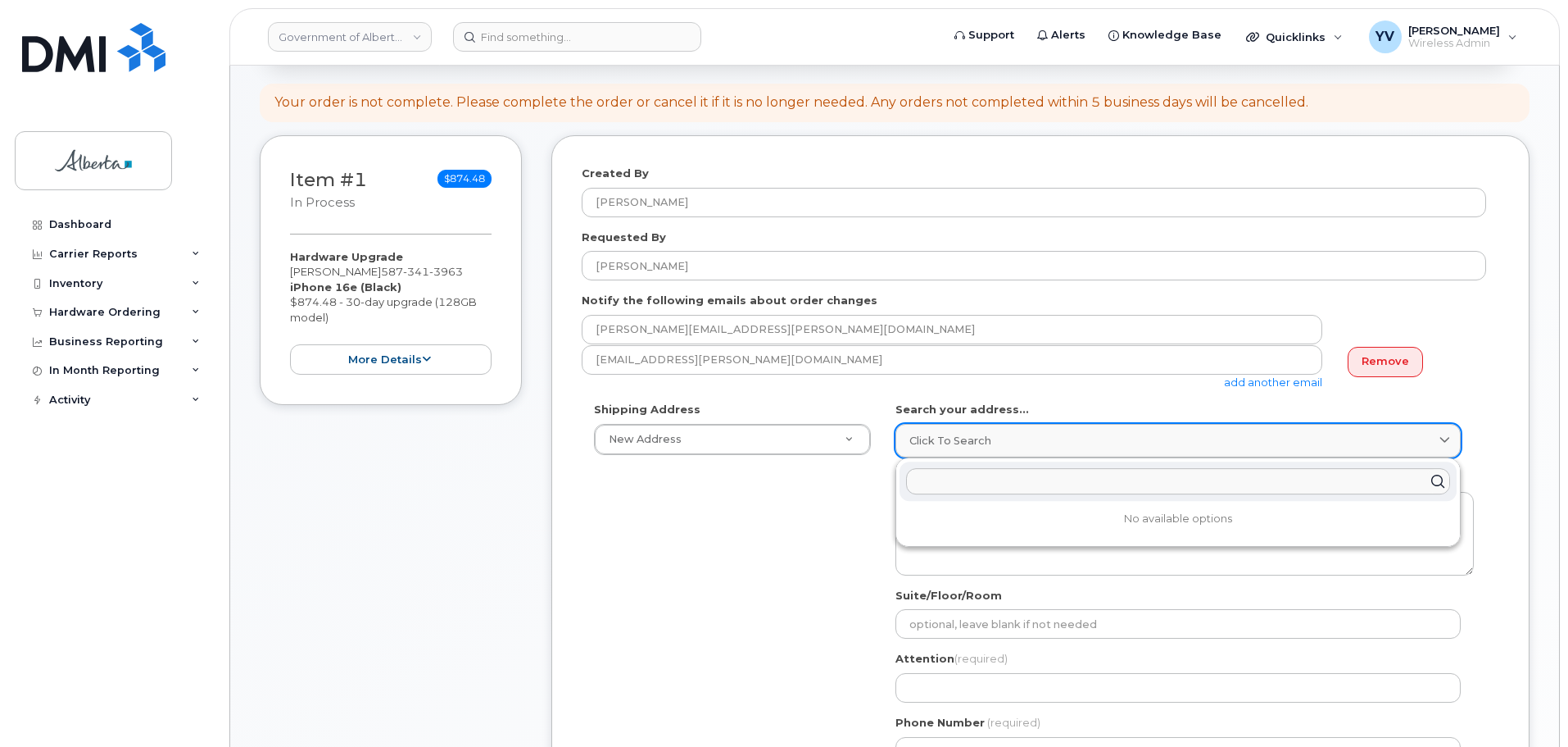
paste input "10025 Jasper Avenue"
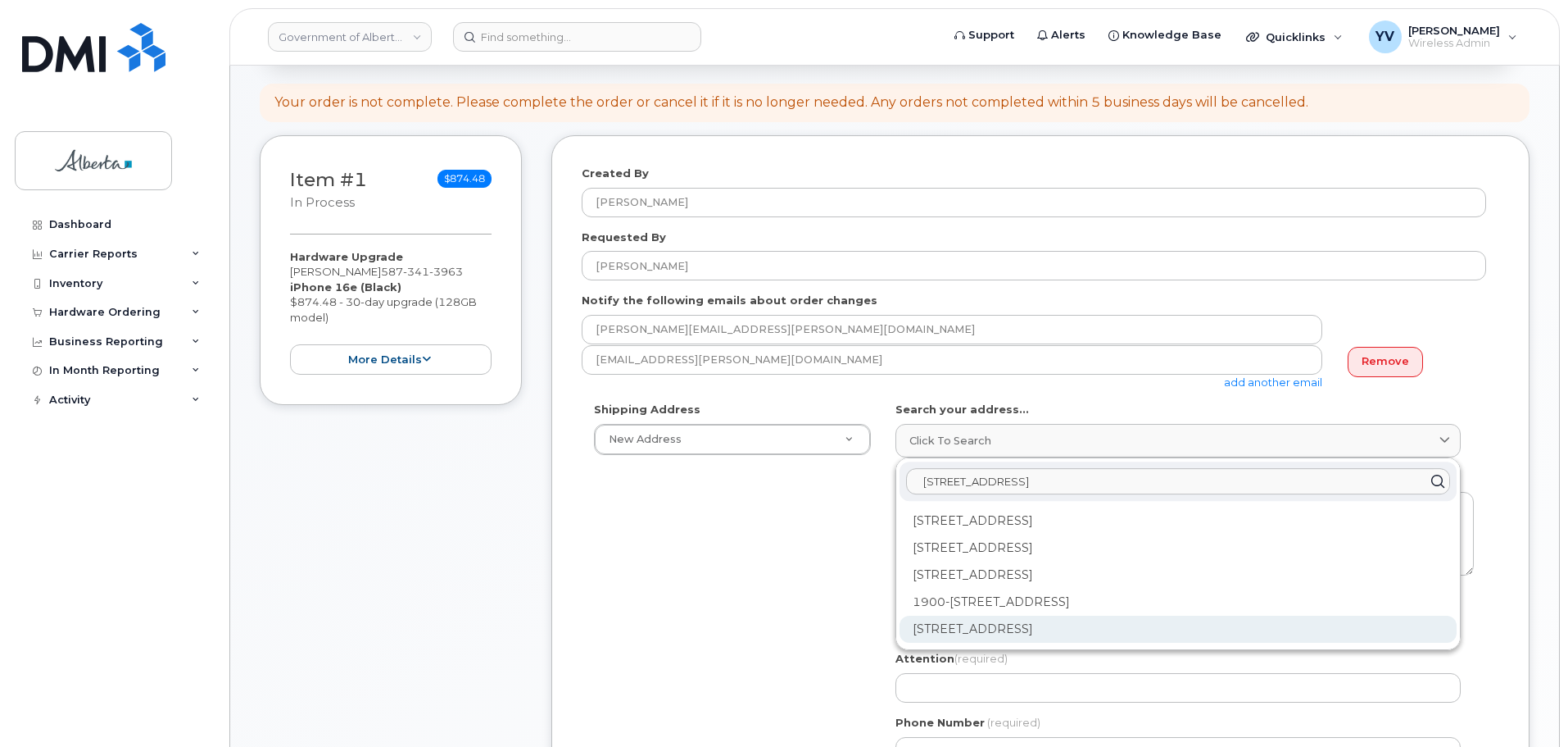
type input "10025 Jasper Avenue"
click at [1013, 623] on div "10025 Jasper Ave NW Edmonton AB T5J 1S6" at bounding box center [1178, 629] width 557 height 27
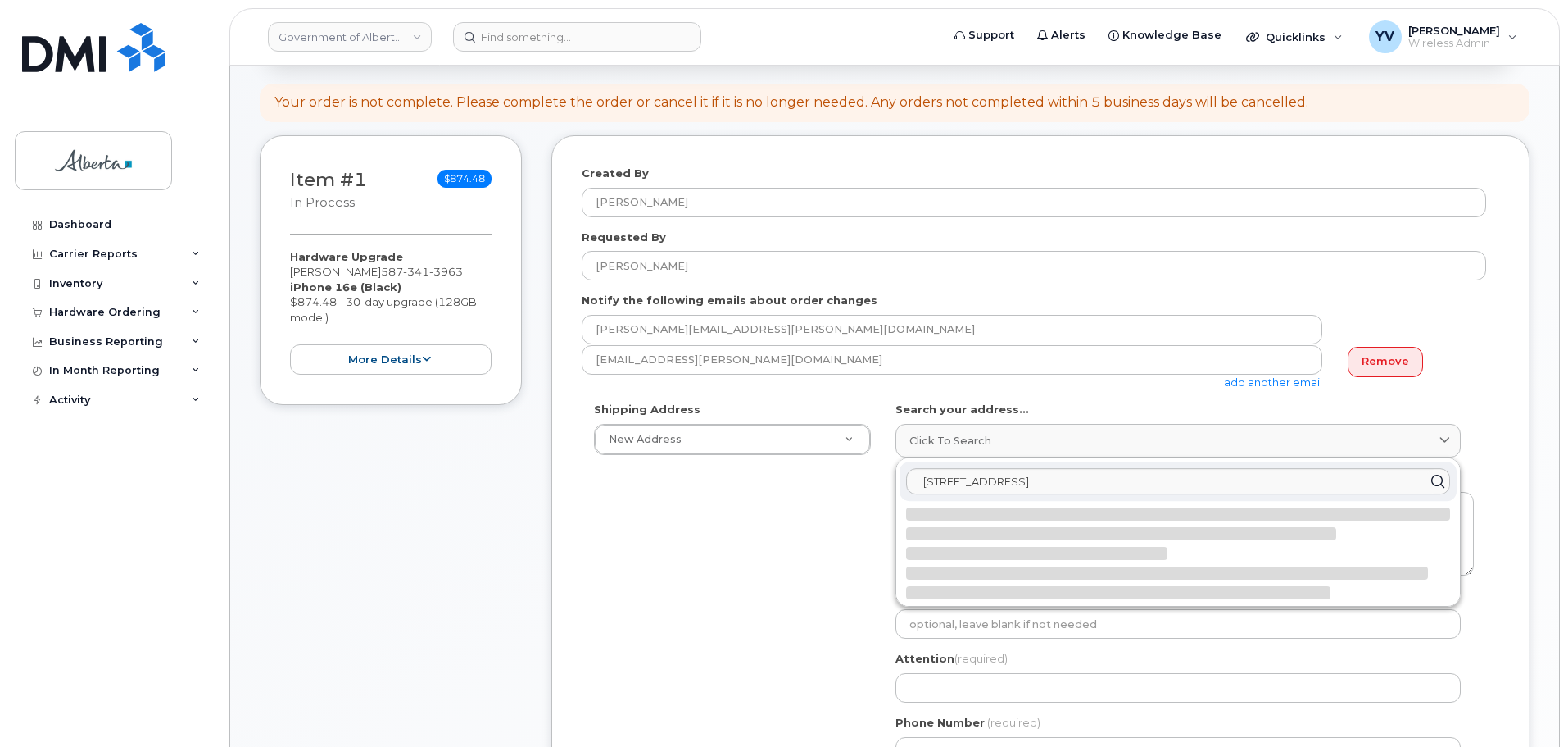
select select
type textarea "10025 Jasper Ave NW EDMONTON AB T5J 1S6 CANADA"
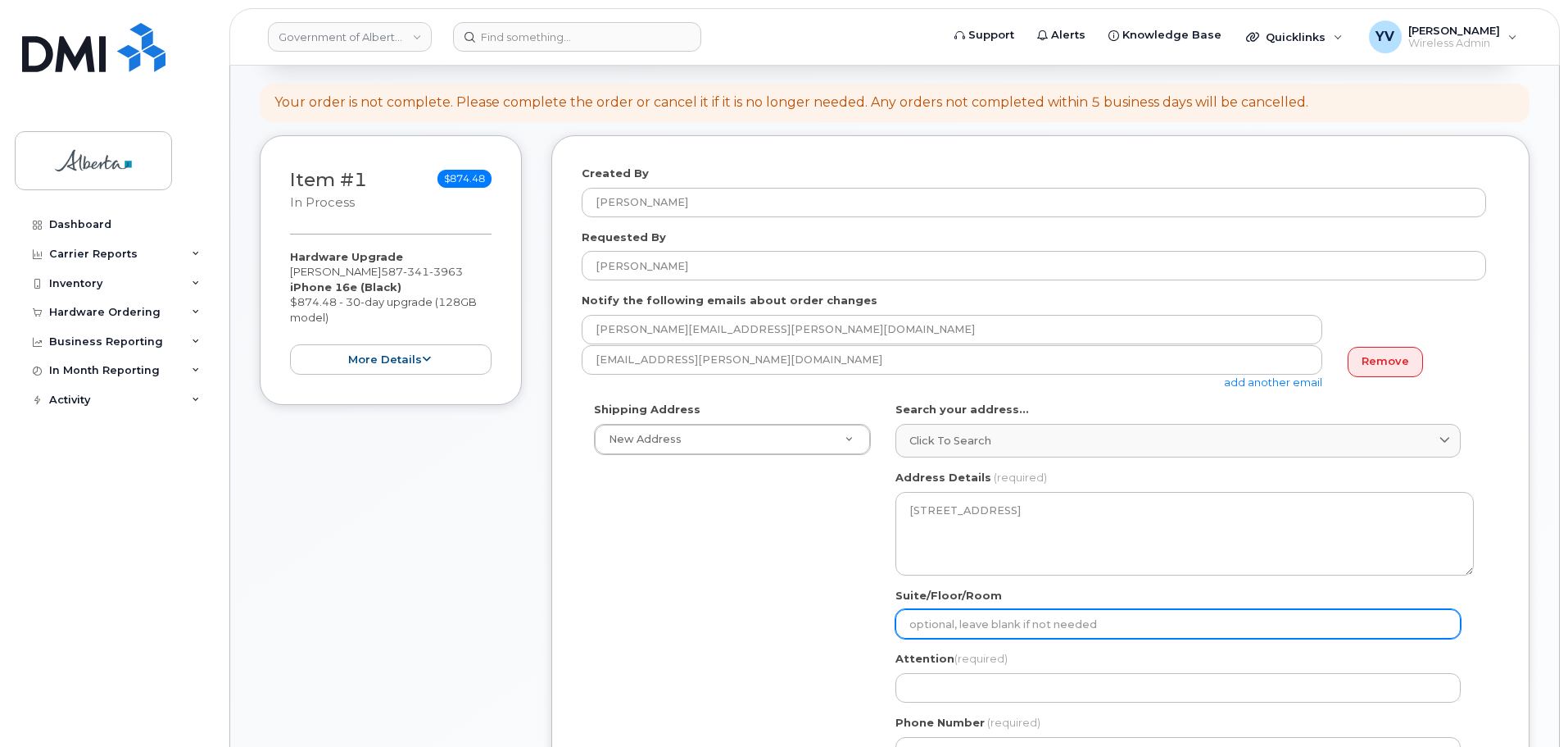
click at [945, 629] on input "Suite/Floor/Room" at bounding box center [1178, 624] width 566 height 30
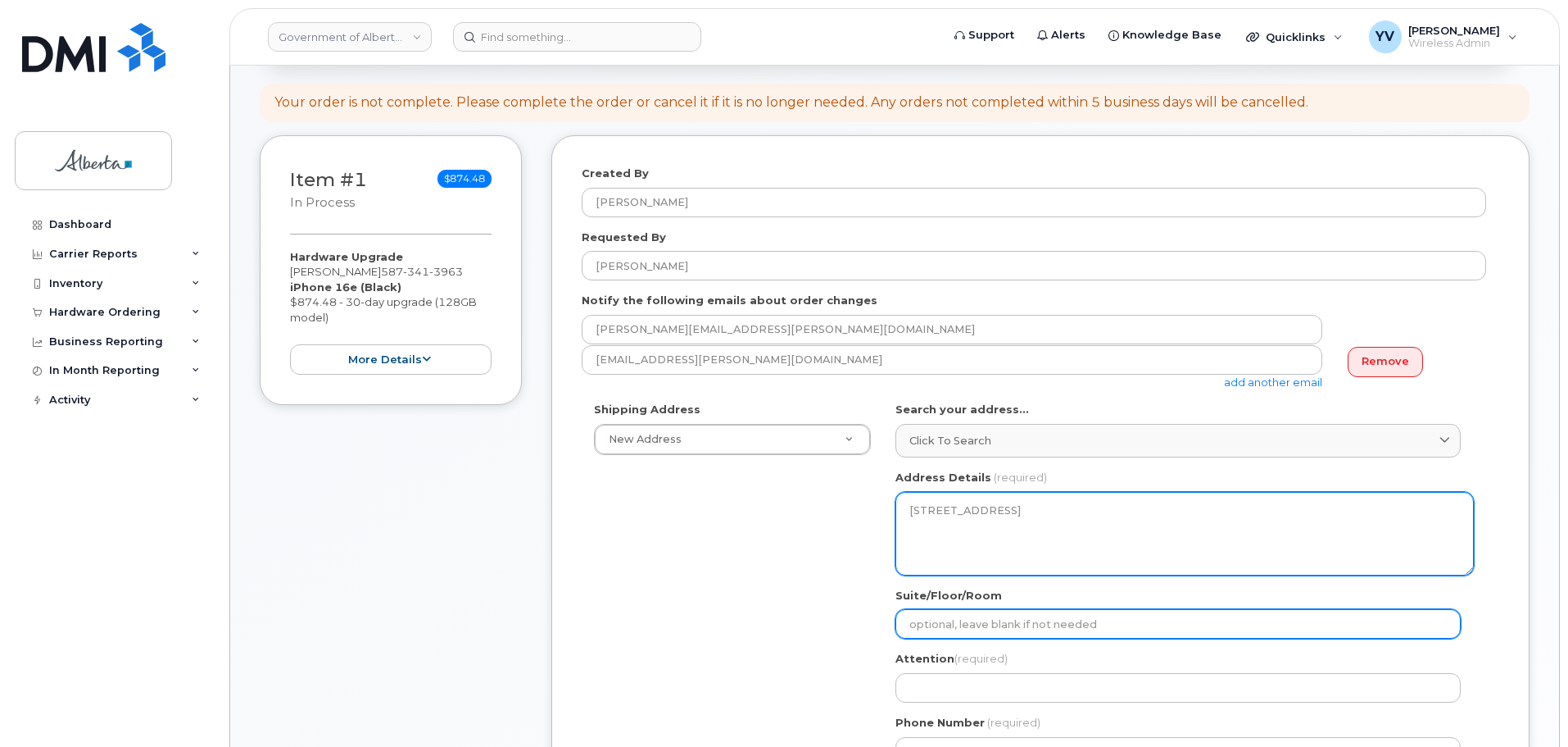
type input "Main Floor"
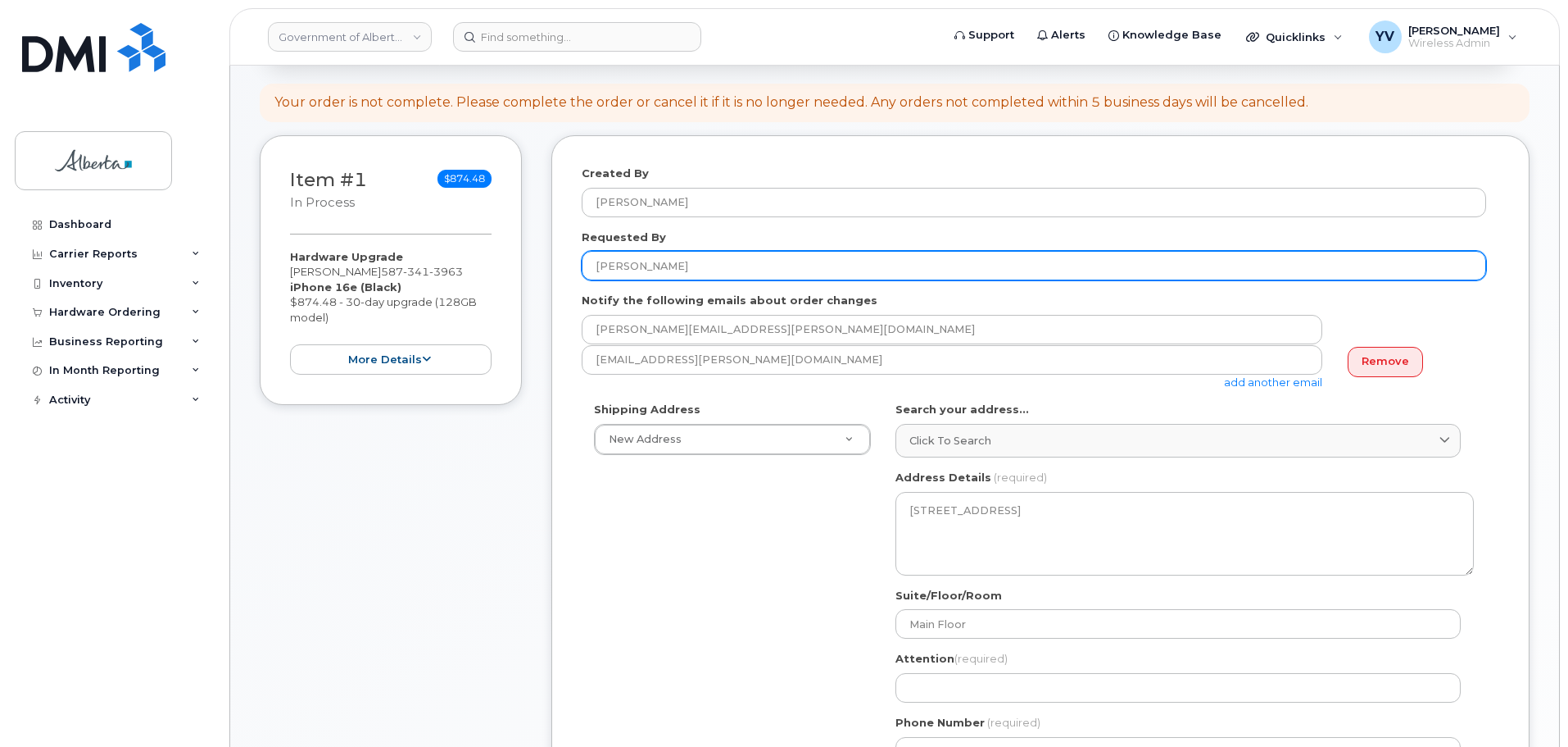
drag, startPoint x: 722, startPoint y: 267, endPoint x: 576, endPoint y: 260, distance: 146.2
click at [576, 260] on div "Created By Yen Vong Requested By Anne-Marie Mannella Notify the following email…" at bounding box center [1040, 620] width 978 height 970
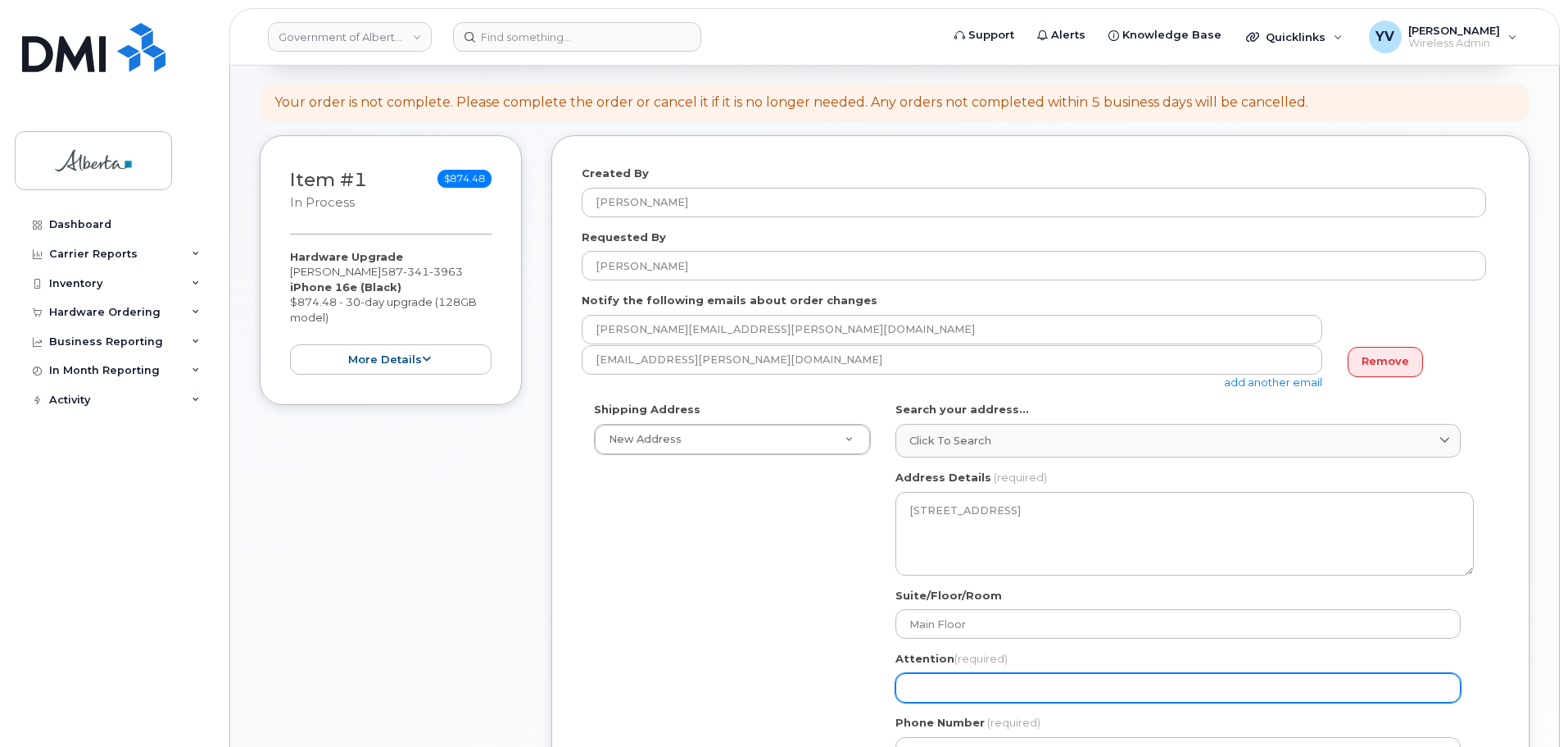
click at [916, 691] on input "Attention (required)" at bounding box center [1178, 688] width 566 height 30
paste input "Anne-Marie Mannella"
select select
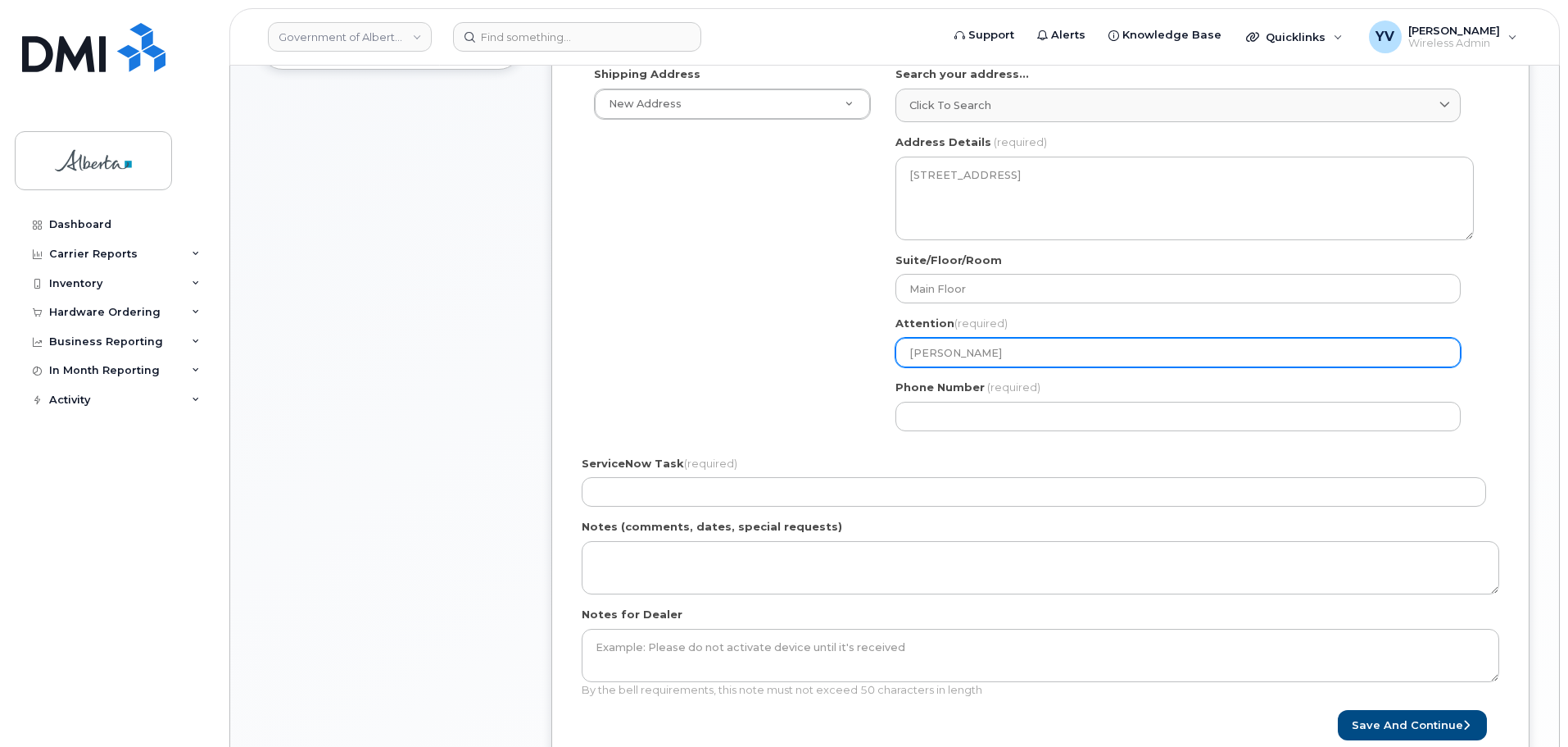
scroll to position [582, 0]
type input "Anne-Marie Mannella"
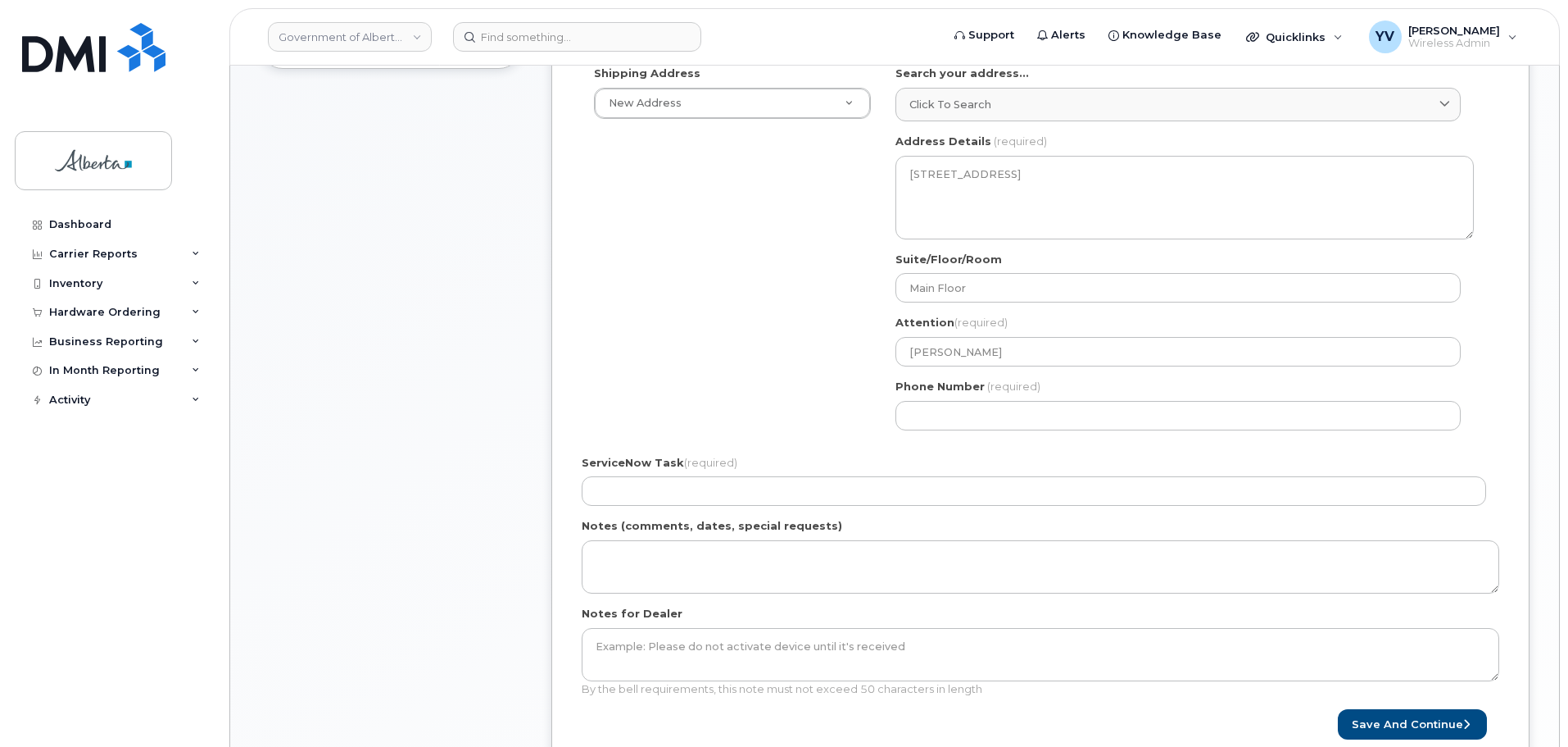
click at [331, 694] on div "Item #1 in process $874.48 Hardware Upgrade Yash Parmar 587 341 3963 iPhone 16e…" at bounding box center [390, 296] width 262 height 995
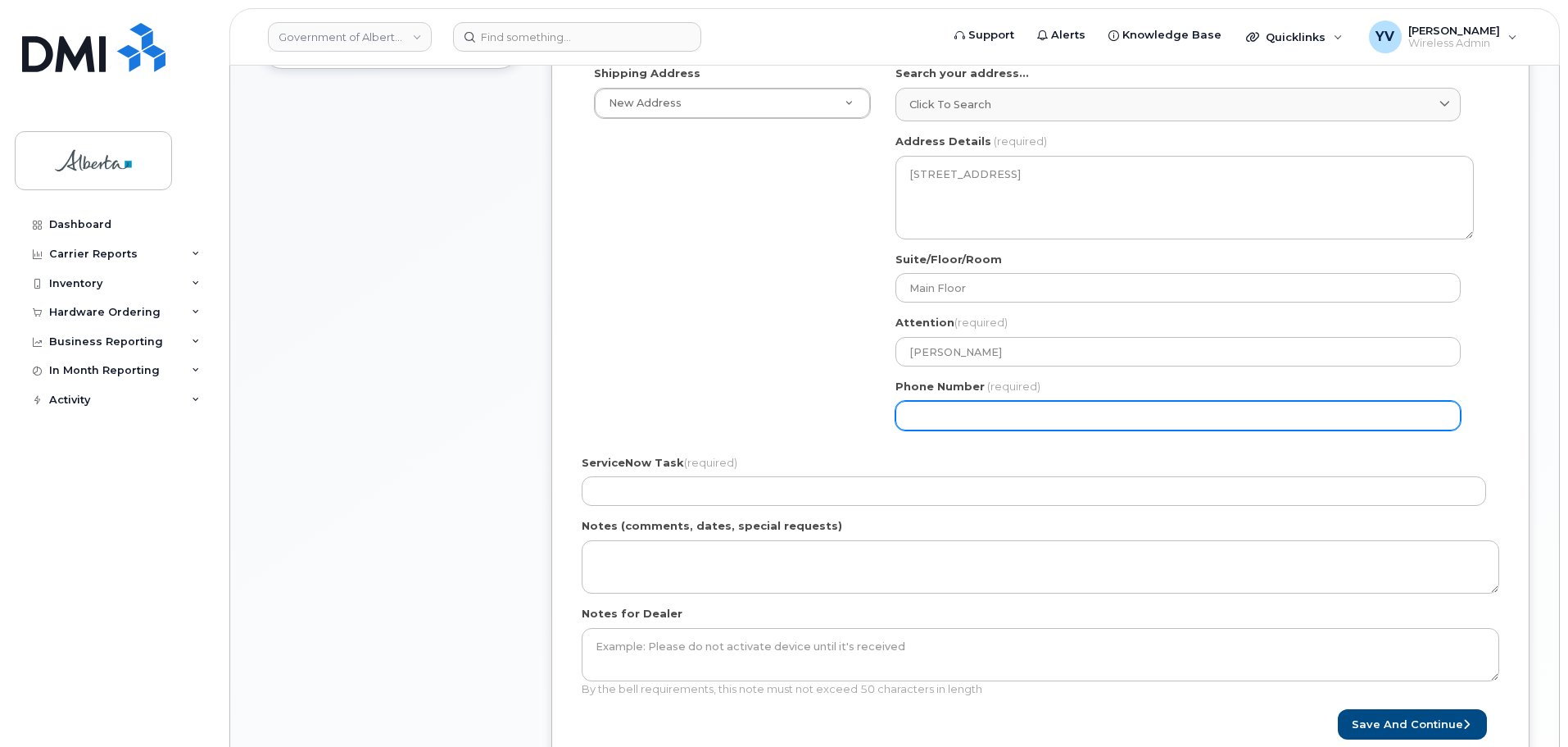
click at [915, 424] on input "Phone Number" at bounding box center [1178, 415] width 566 height 30
paste input "7806383259"
select select
type input "7806383259"
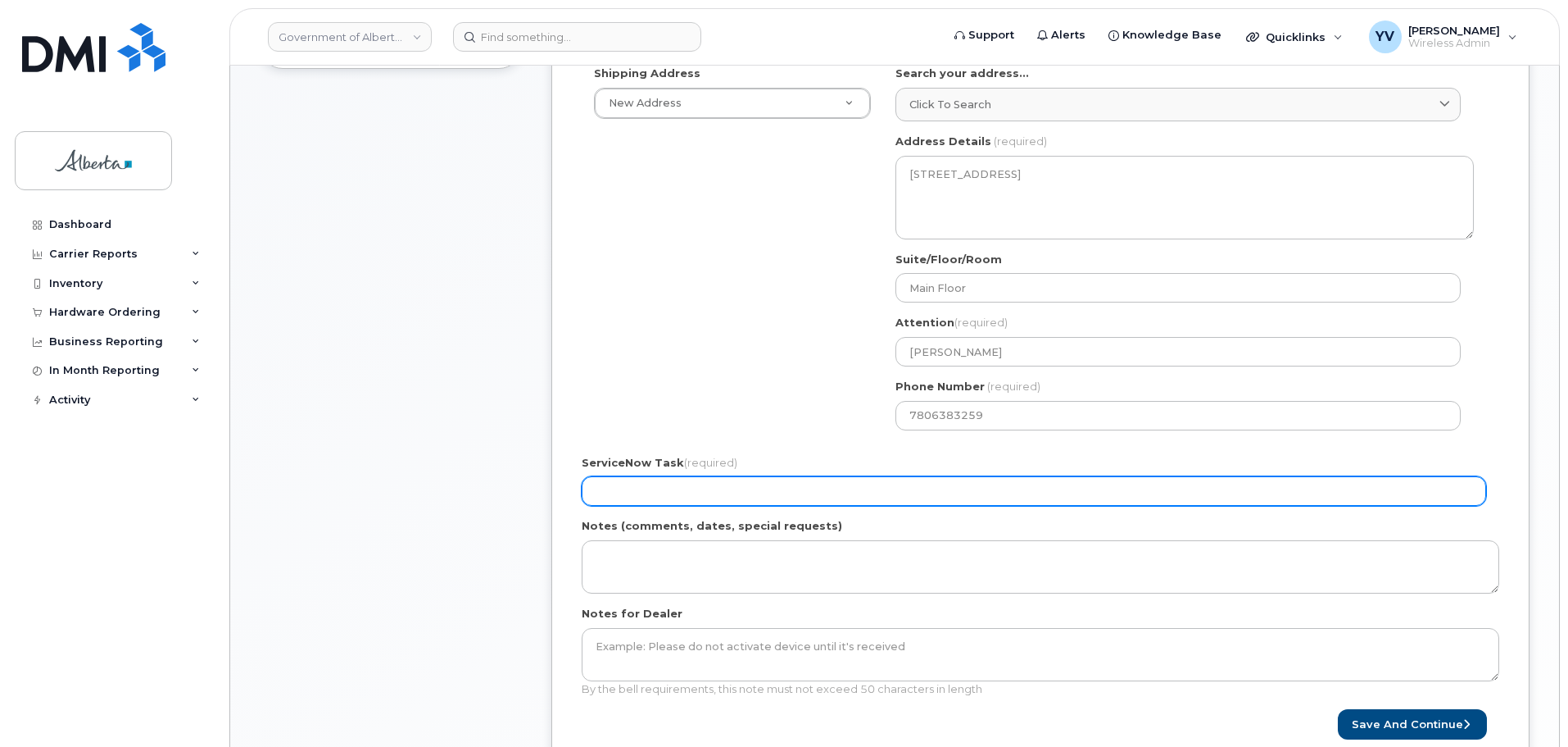
click at [644, 490] on input "ServiceNow Task (required)" at bounding box center [1034, 491] width 904 height 30
paste input "SCTASK0843693"
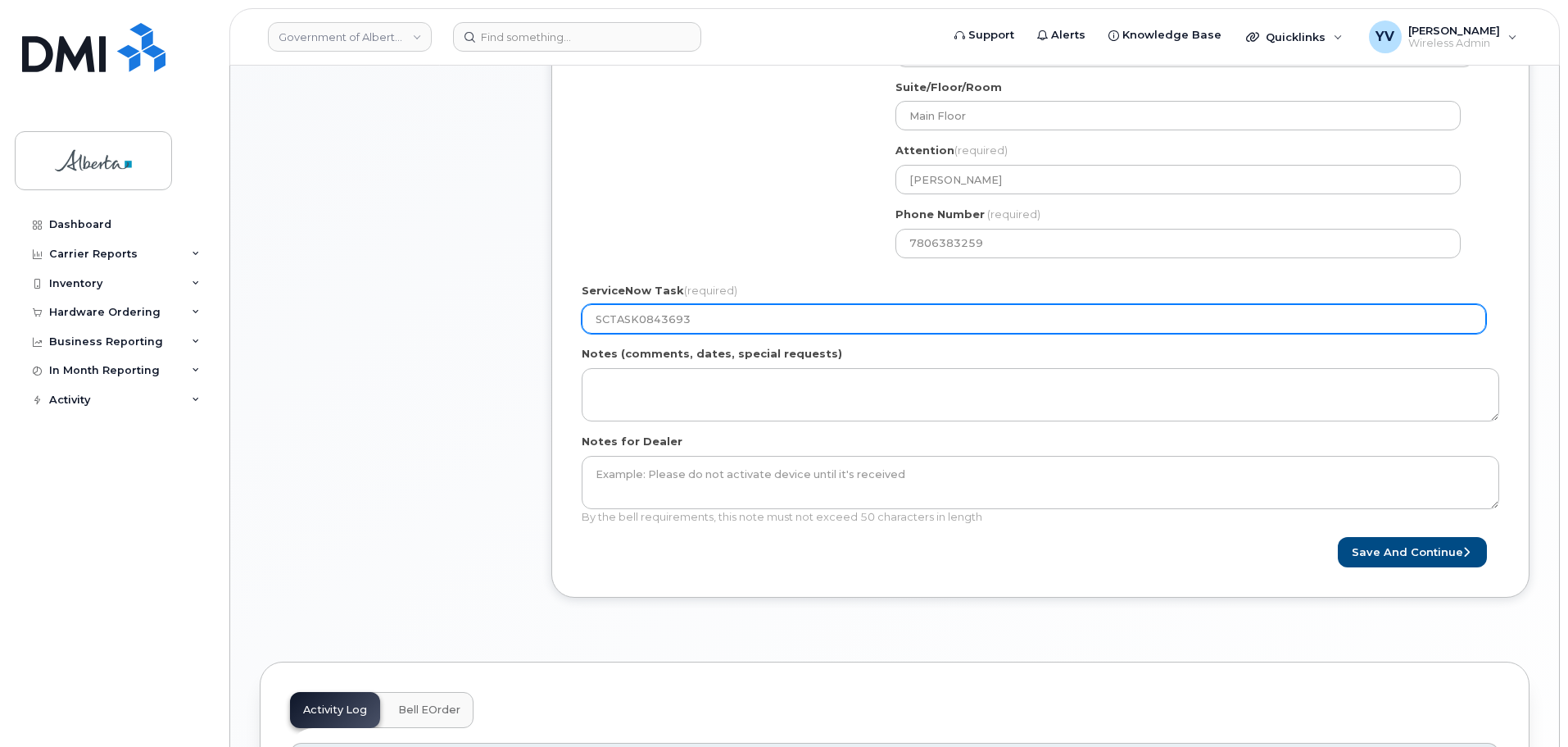
scroll to position [760, 0]
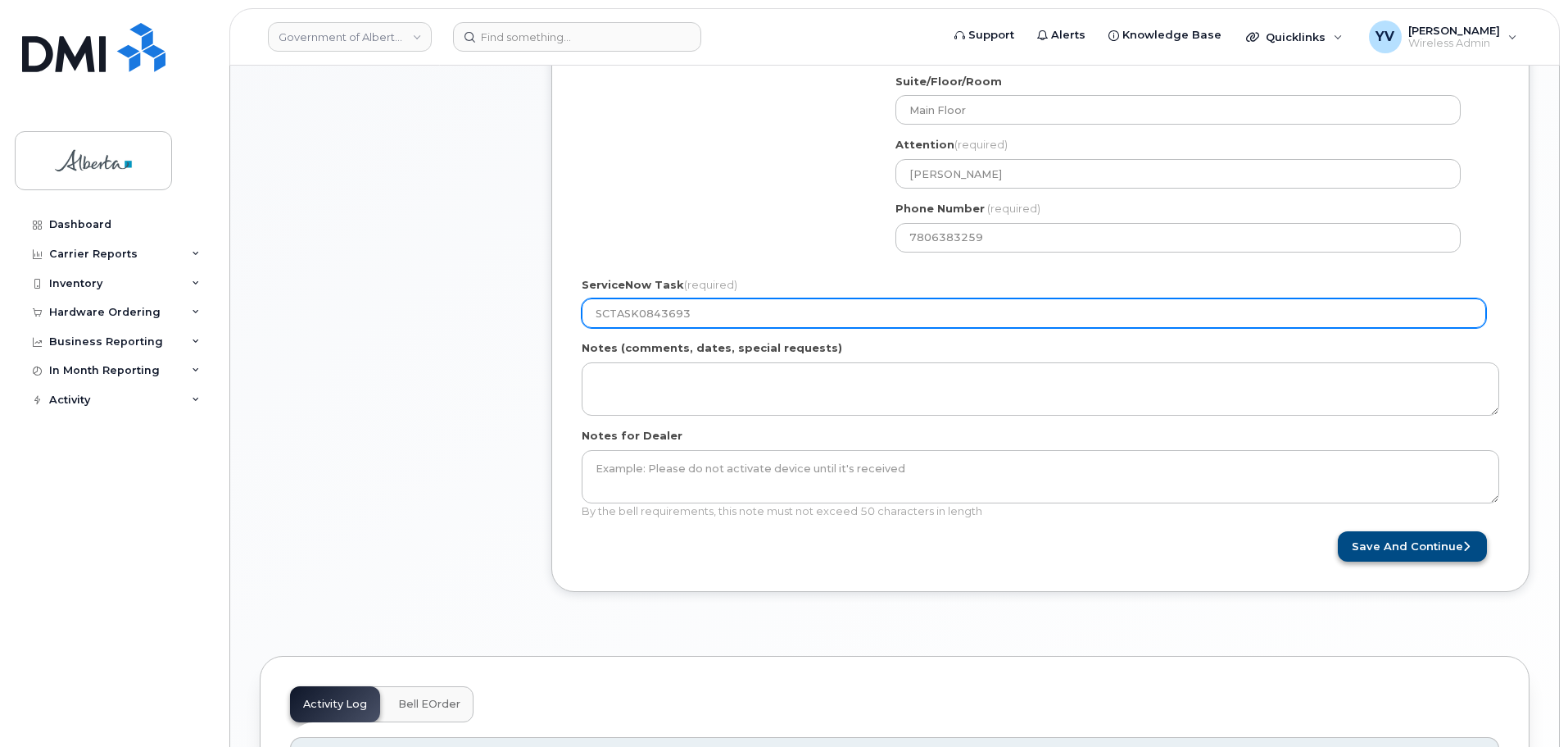
type input "SCTASK0843693"
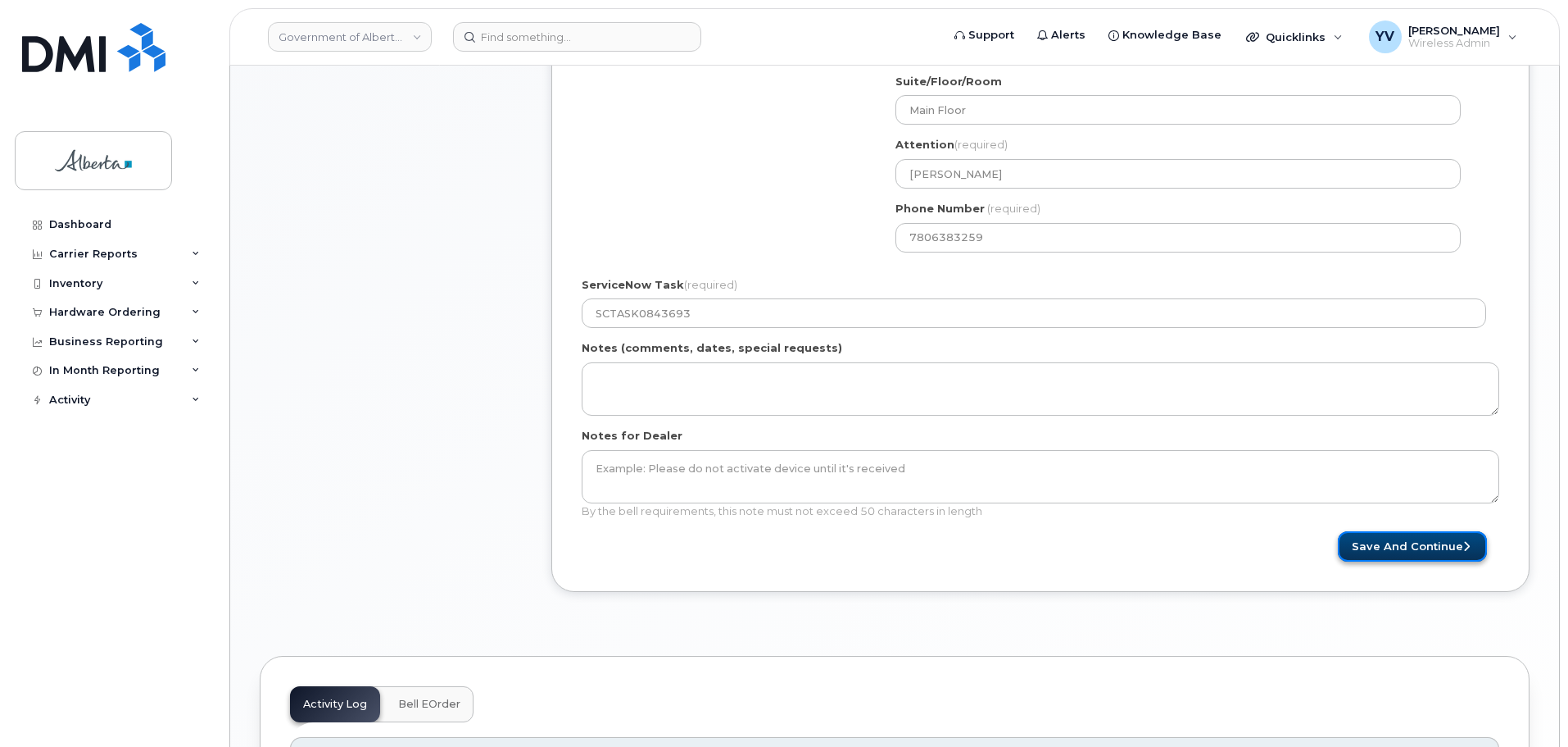
click at [1388, 546] on button "Save and Continue" at bounding box center [1413, 547] width 150 height 31
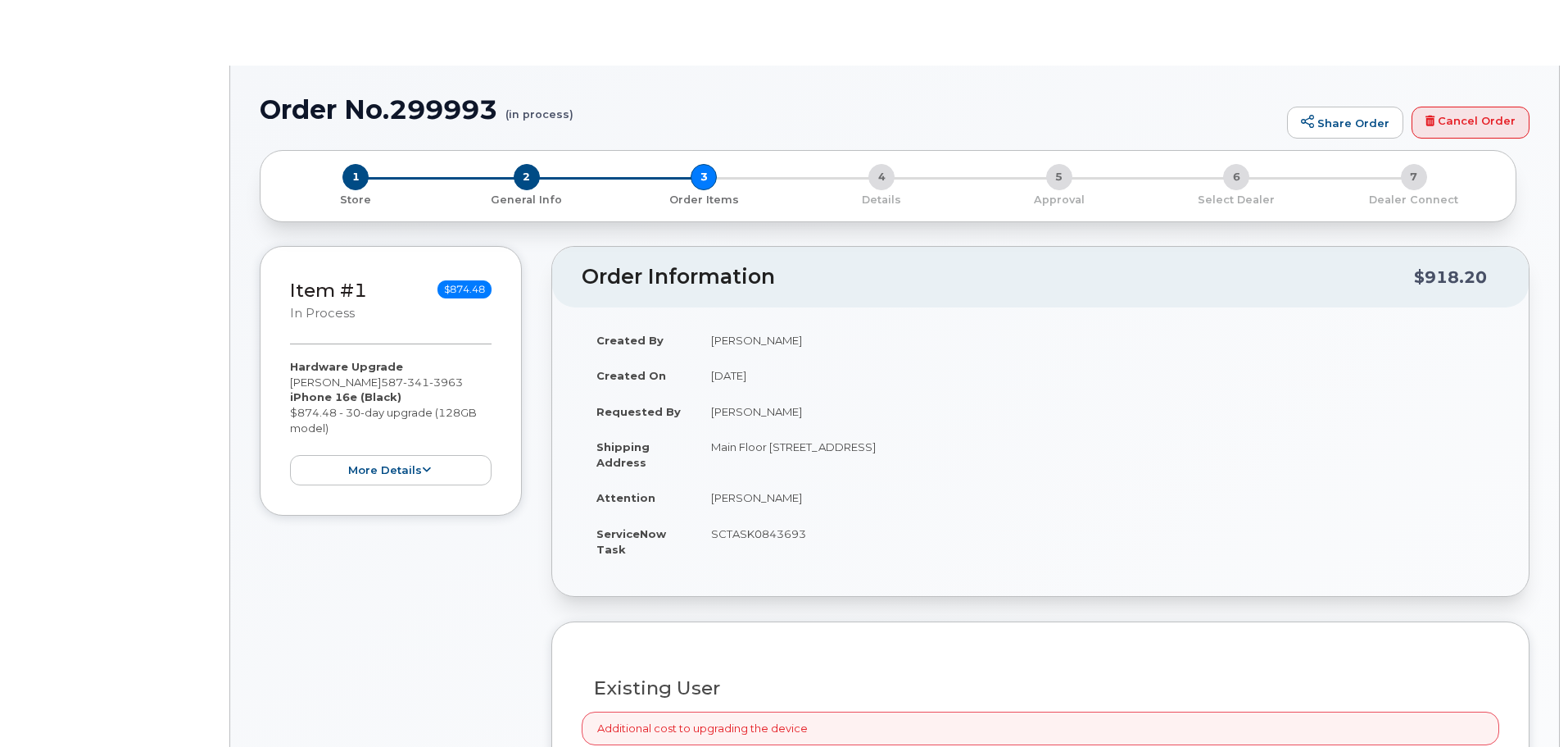
type input "[PERSON_NAME]"
type input "[EMAIL_ADDRESS][DOMAIN_NAME]"
radio input "true"
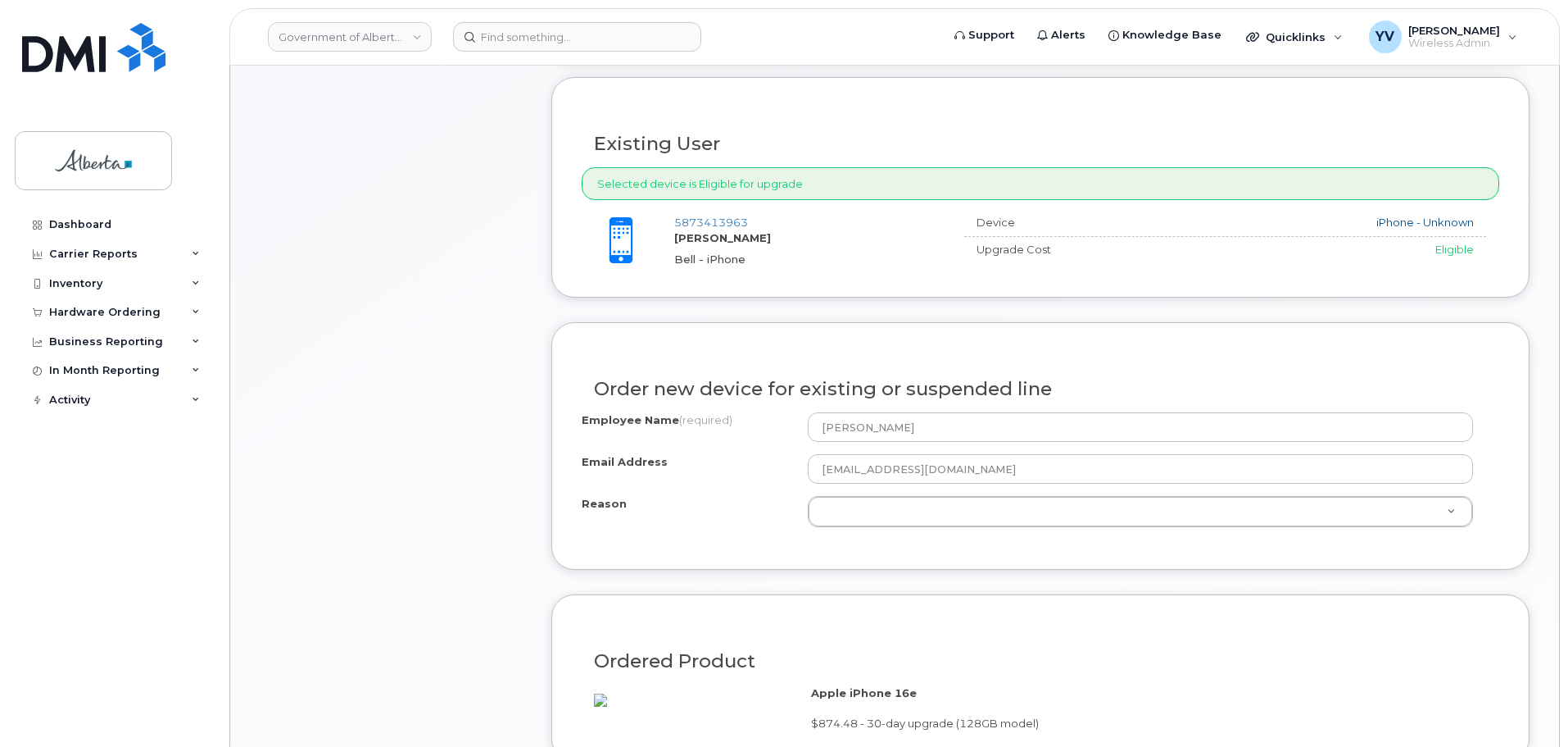
scroll to position [740, 0]
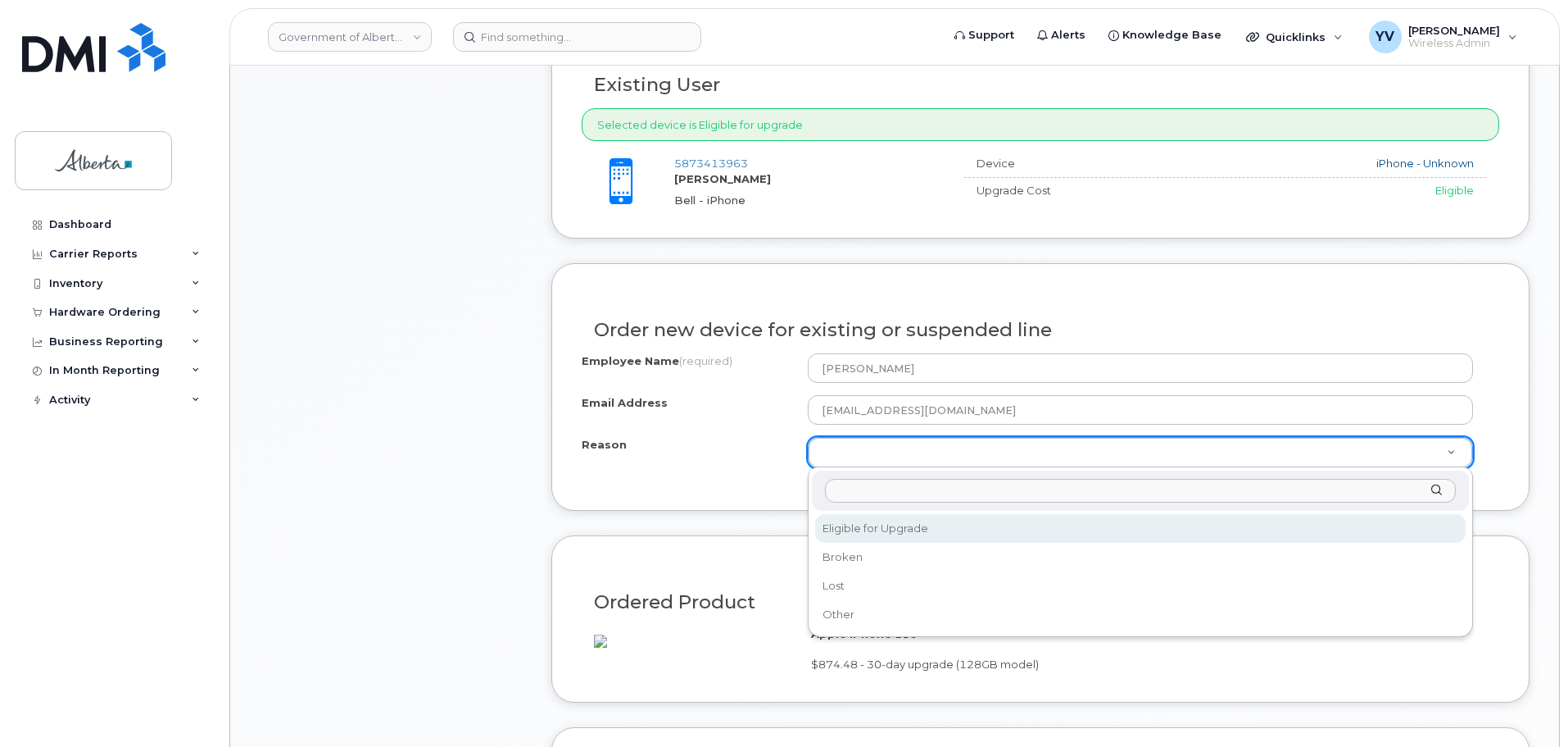
select select "eligible_for_upgrade"
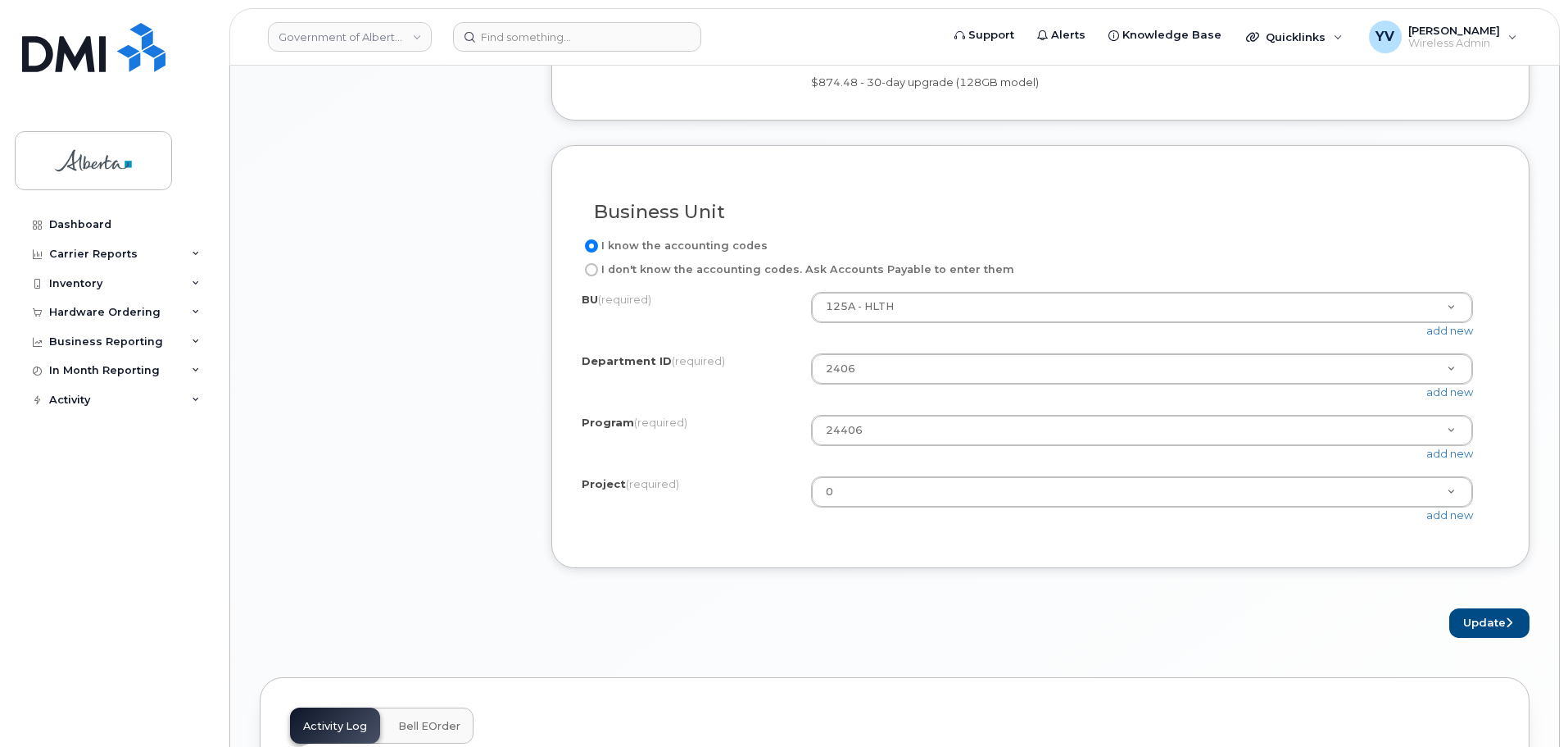
scroll to position [1346, 0]
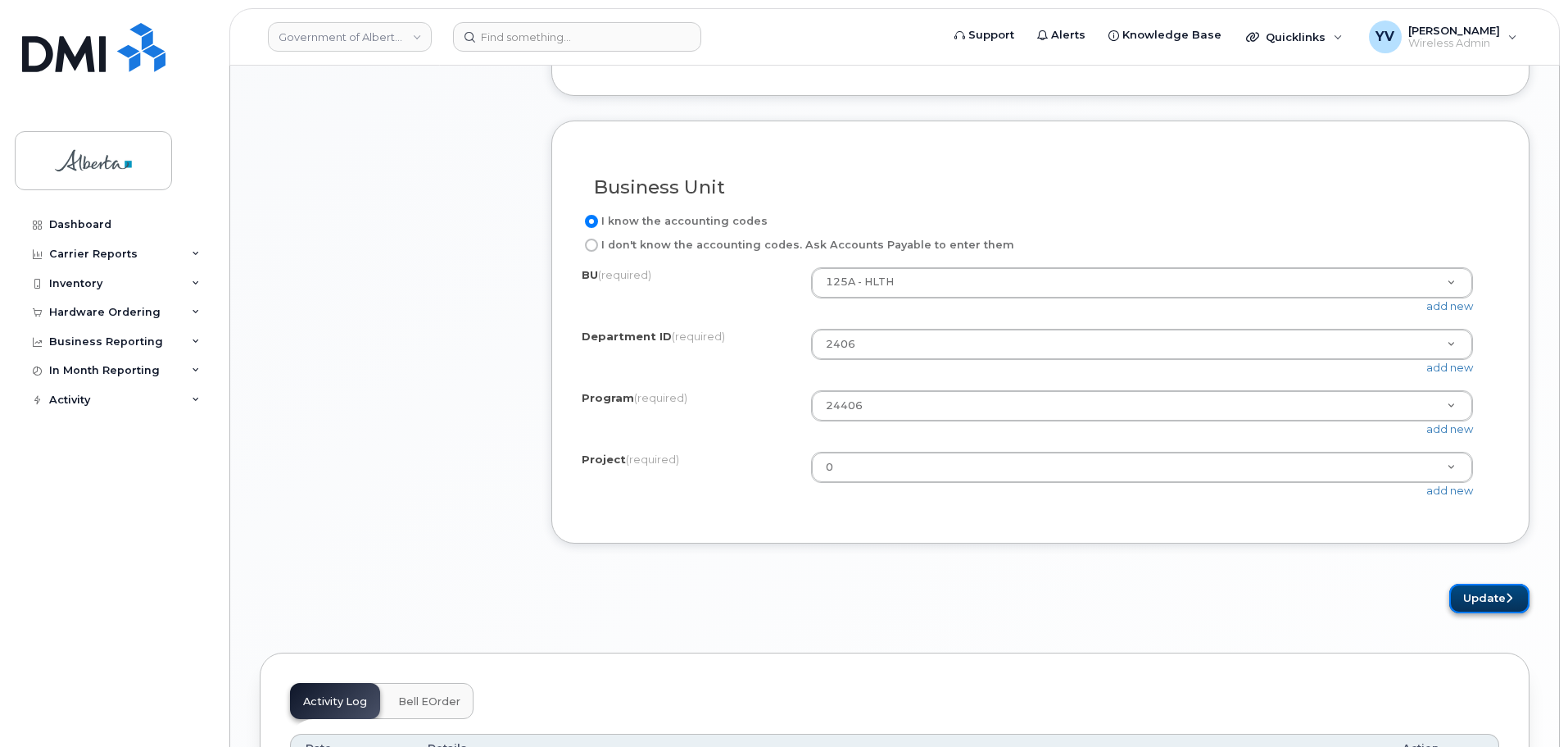
click at [1467, 608] on button "Update" at bounding box center [1489, 599] width 80 height 31
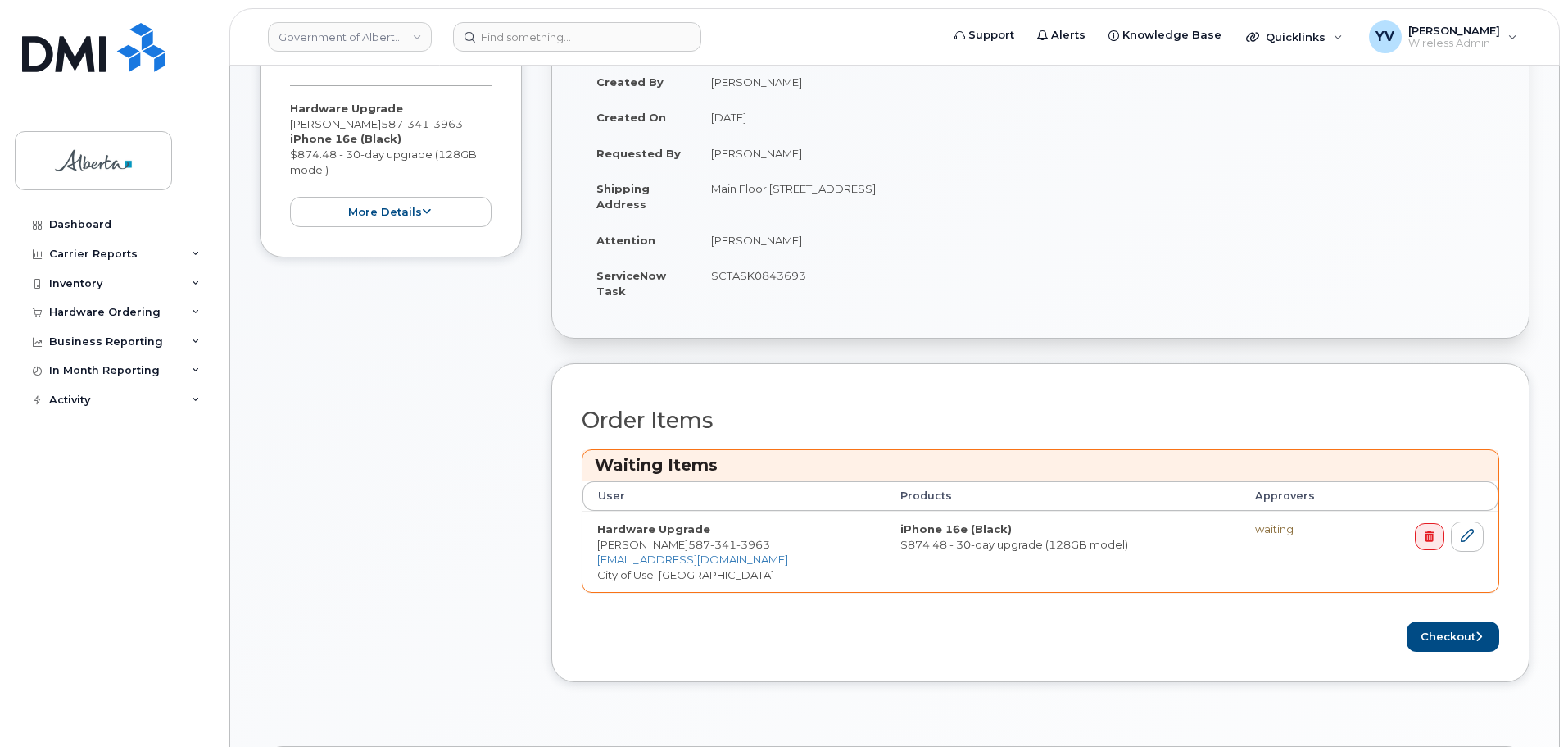
scroll to position [495, 0]
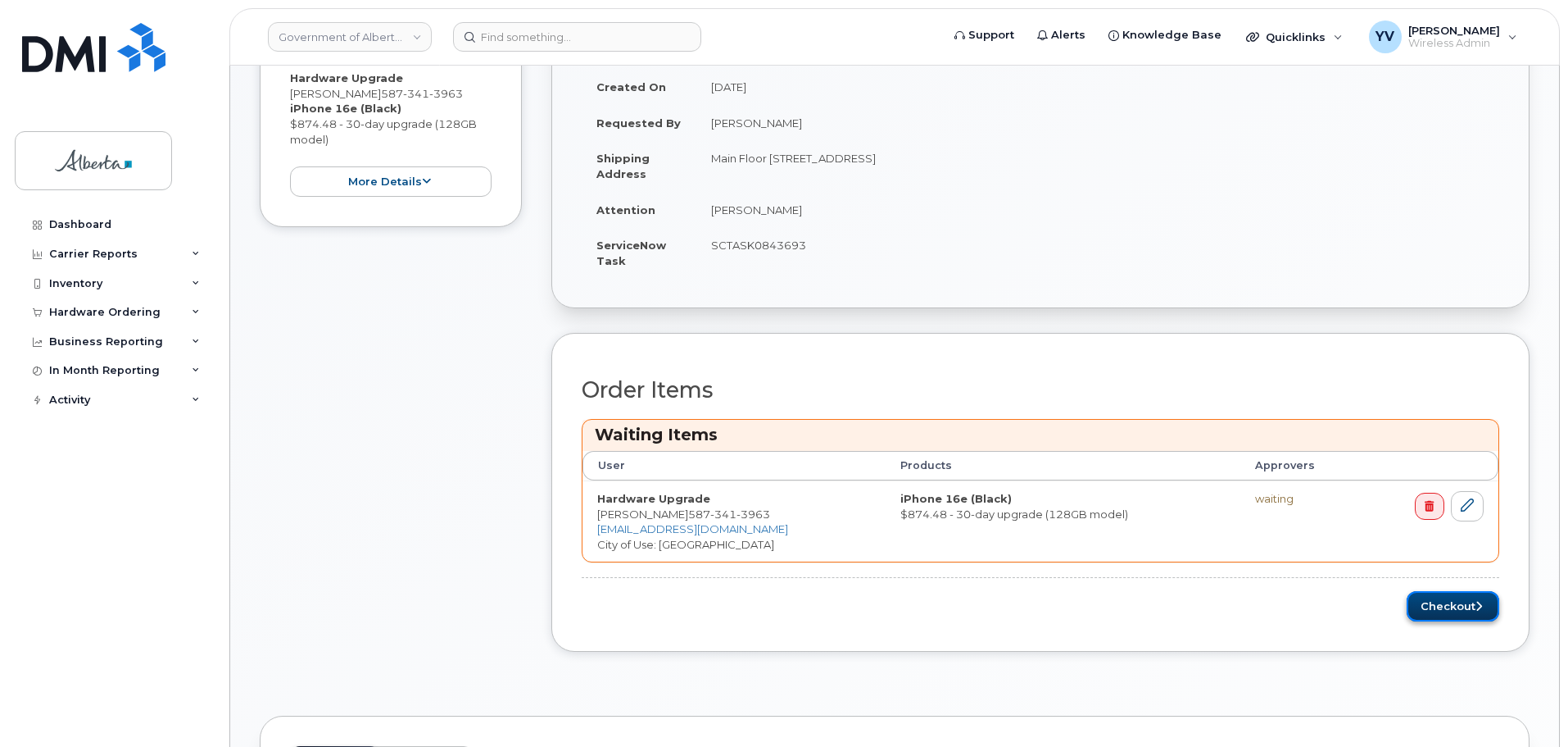
click at [1455, 600] on button "Checkout" at bounding box center [1453, 606] width 93 height 31
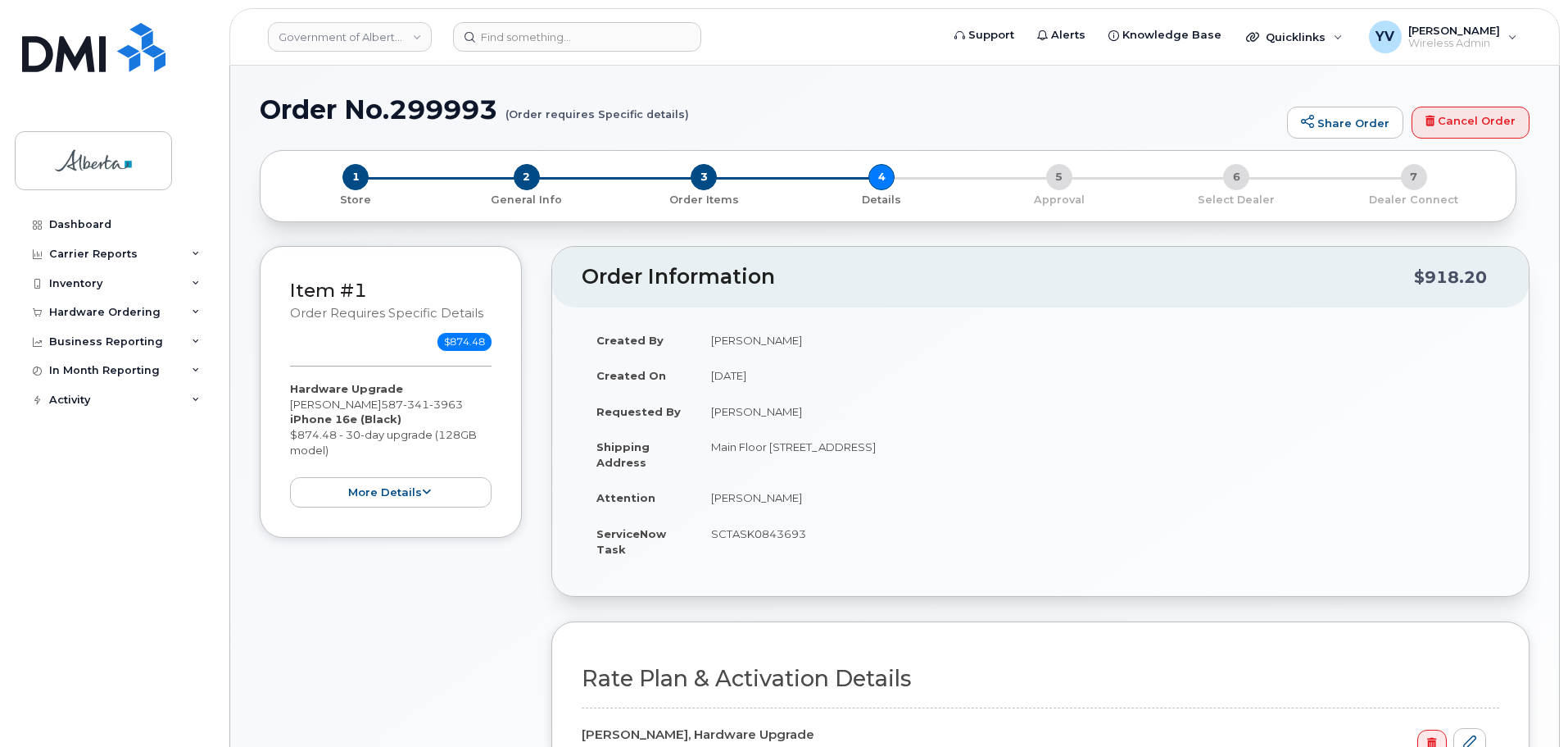
select select
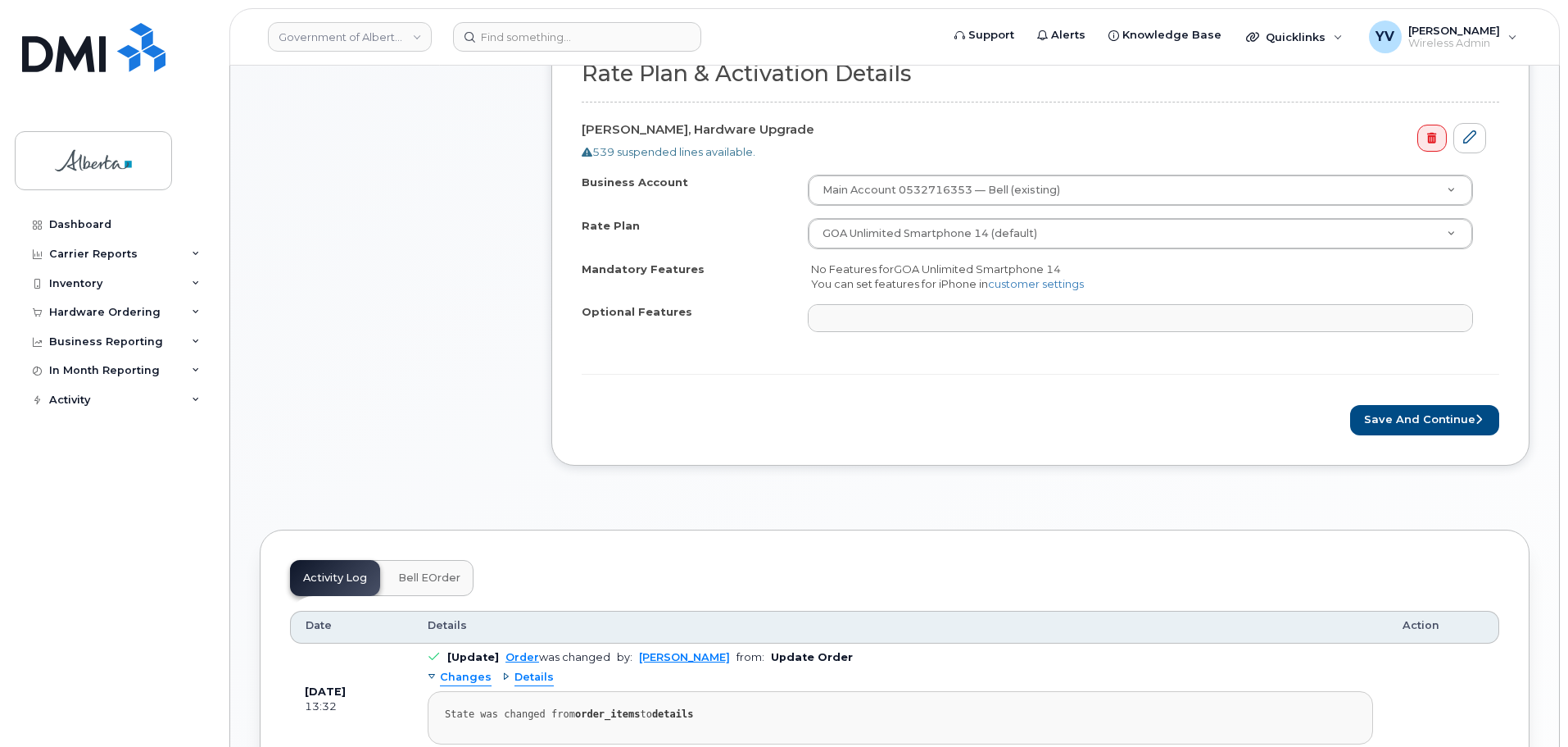
scroll to position [695, 0]
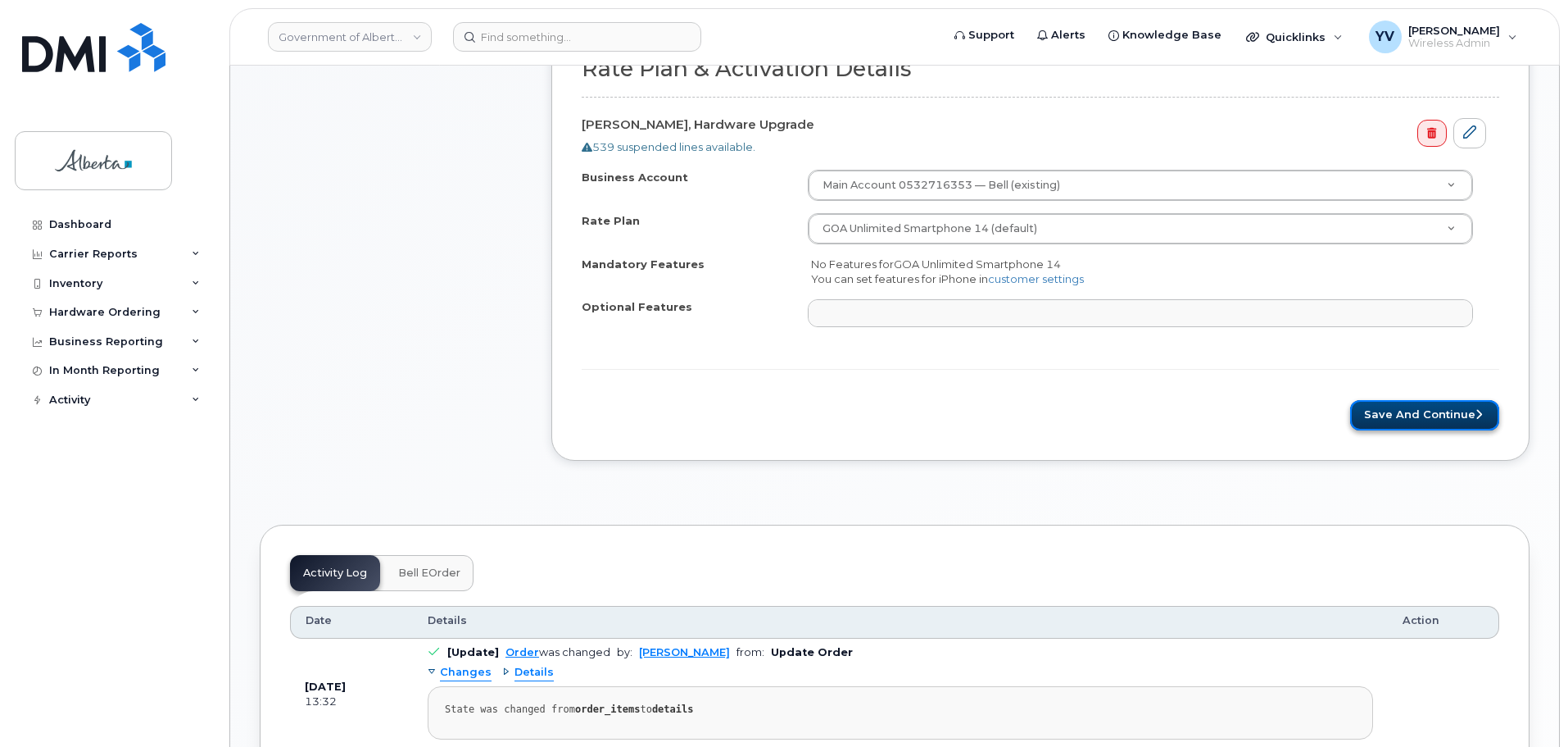
click at [1430, 410] on button "Save and Continue" at bounding box center [1425, 415] width 150 height 31
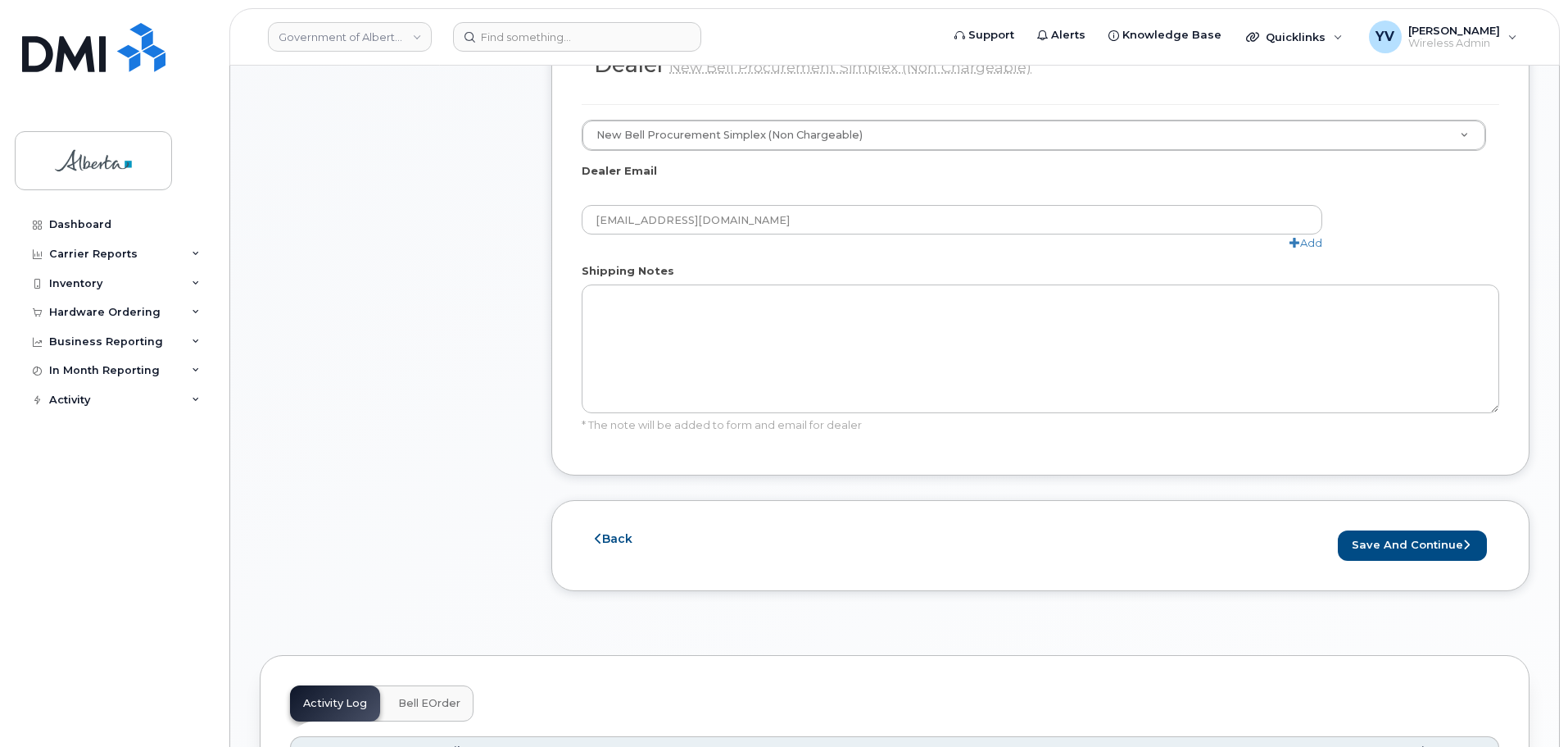
scroll to position [964, 0]
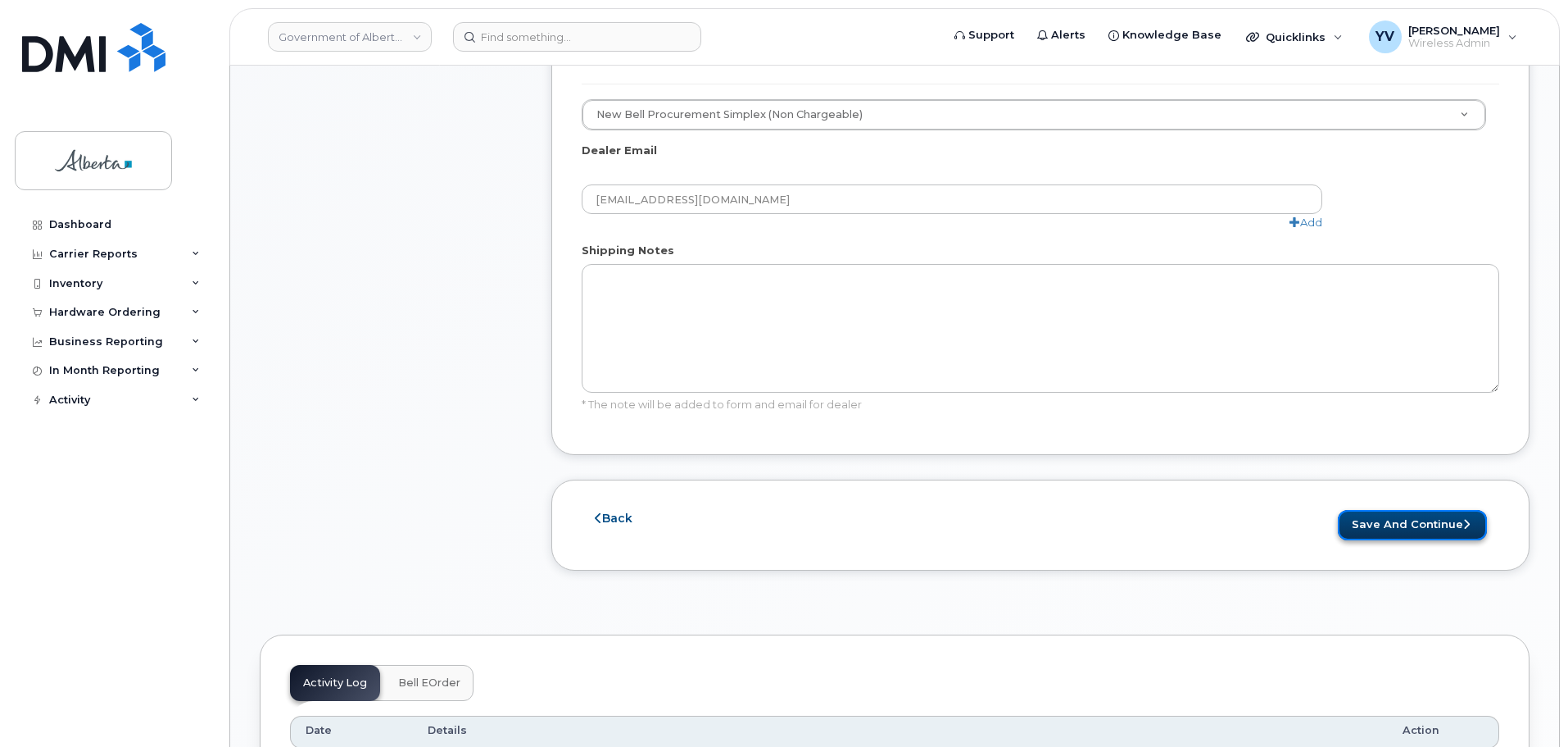
click at [1418, 521] on button "Save and Continue" at bounding box center [1413, 525] width 150 height 31
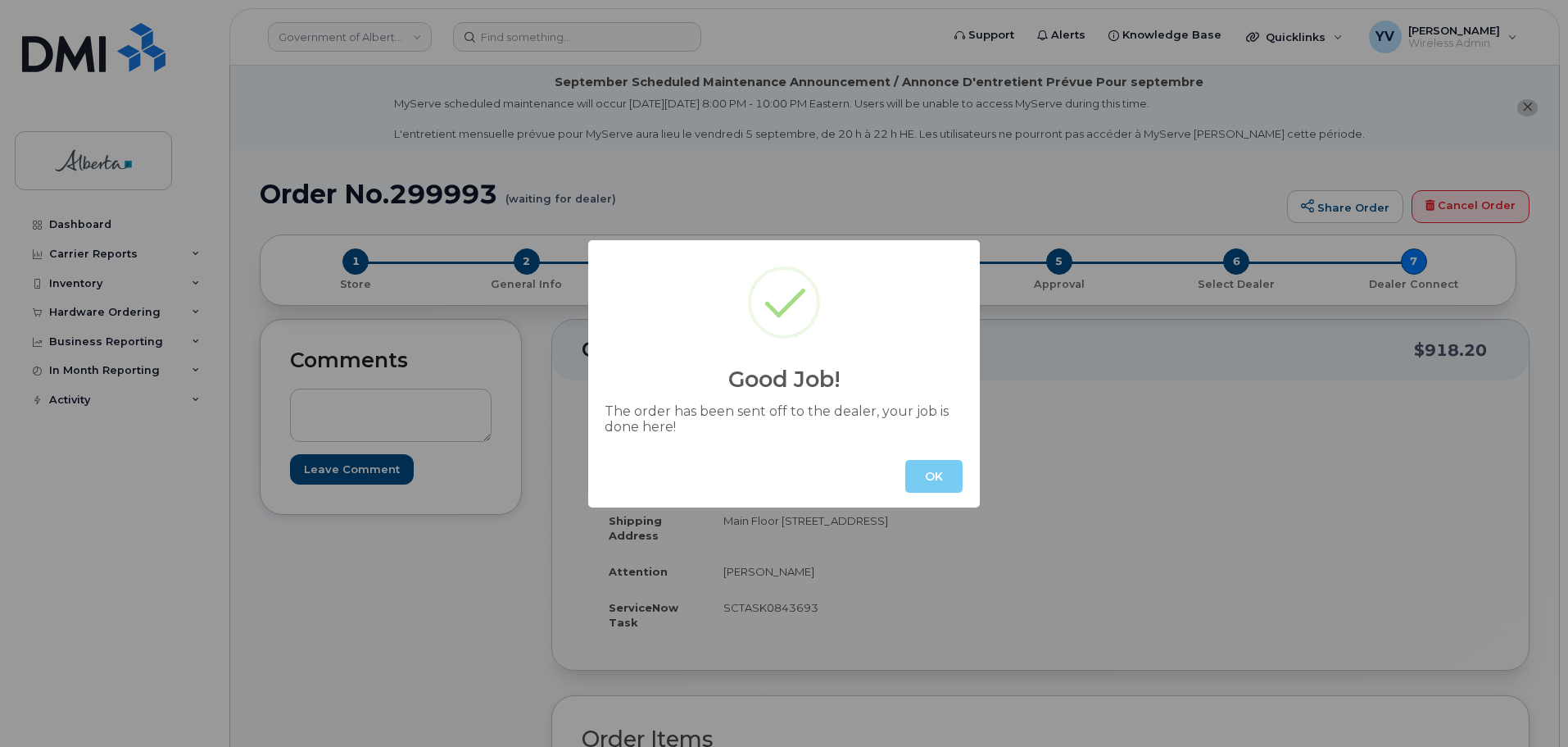
click at [939, 474] on button "OK" at bounding box center [934, 476] width 58 height 32
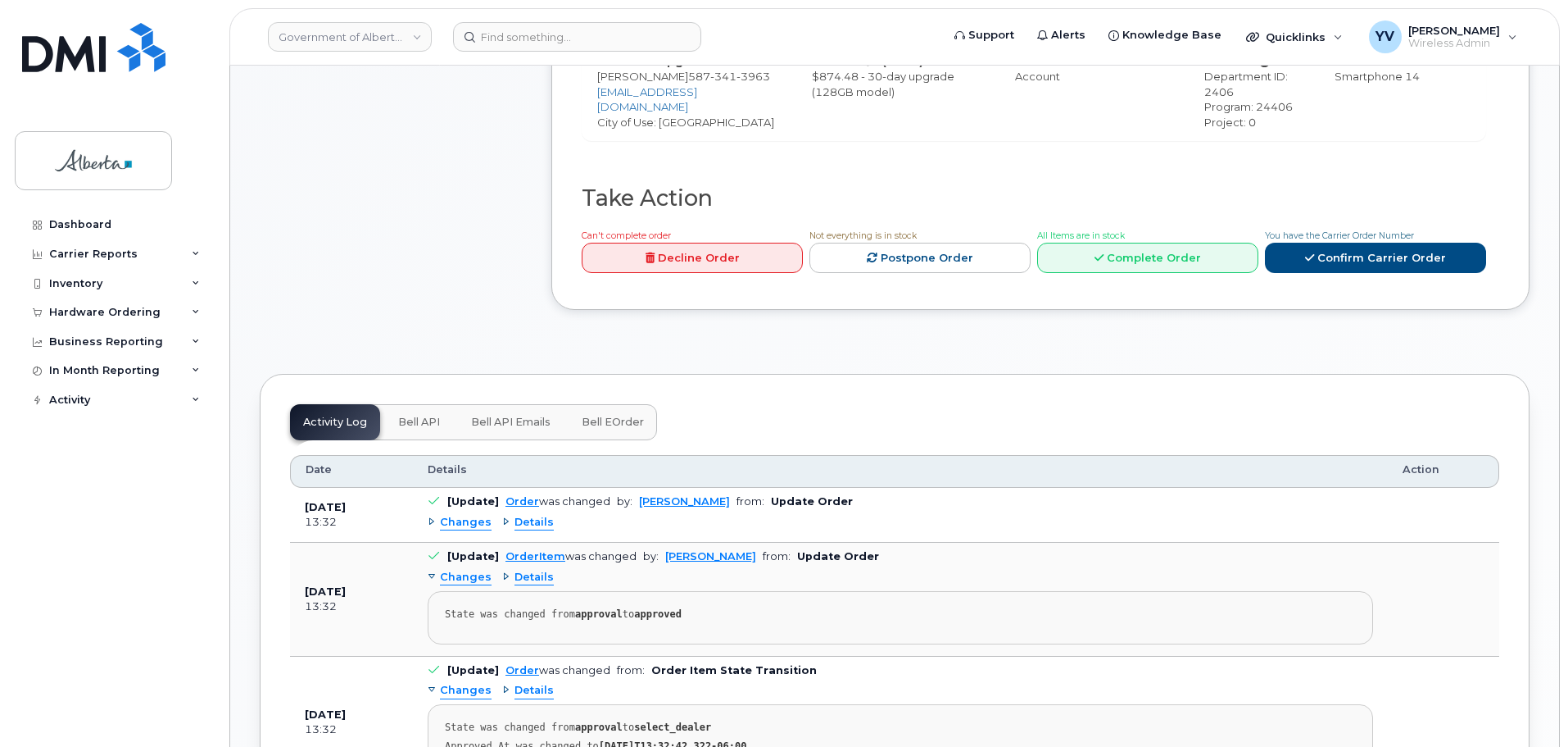
scroll to position [762, 0]
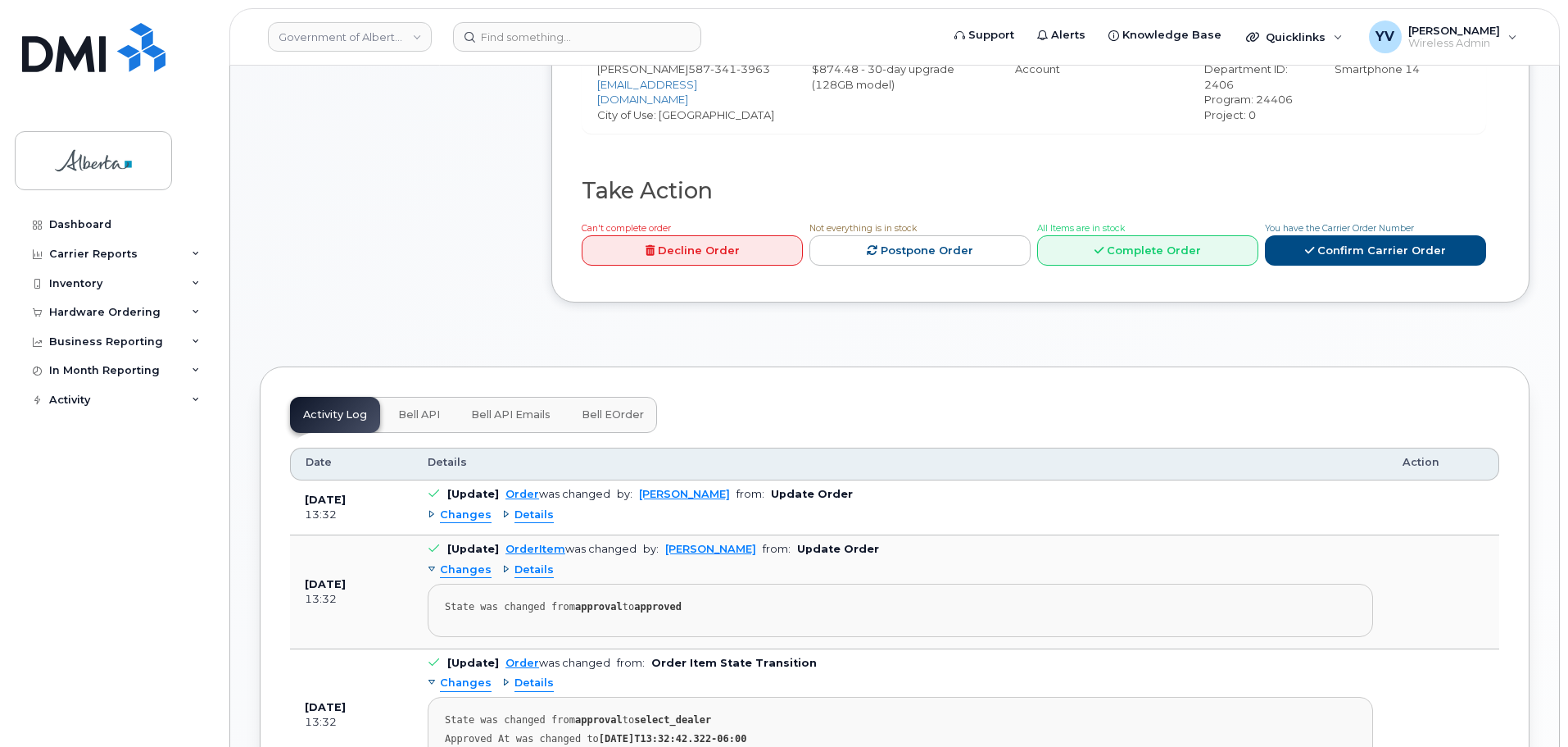
click at [417, 405] on button "Bell API" at bounding box center [420, 414] width 68 height 36
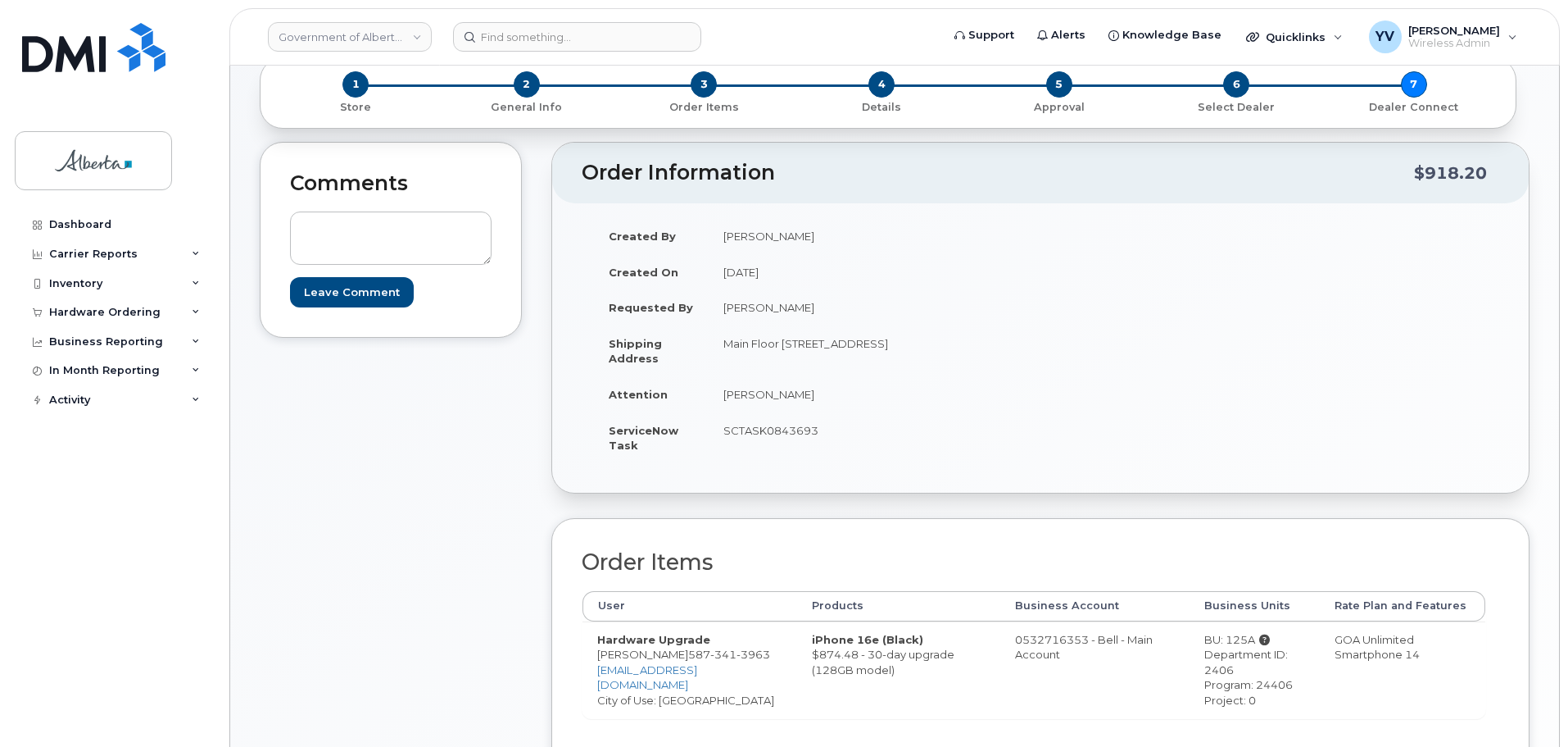
scroll to position [0, 0]
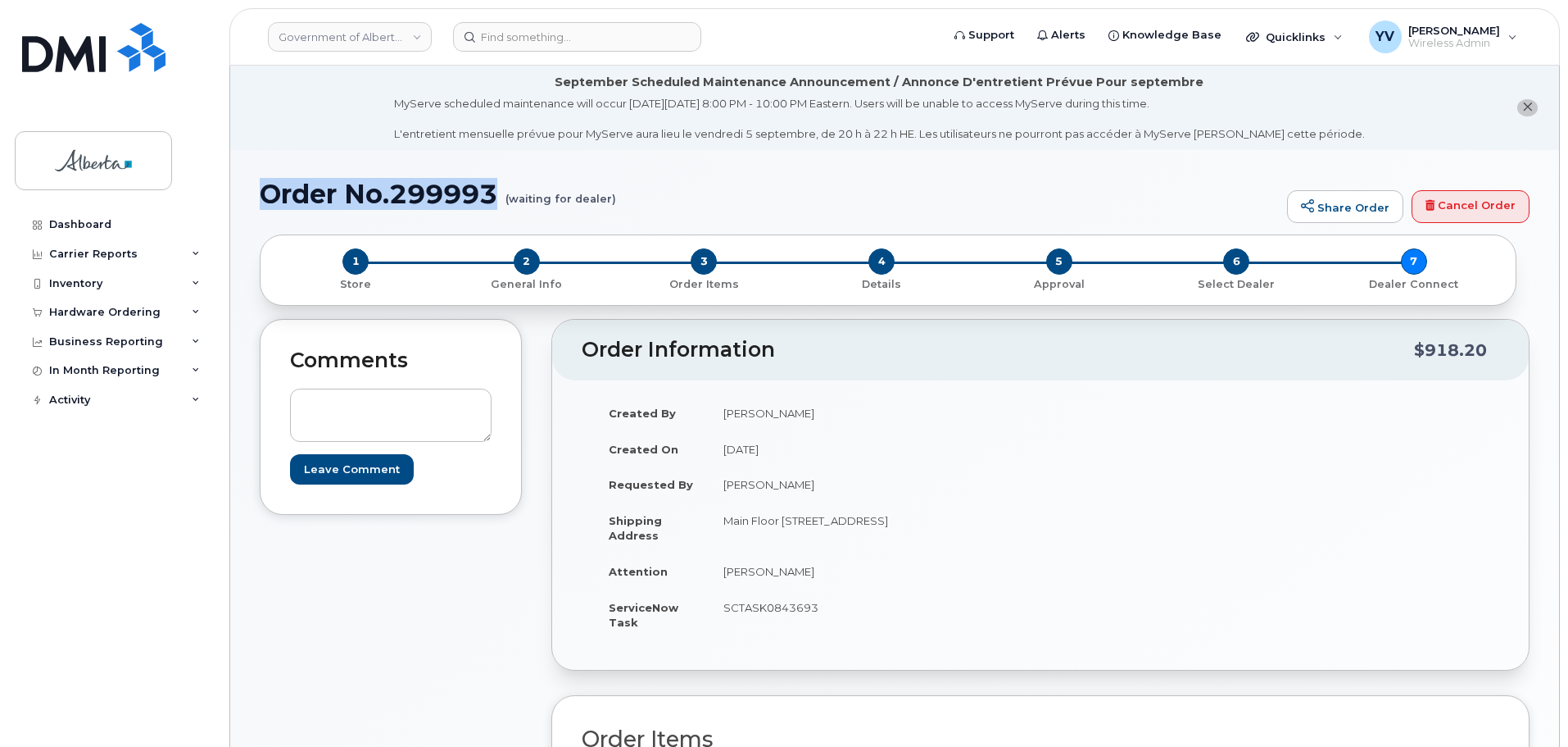
drag, startPoint x: 499, startPoint y: 196, endPoint x: 234, endPoint y: 193, distance: 265.0
click at [234, 193] on div "Order No.299993 (waiting for dealer) Share Order Cancel Order × Share This Orde…" at bounding box center [895, 740] width 1329 height 1181
copy h1 "Order No.299993"
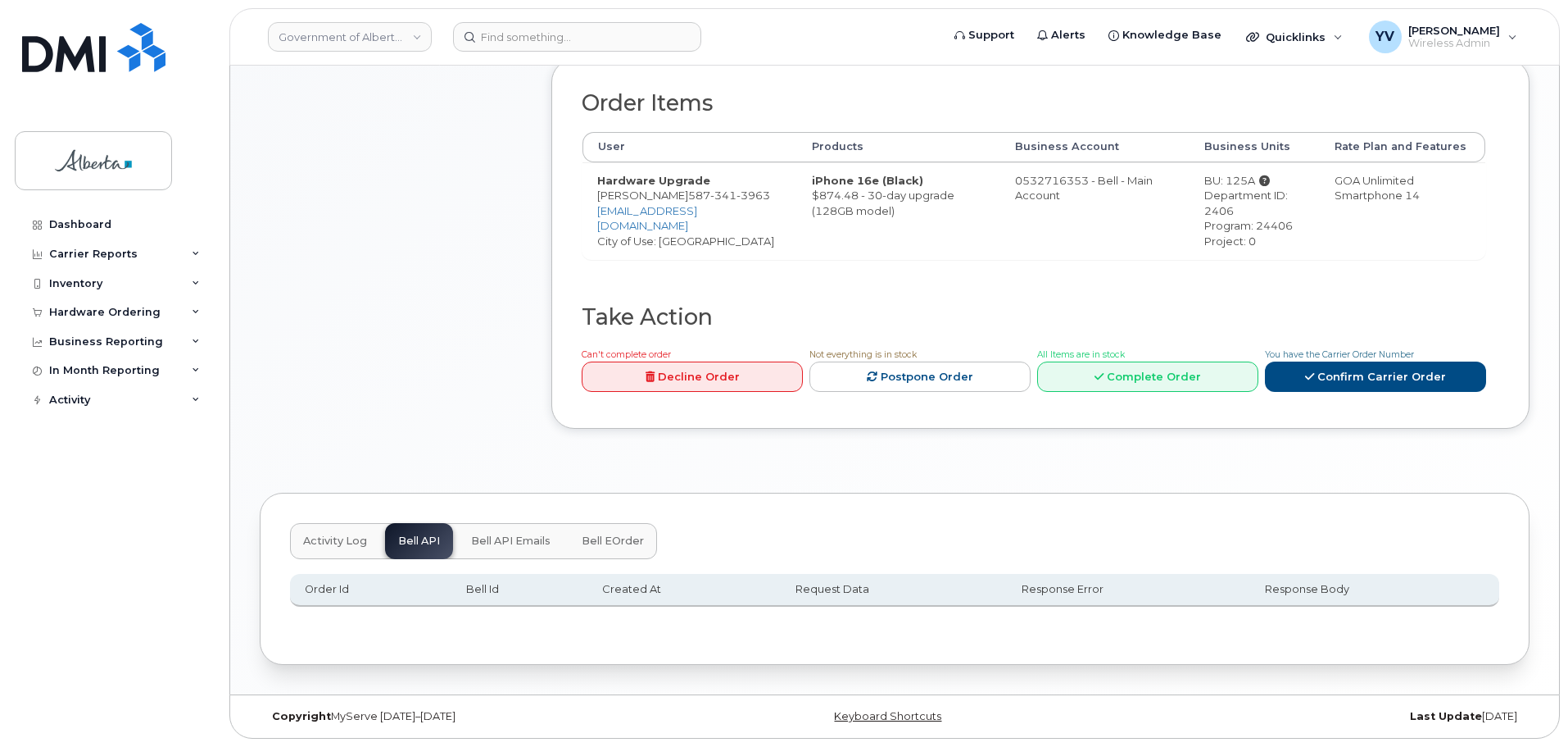
scroll to position [187, 0]
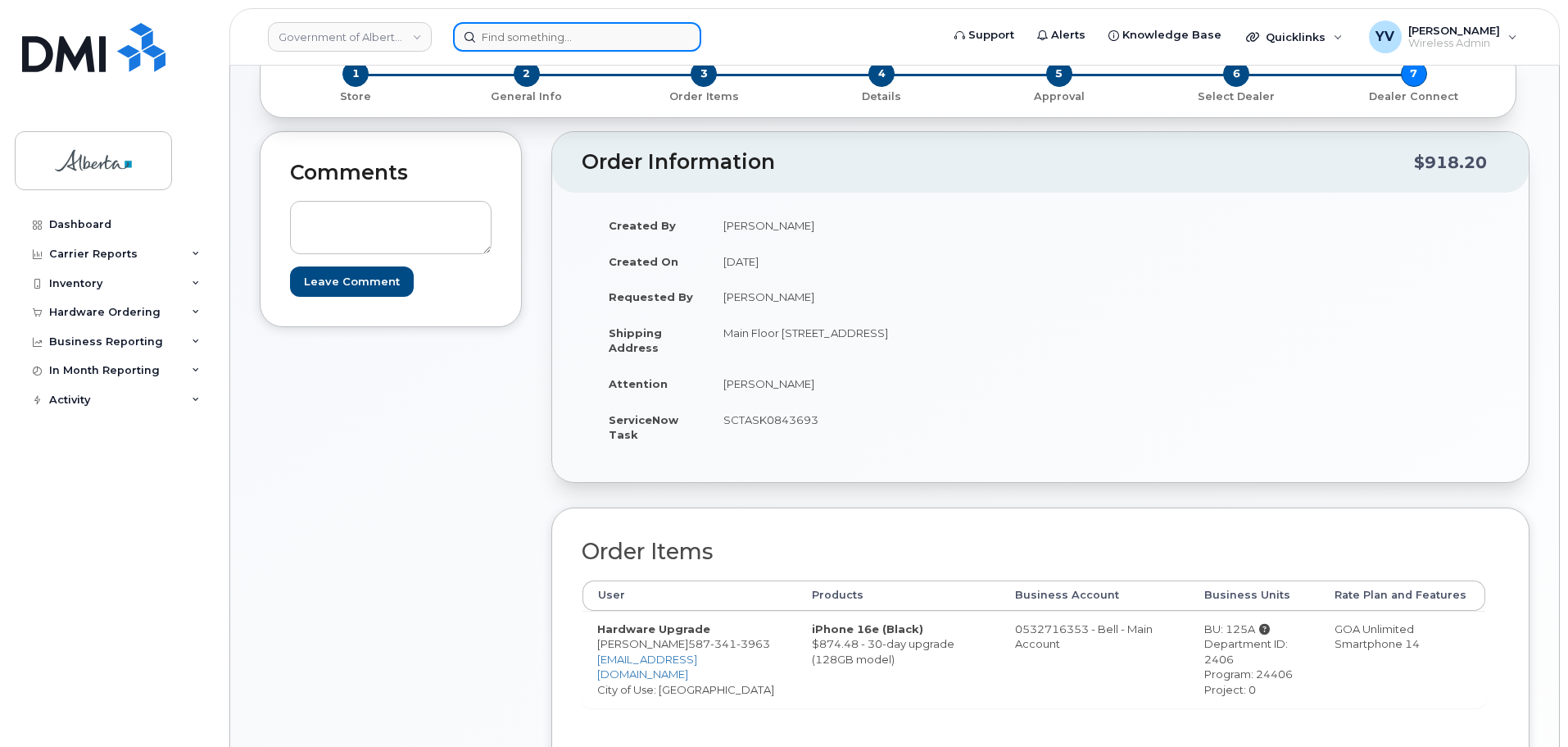
click at [517, 36] on input at bounding box center [577, 37] width 249 height 30
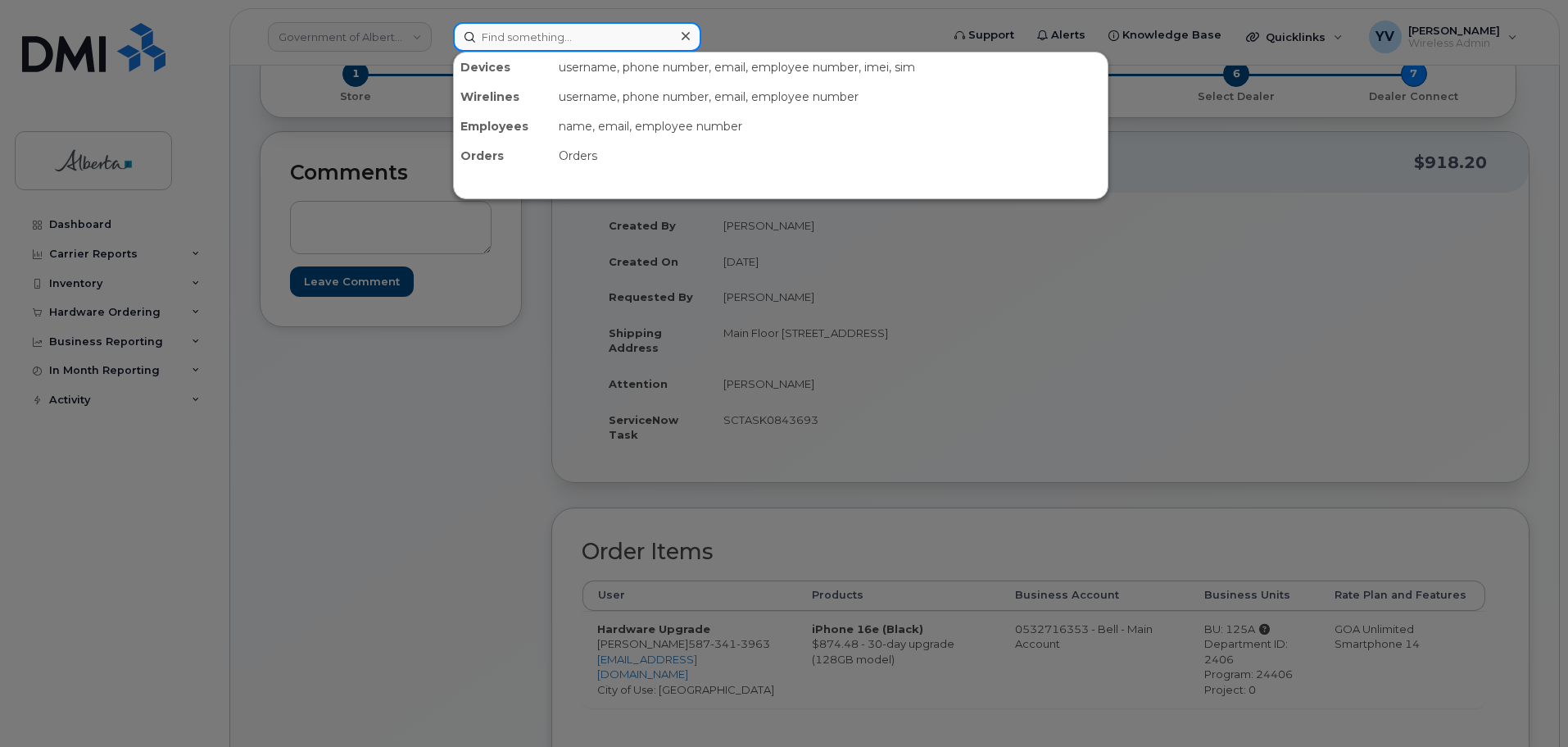
paste input "7807287801"
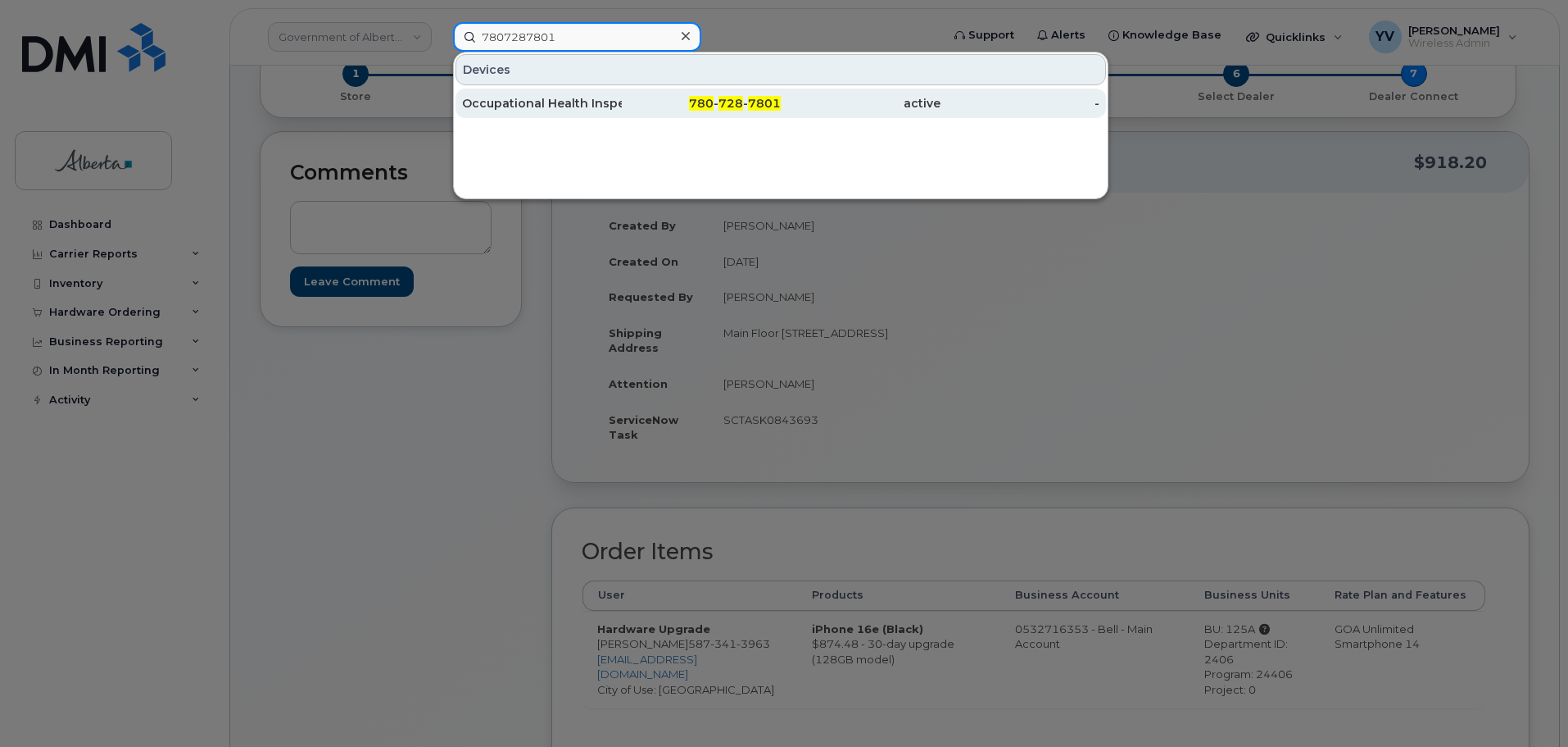
type input "7807287801"
click at [727, 96] on span "728" at bounding box center [730, 103] width 24 height 14
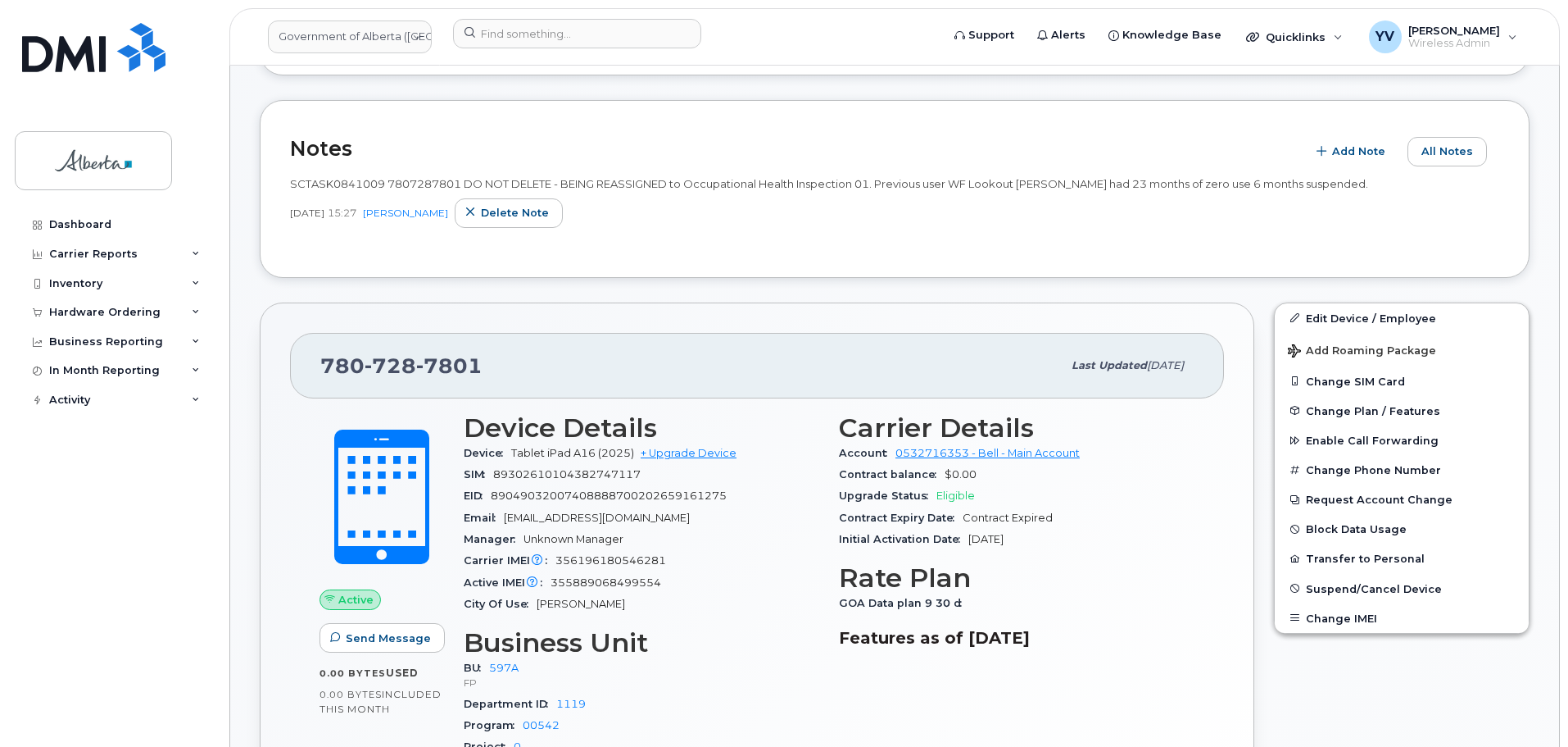
scroll to position [463, 0]
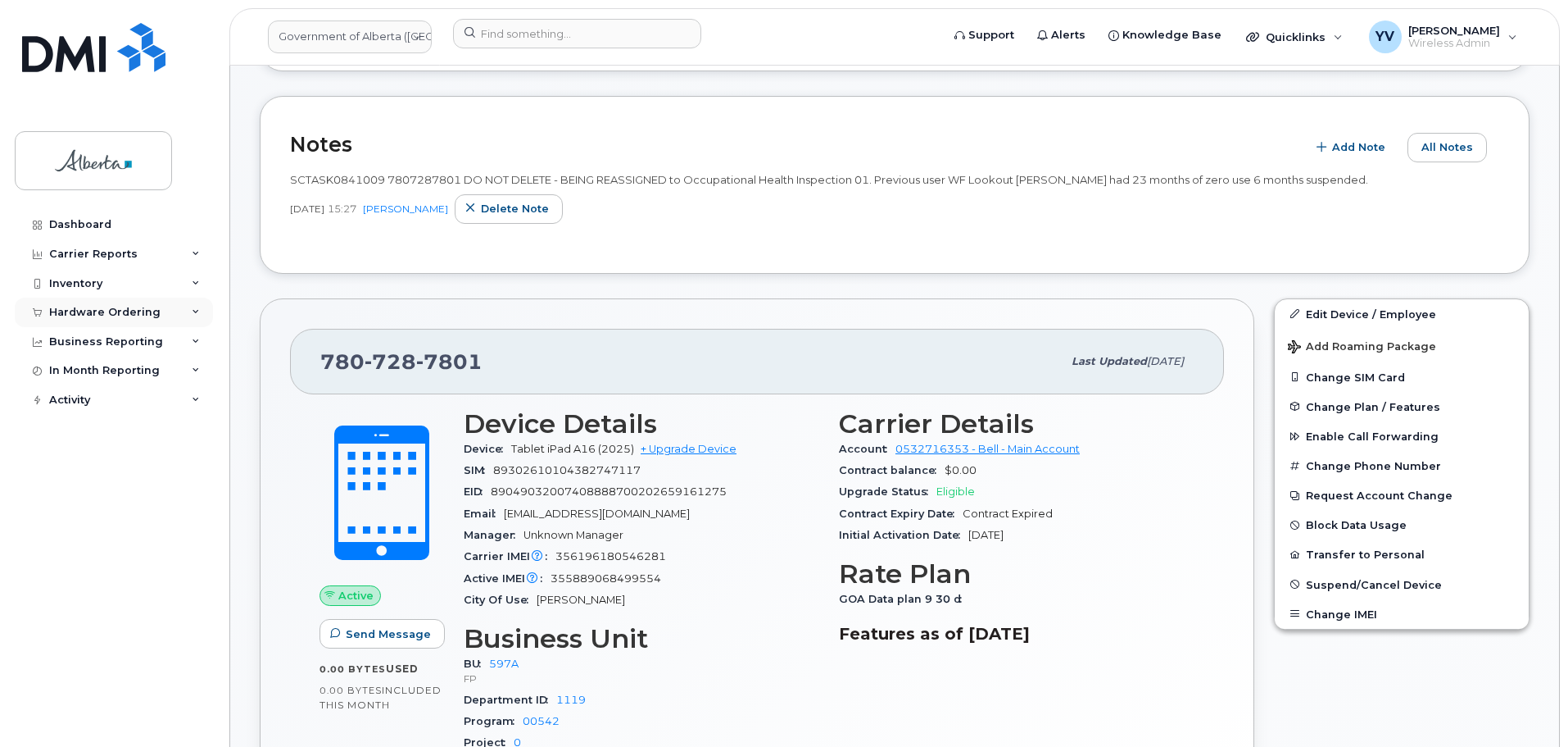
click at [80, 309] on div "Hardware Ordering" at bounding box center [105, 312] width 112 height 14
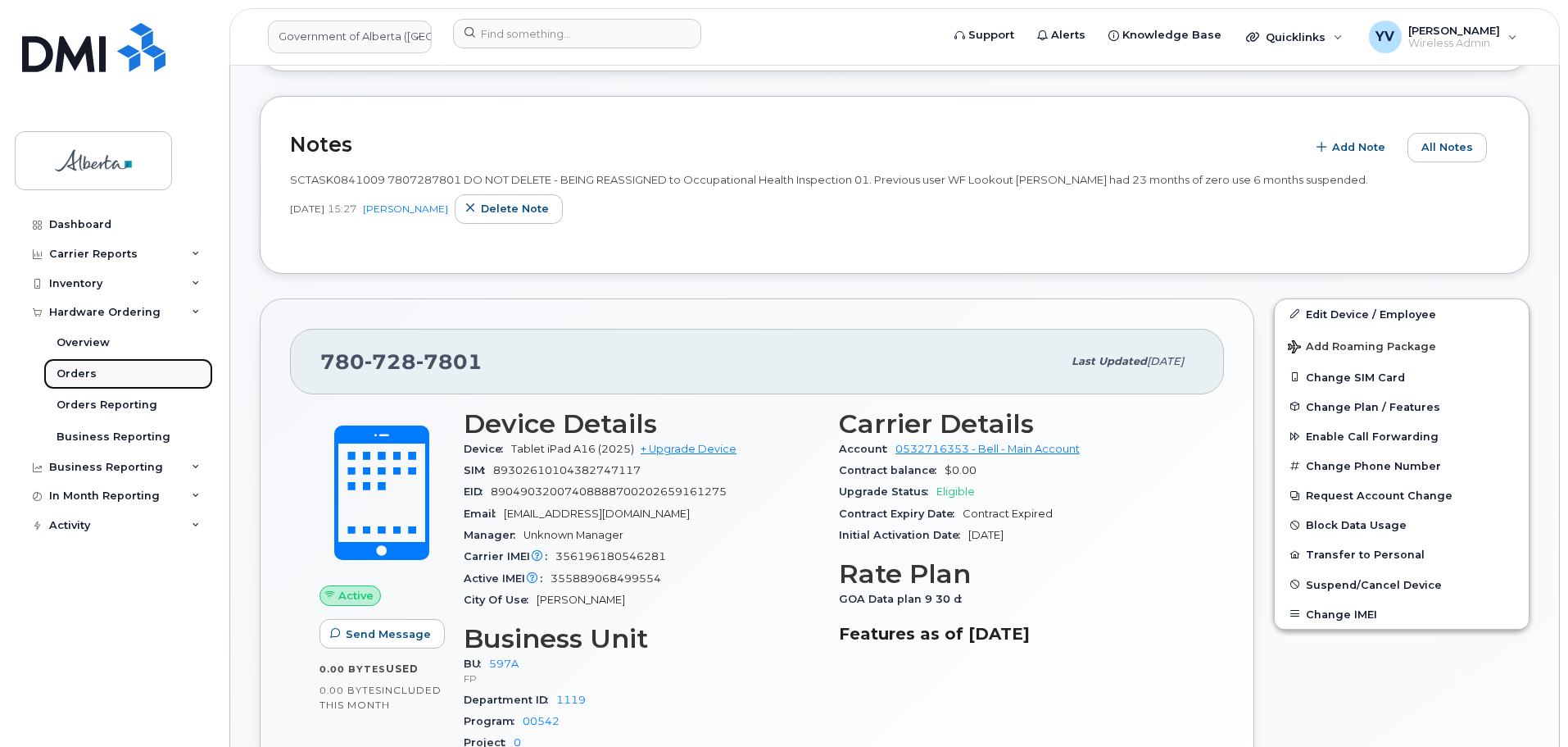
click at [67, 370] on div "Orders" at bounding box center [77, 374] width 41 height 14
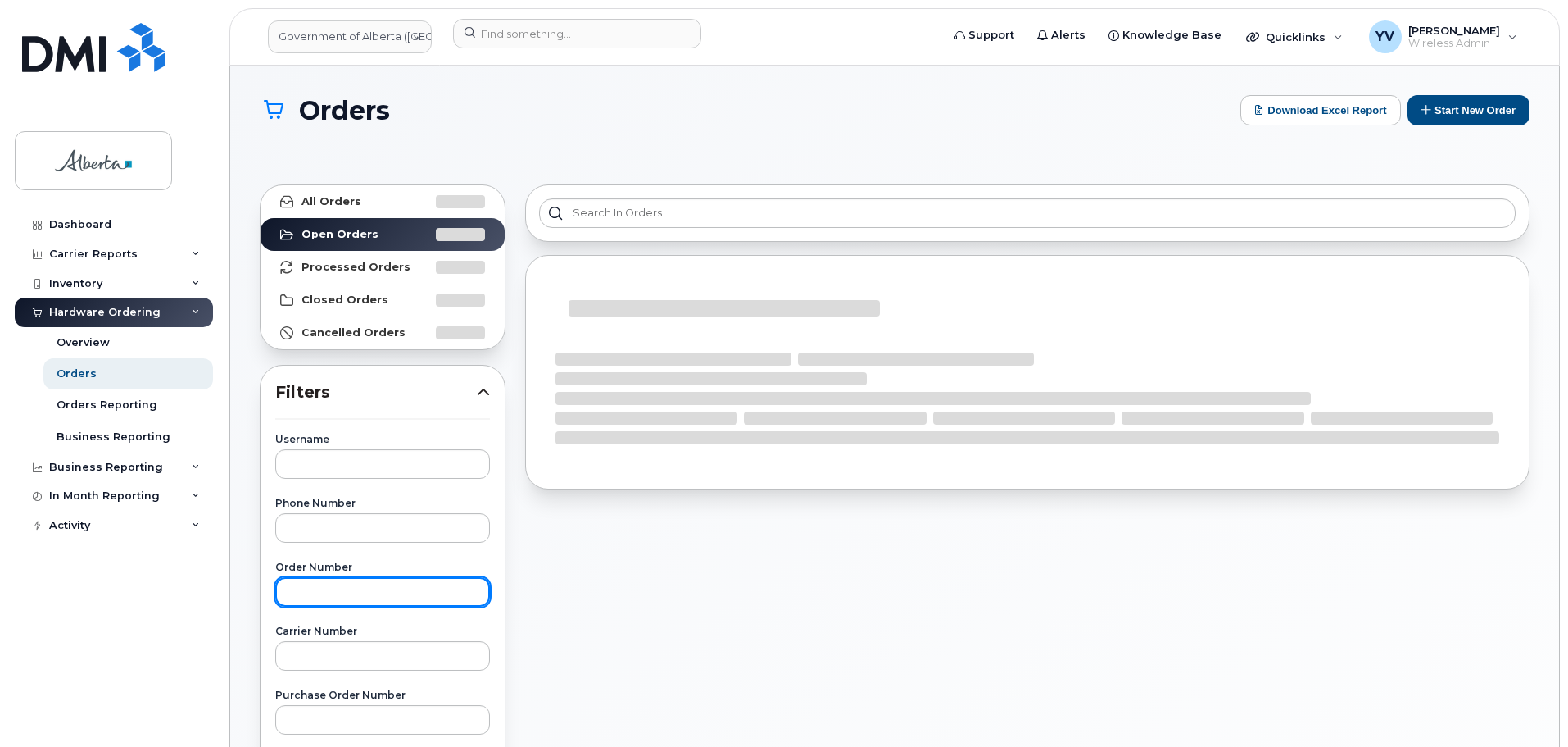
click at [304, 602] on input "text" at bounding box center [383, 591] width 214 height 30
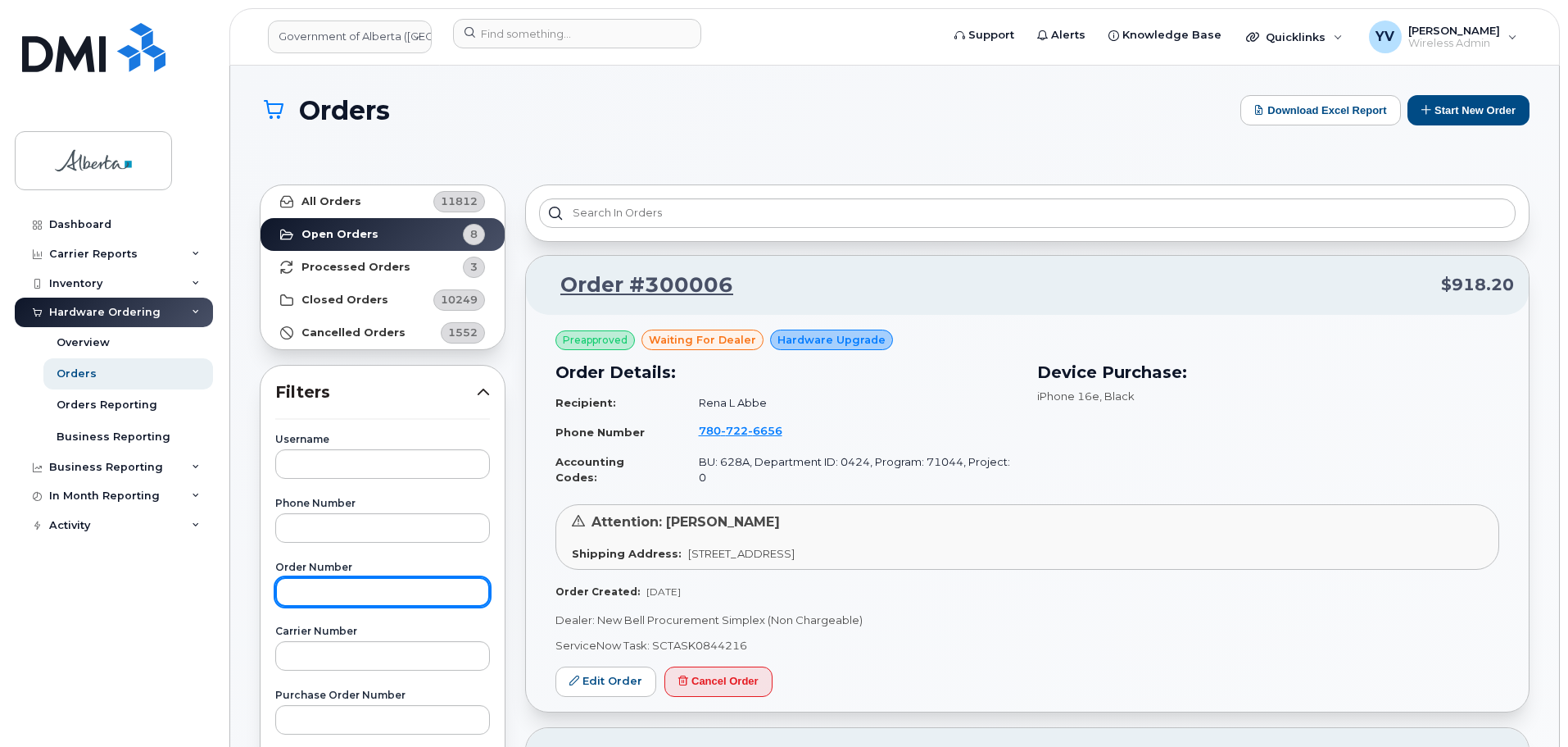
paste input "298921"
type input "298921"
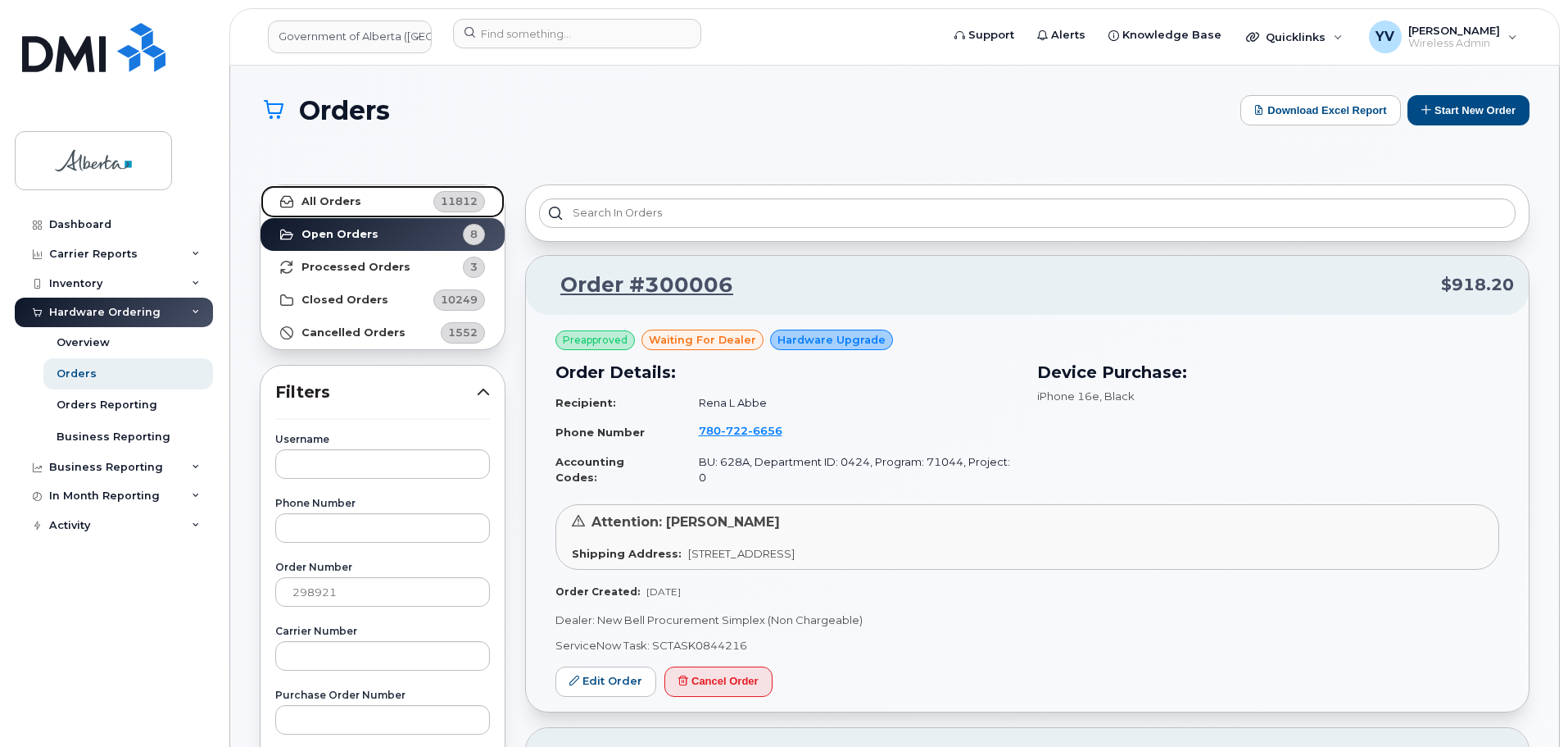
click at [318, 202] on strong "All Orders" at bounding box center [331, 202] width 59 height 14
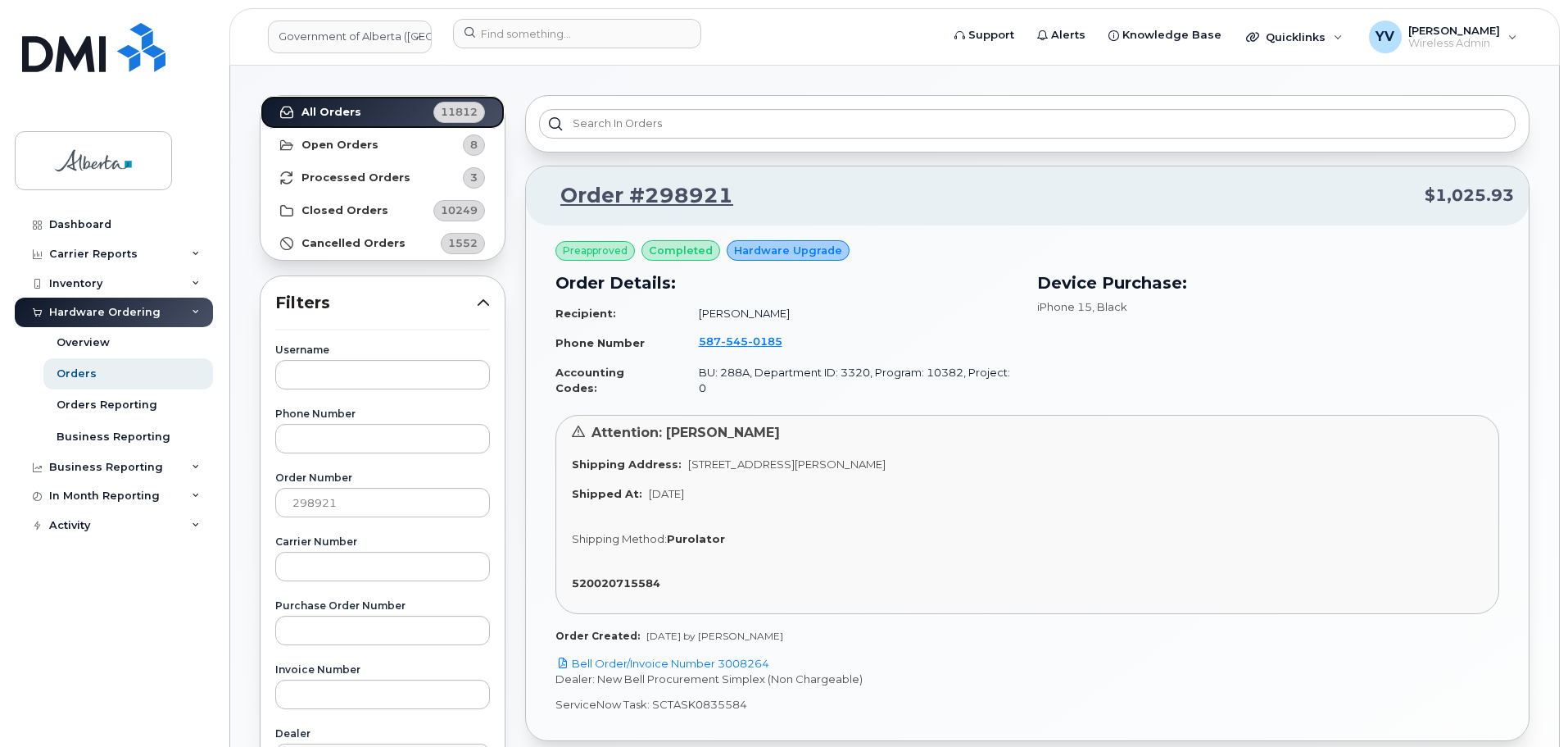
scroll to position [132, 0]
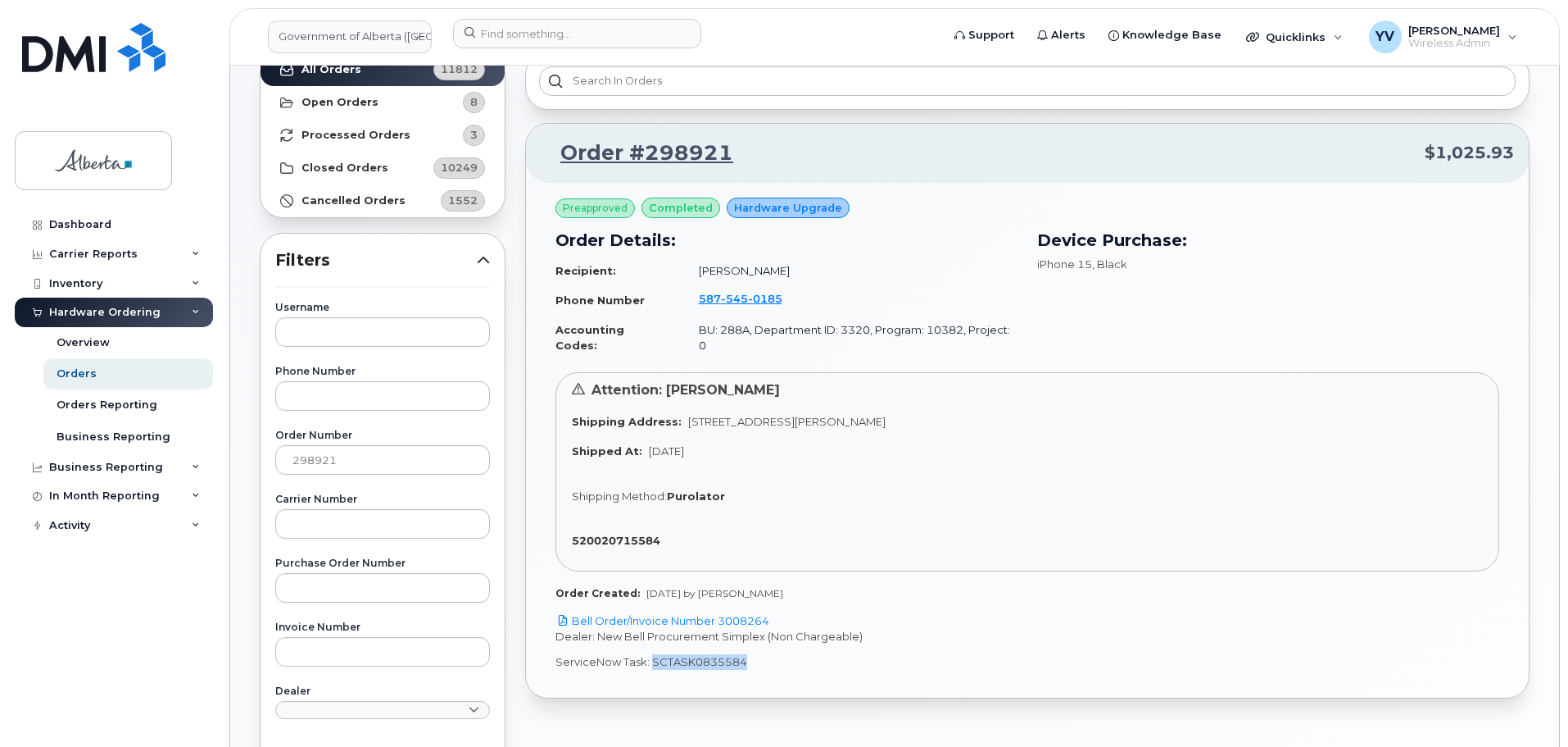
drag, startPoint x: 746, startPoint y: 645, endPoint x: 649, endPoint y: 655, distance: 97.5
click at [649, 655] on div "Preapproved completed Hardware Upgrade Order Details: Recipient: [PERSON_NAME] …" at bounding box center [1028, 440] width 1003 height 515
copy p "SCTASK0835584"
click at [742, 614] on link "Bell Order/Invoice Number 3008264" at bounding box center [662, 620] width 213 height 14
copy p "SCTASK0835584"
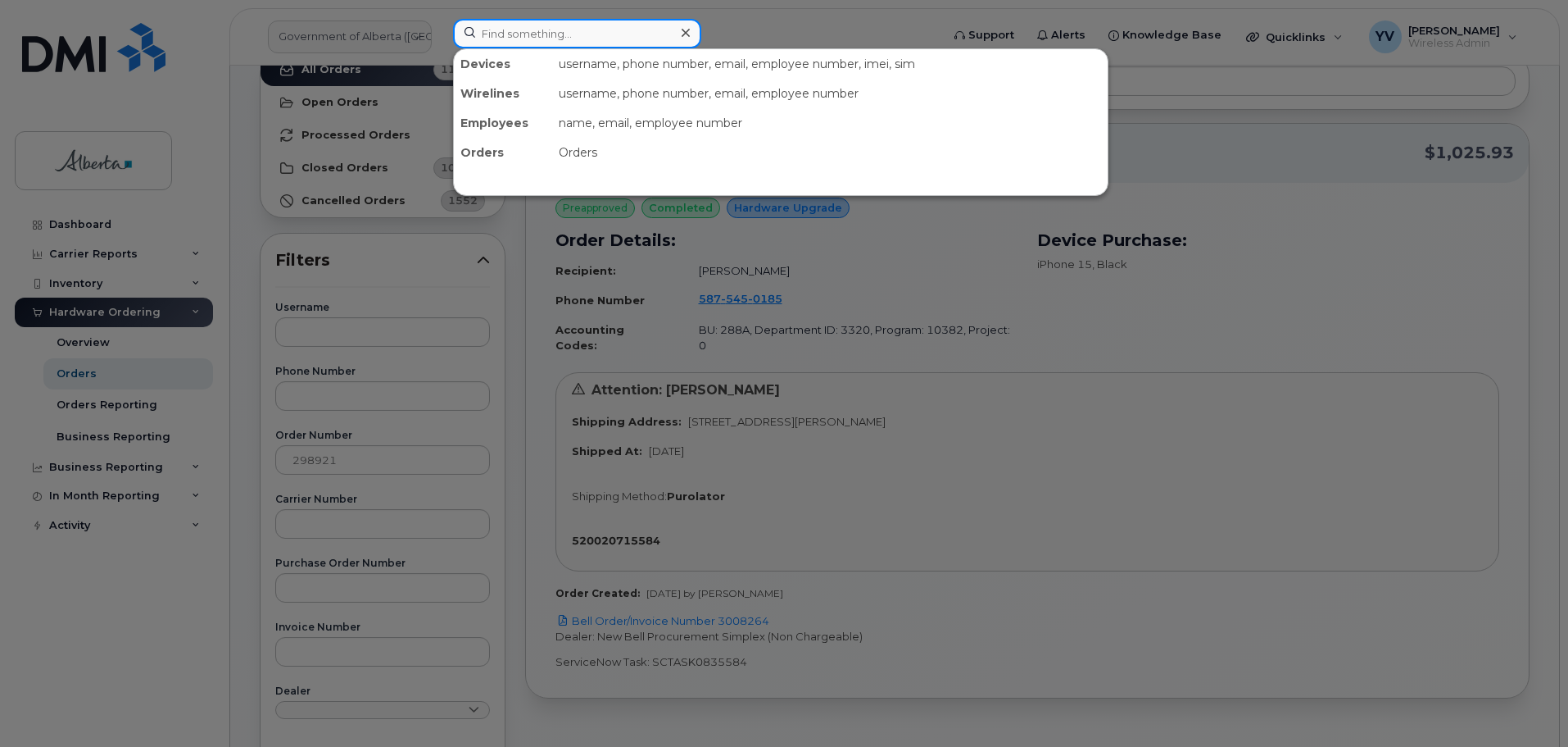
click at [513, 41] on input at bounding box center [577, 33] width 249 height 30
paste input "5875450185"
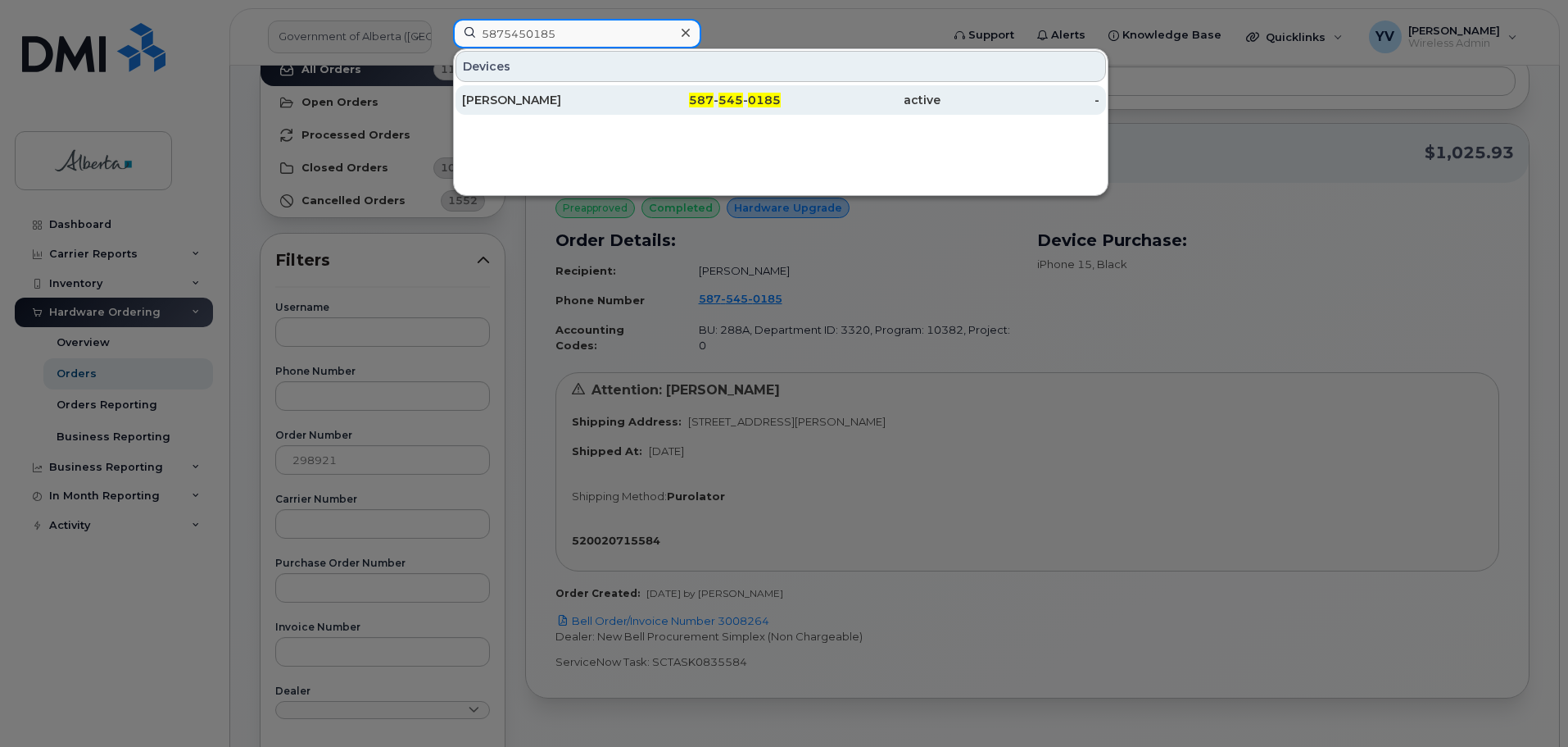
type input "5875450185"
click at [713, 96] on span "587" at bounding box center [701, 100] width 24 height 14
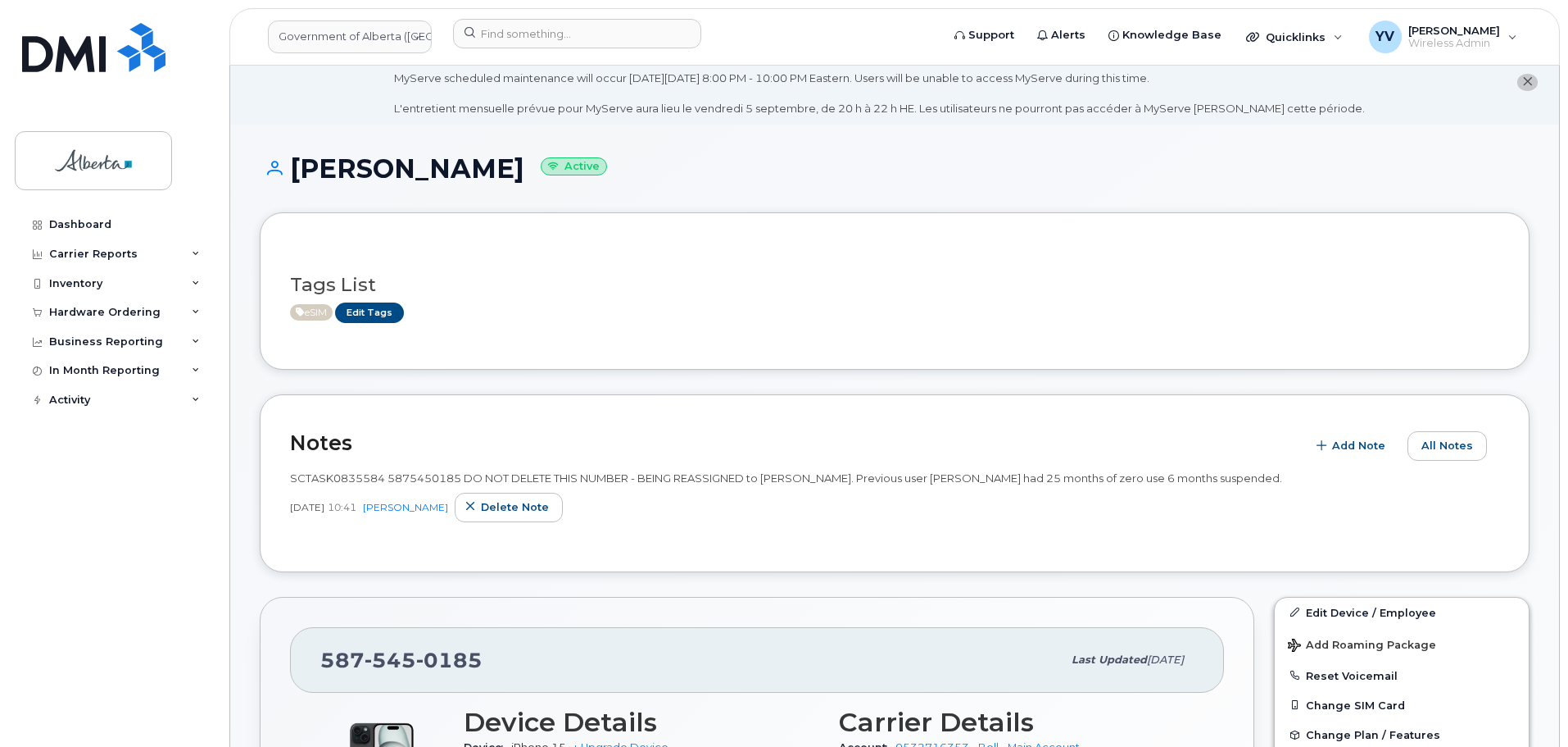
scroll to position [7, 0]
